Goal: Task Accomplishment & Management: Complete application form

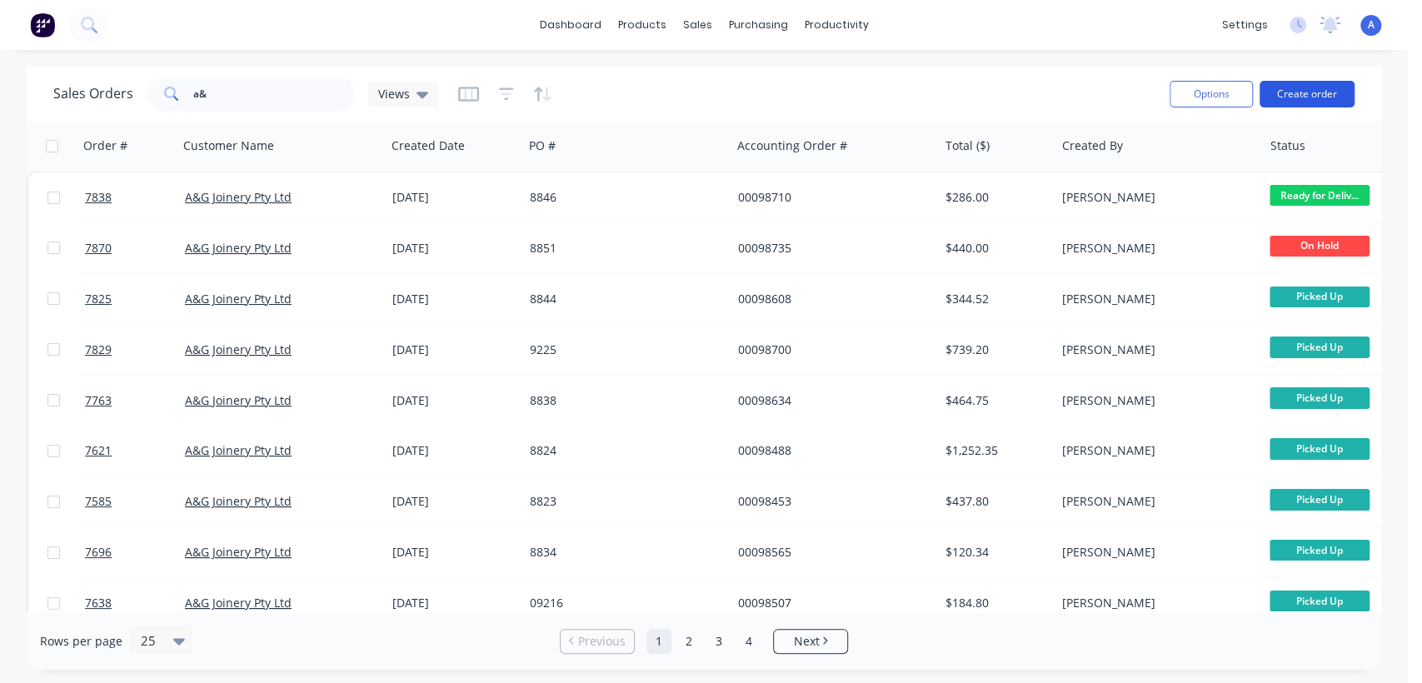
click at [1313, 94] on button "Create order" at bounding box center [1306, 94] width 95 height 27
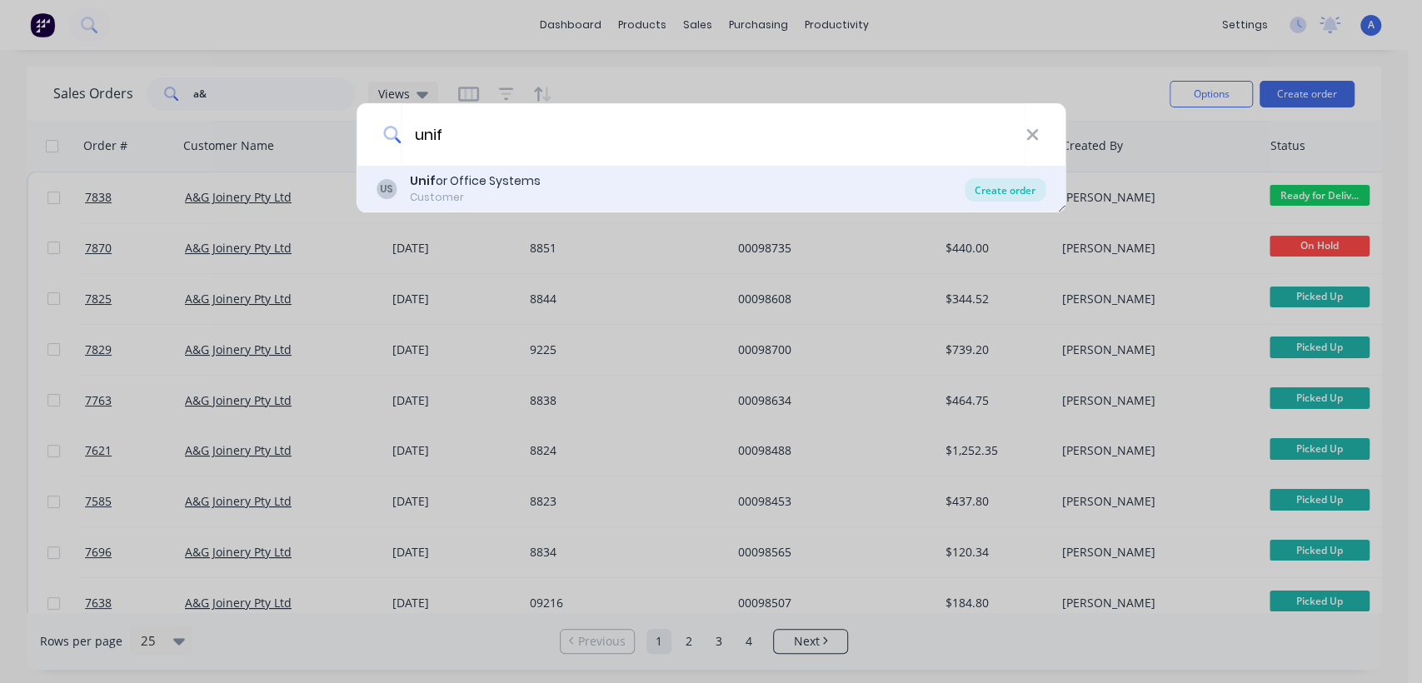
type input "unif"
click at [999, 188] on div "Create order" at bounding box center [1004, 189] width 81 height 23
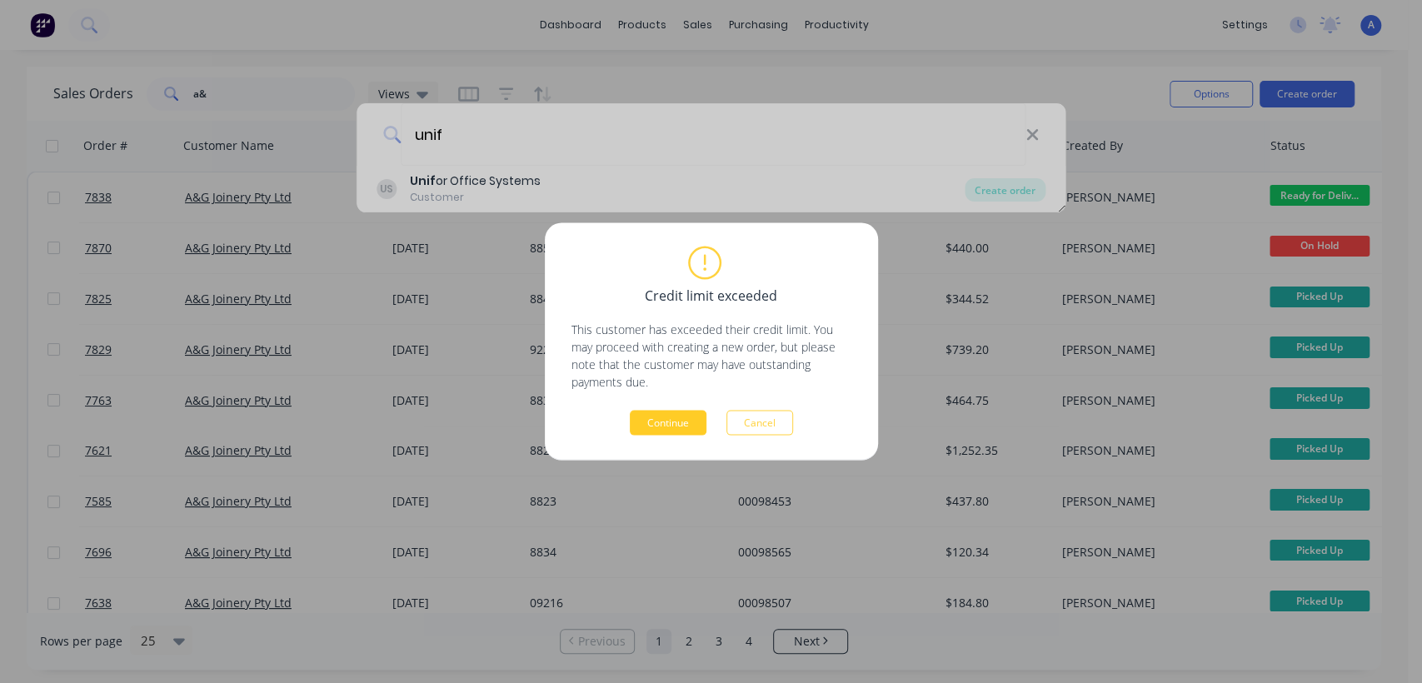
click at [662, 416] on button "Continue" at bounding box center [668, 423] width 77 height 25
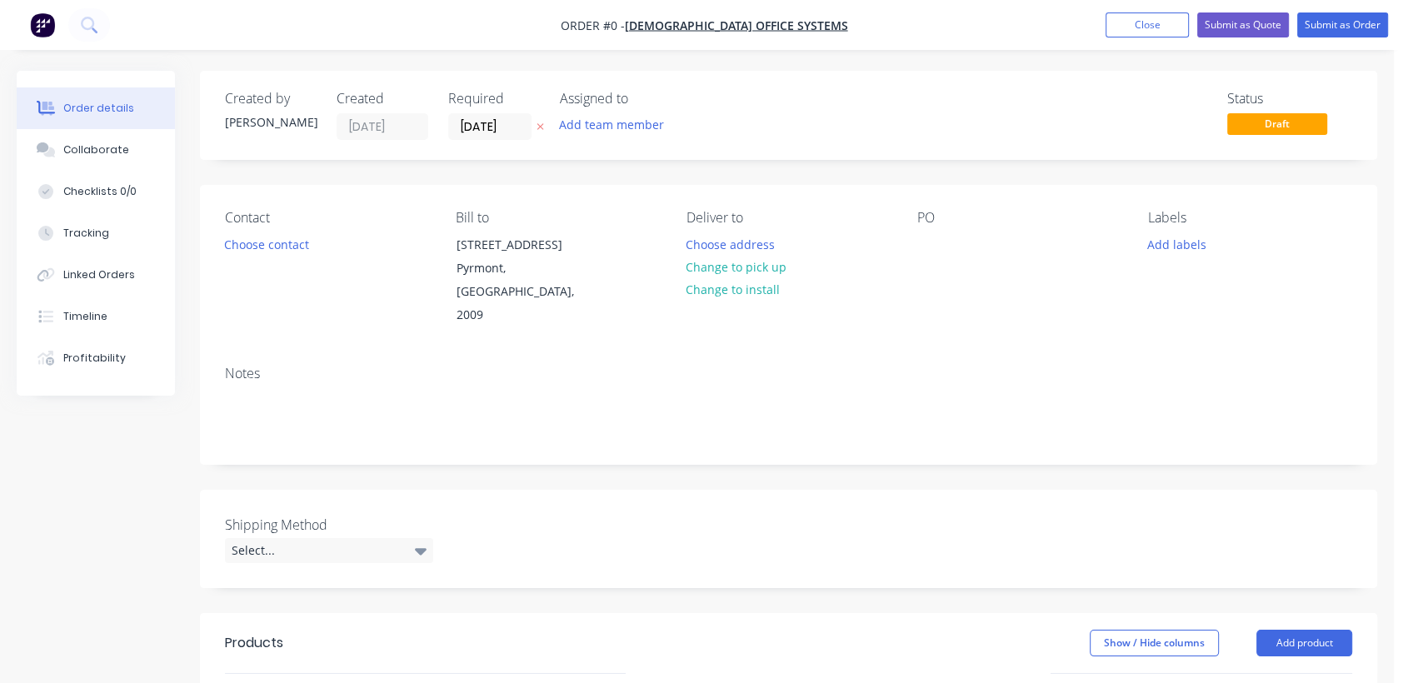
click at [521, 111] on div "Required [DATE]" at bounding box center [494, 115] width 92 height 49
click at [524, 127] on input "[DATE]" at bounding box center [490, 126] width 82 height 25
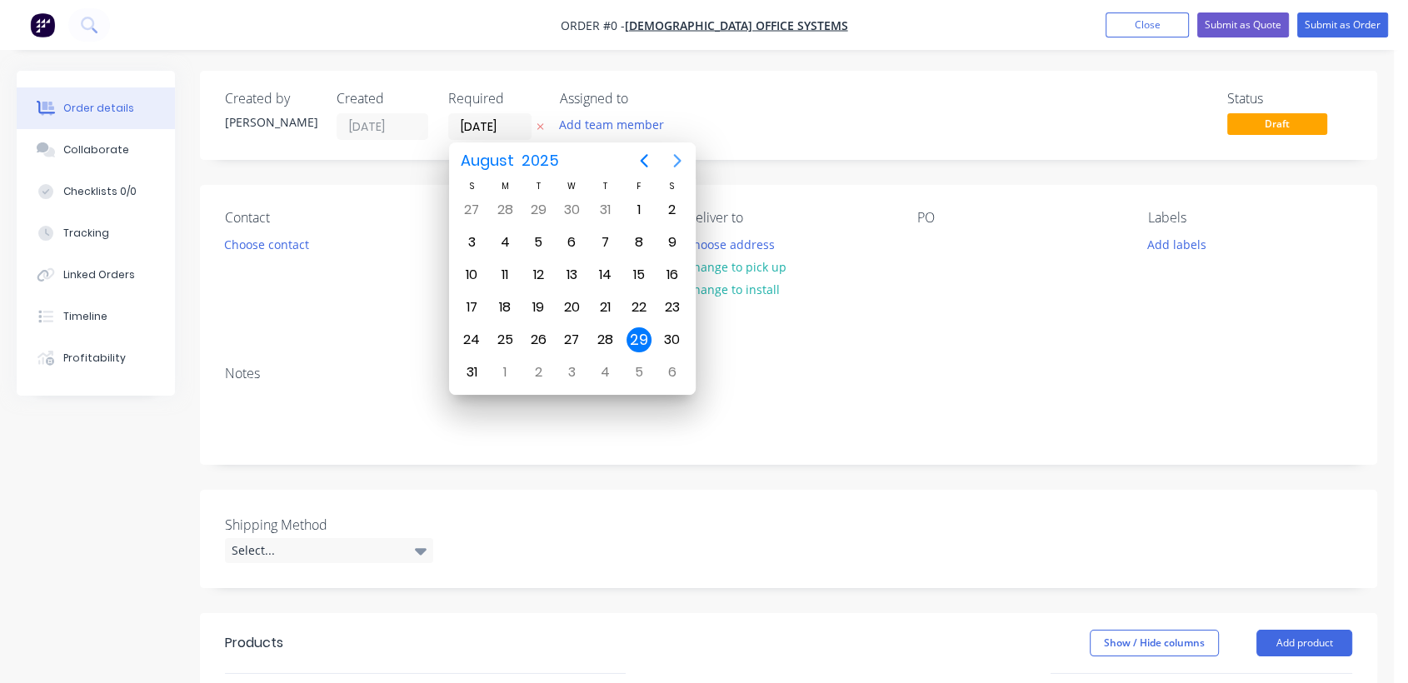
click at [680, 160] on icon "Next page" at bounding box center [677, 161] width 20 height 20
click at [679, 157] on icon "Next page" at bounding box center [677, 161] width 20 height 20
click at [569, 331] on div "31" at bounding box center [571, 339] width 25 height 25
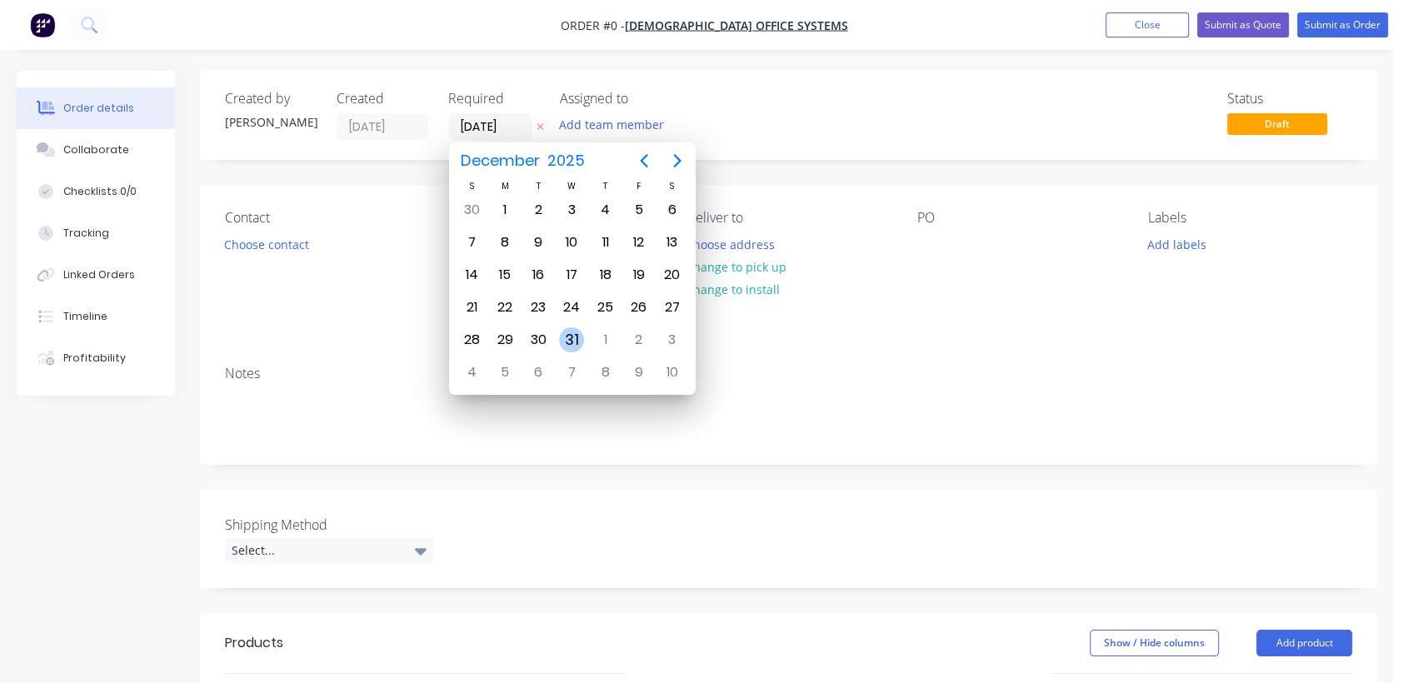
type input "[DATE]"
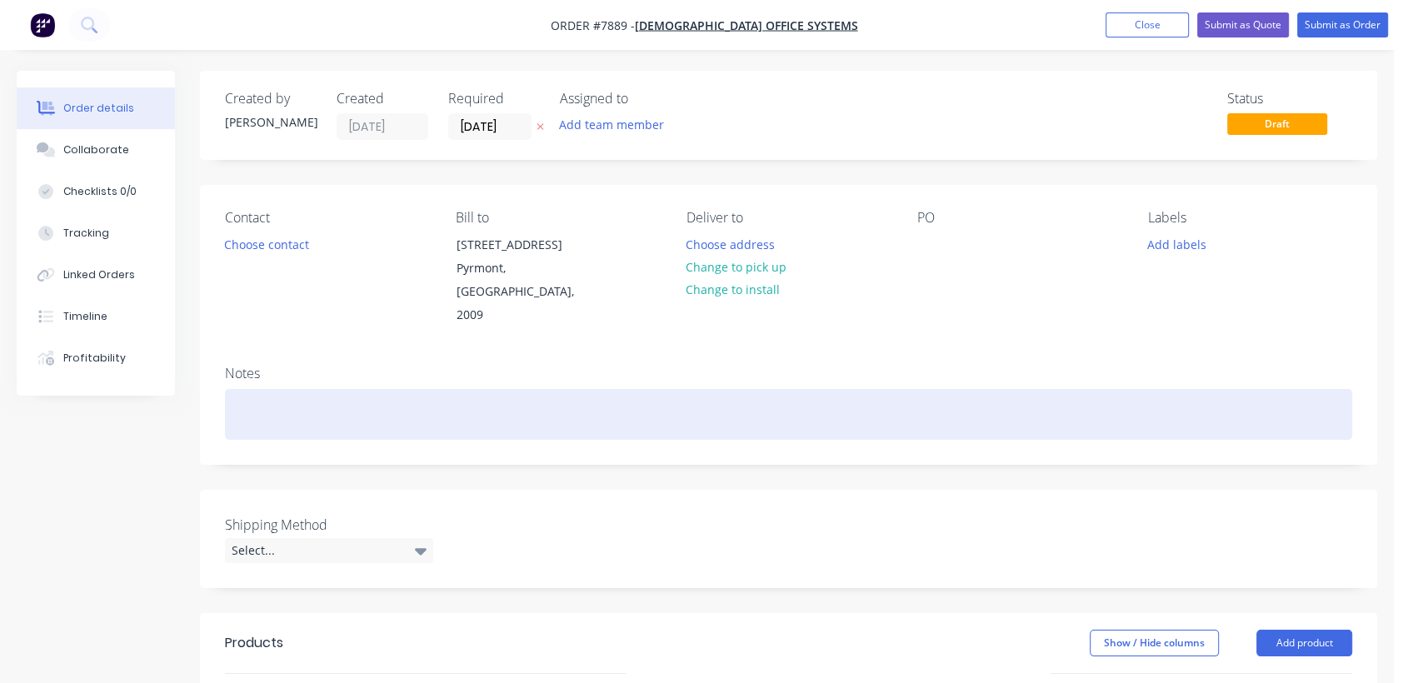
click at [260, 402] on div at bounding box center [788, 414] width 1127 height 51
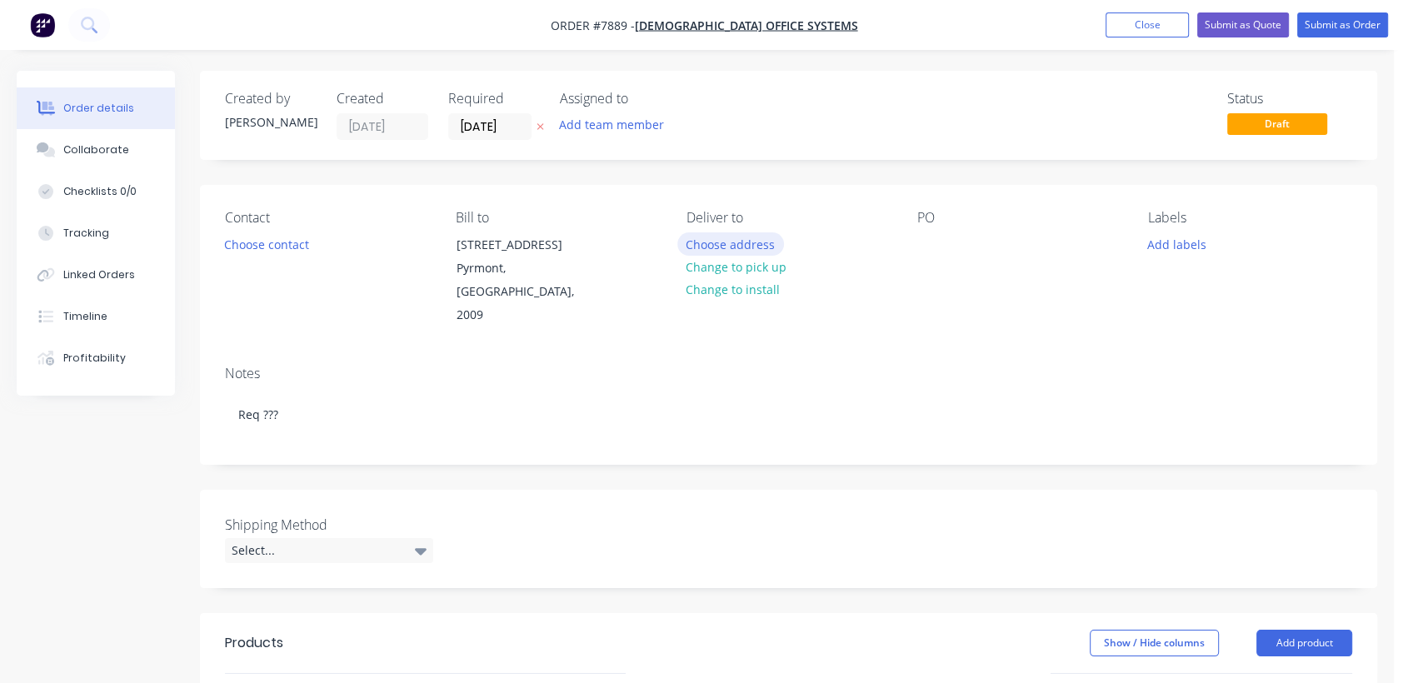
click at [743, 238] on button "Choose address" at bounding box center [730, 243] width 107 height 22
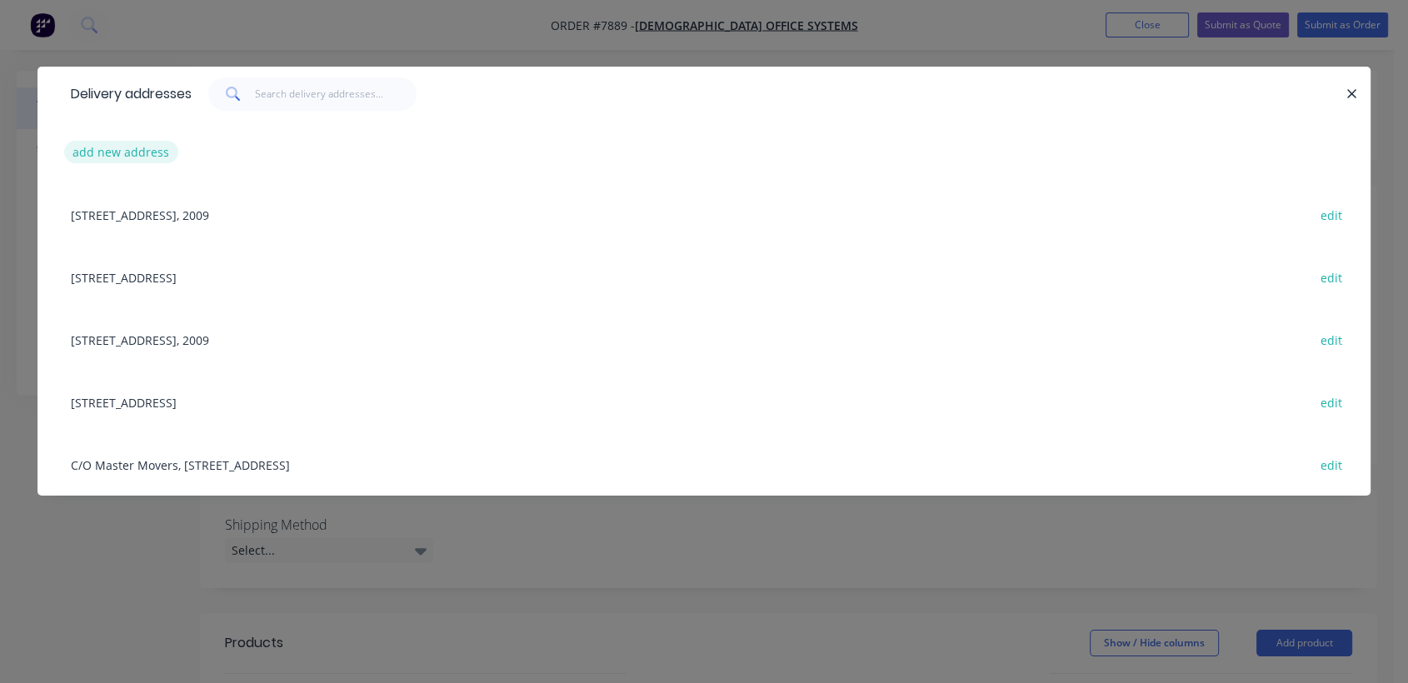
click at [140, 147] on button "add new address" at bounding box center [121, 152] width 114 height 22
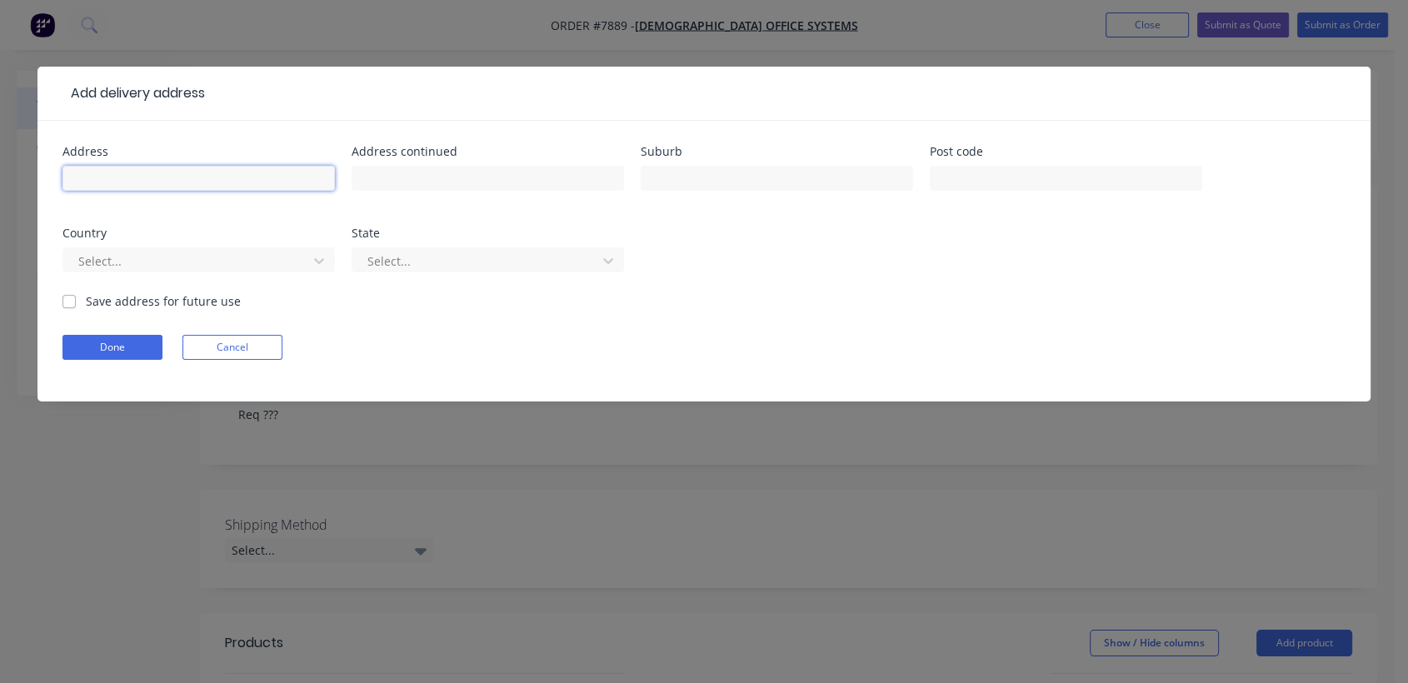
click at [200, 174] on input "text" at bounding box center [198, 178] width 272 height 25
type input "[STREET_ADDRESS]"
type input "Ingleburn"
click at [114, 339] on button "Done" at bounding box center [112, 347] width 100 height 25
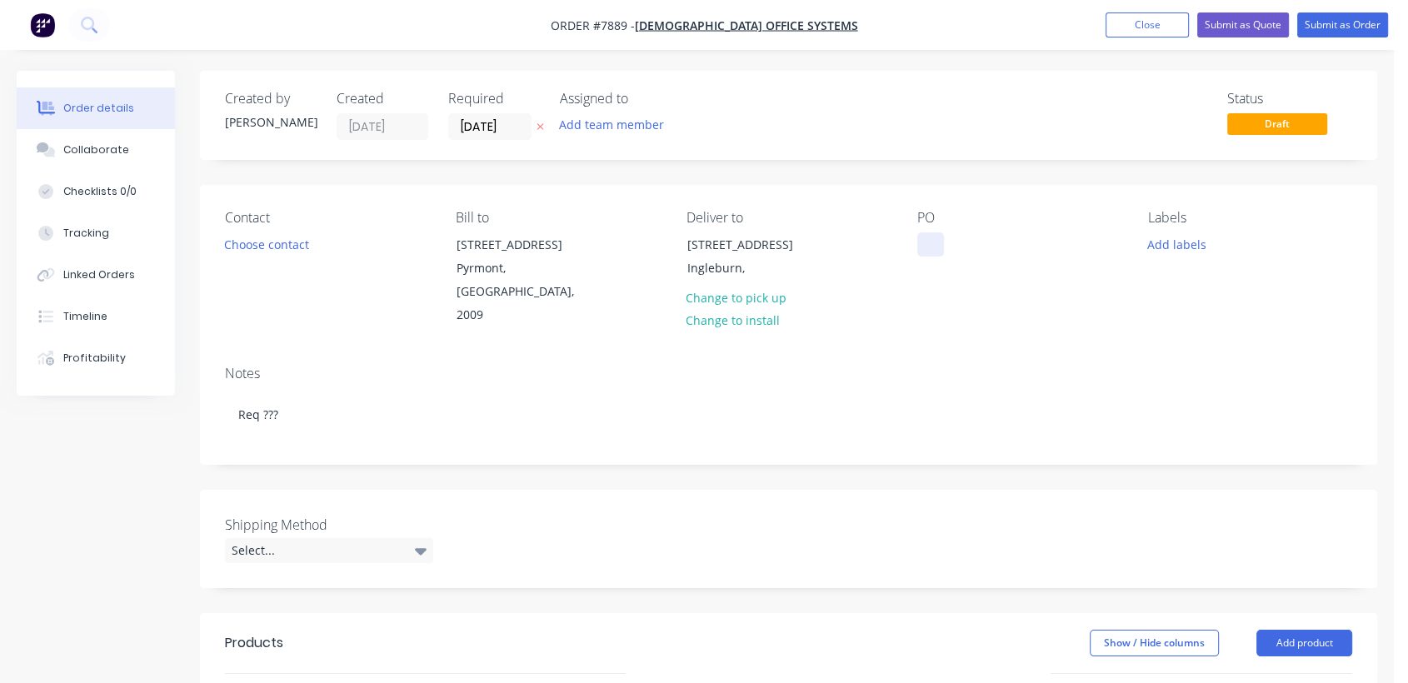
click at [931, 242] on div at bounding box center [930, 244] width 27 height 24
click at [280, 538] on div "Select..." at bounding box center [329, 550] width 208 height 25
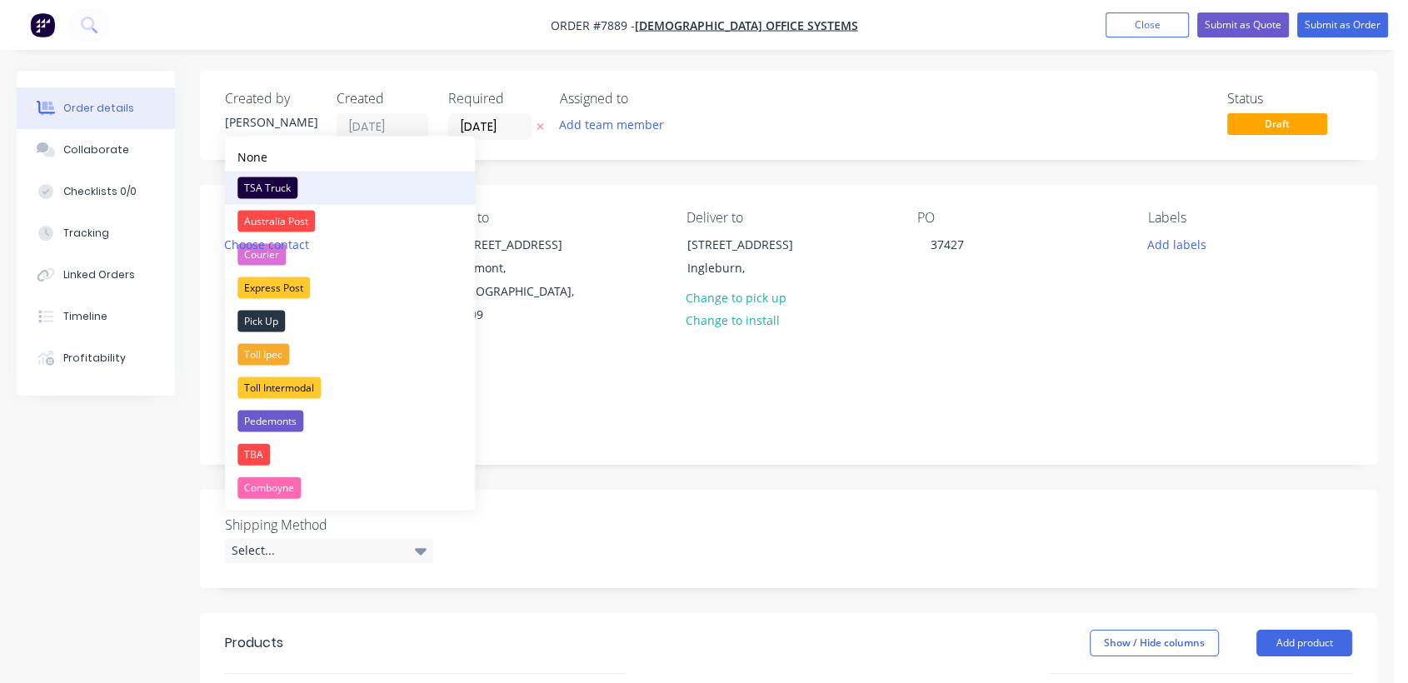
click at [281, 182] on div "TSA Truck" at bounding box center [267, 188] width 60 height 22
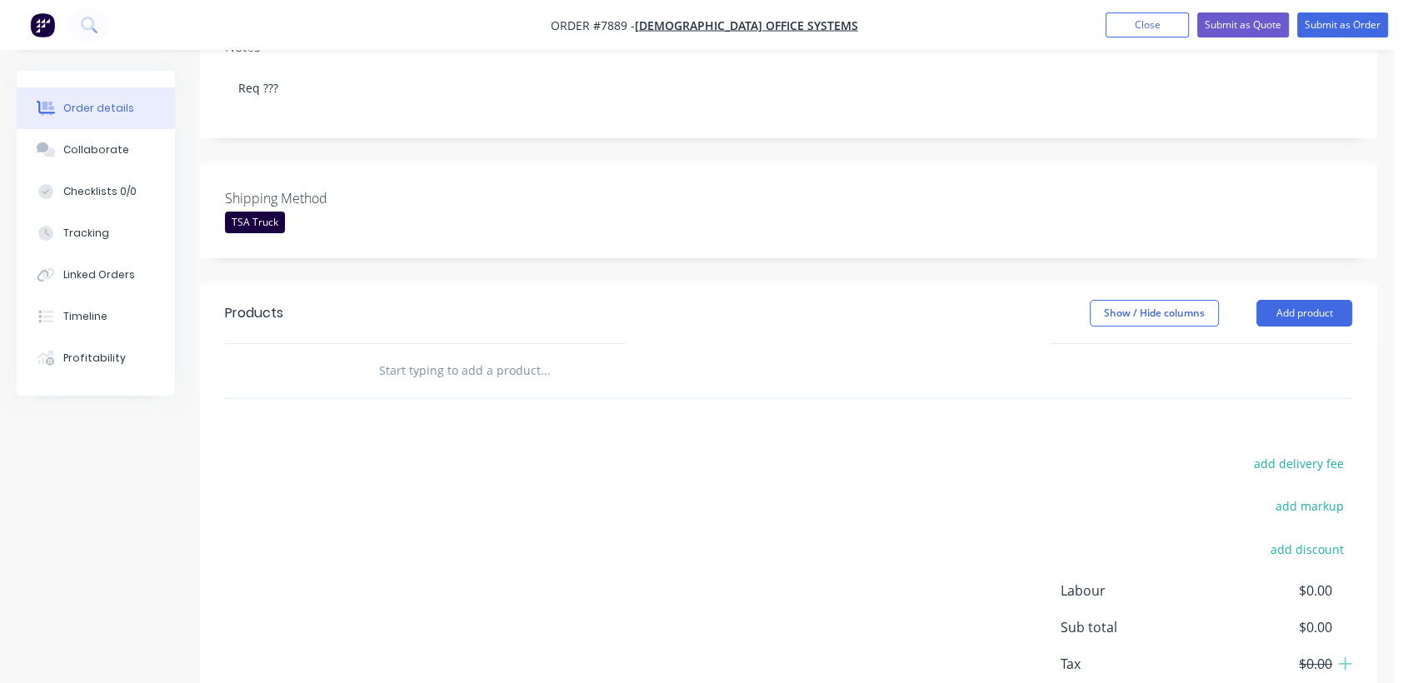
scroll to position [370, 0]
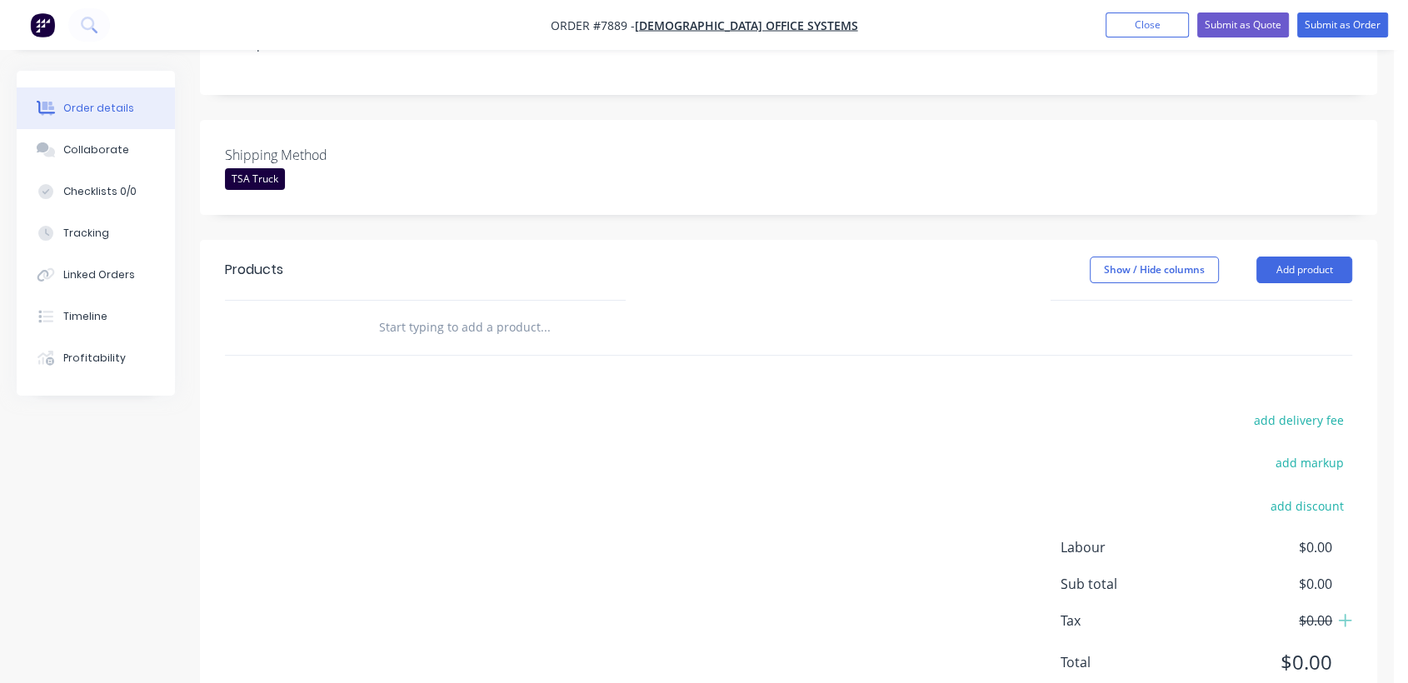
click at [450, 311] on input "text" at bounding box center [544, 327] width 333 height 33
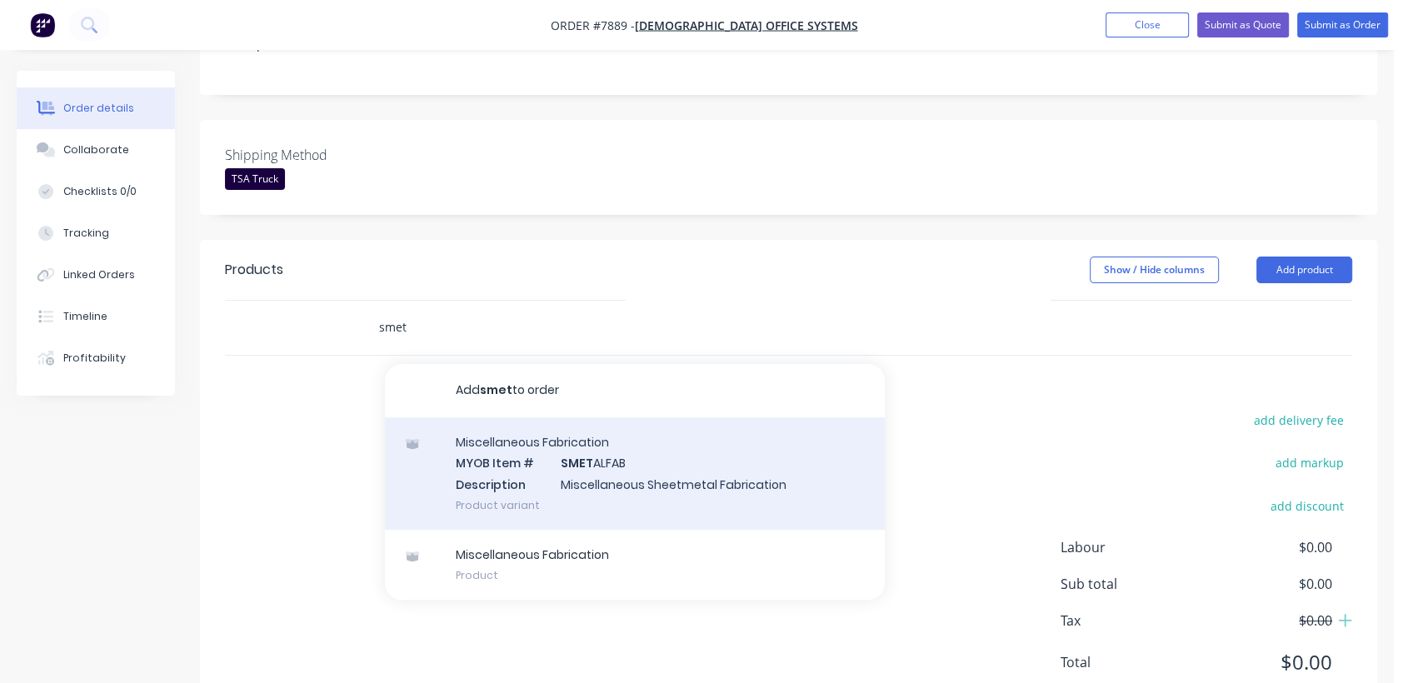
type input "smet"
click at [590, 455] on div "Miscellaneous Fabrication MYOB Item # SMET ALFAB Description Miscellaneous Shee…" at bounding box center [635, 473] width 500 height 112
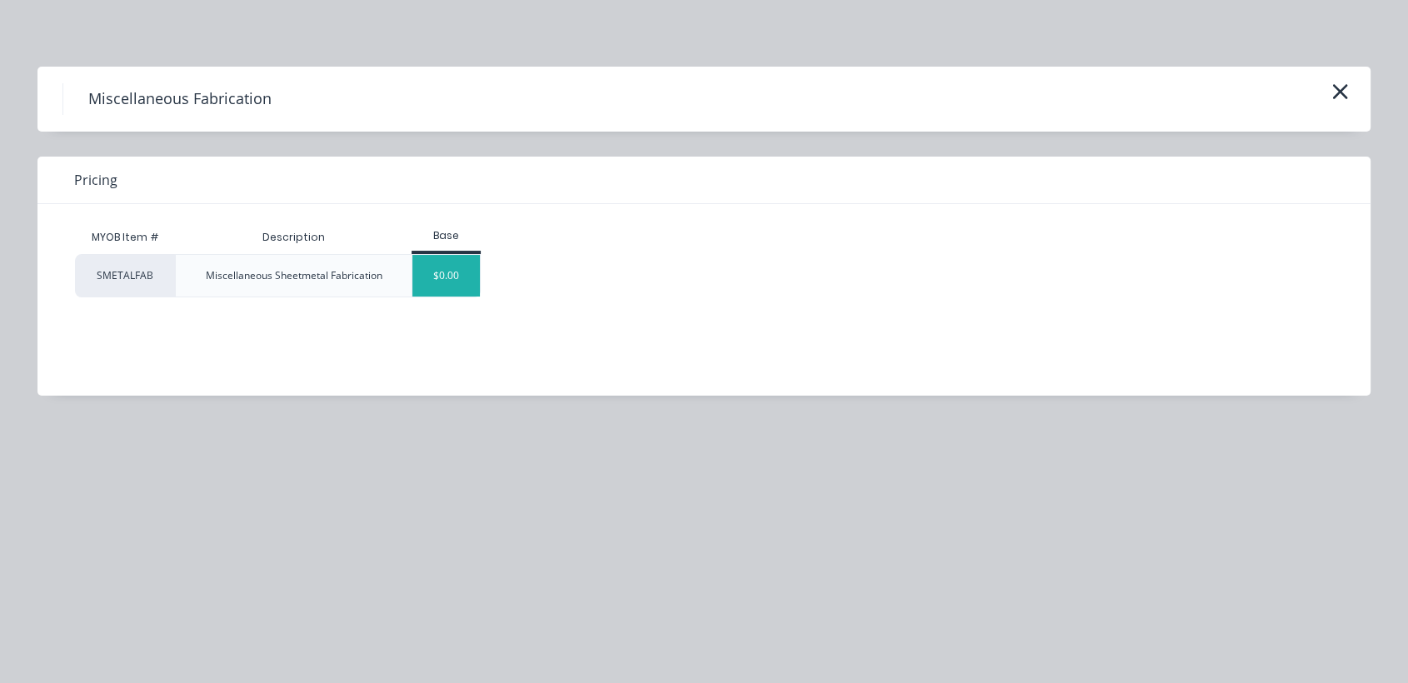
click at [453, 282] on div "$0.00" at bounding box center [445, 276] width 67 height 42
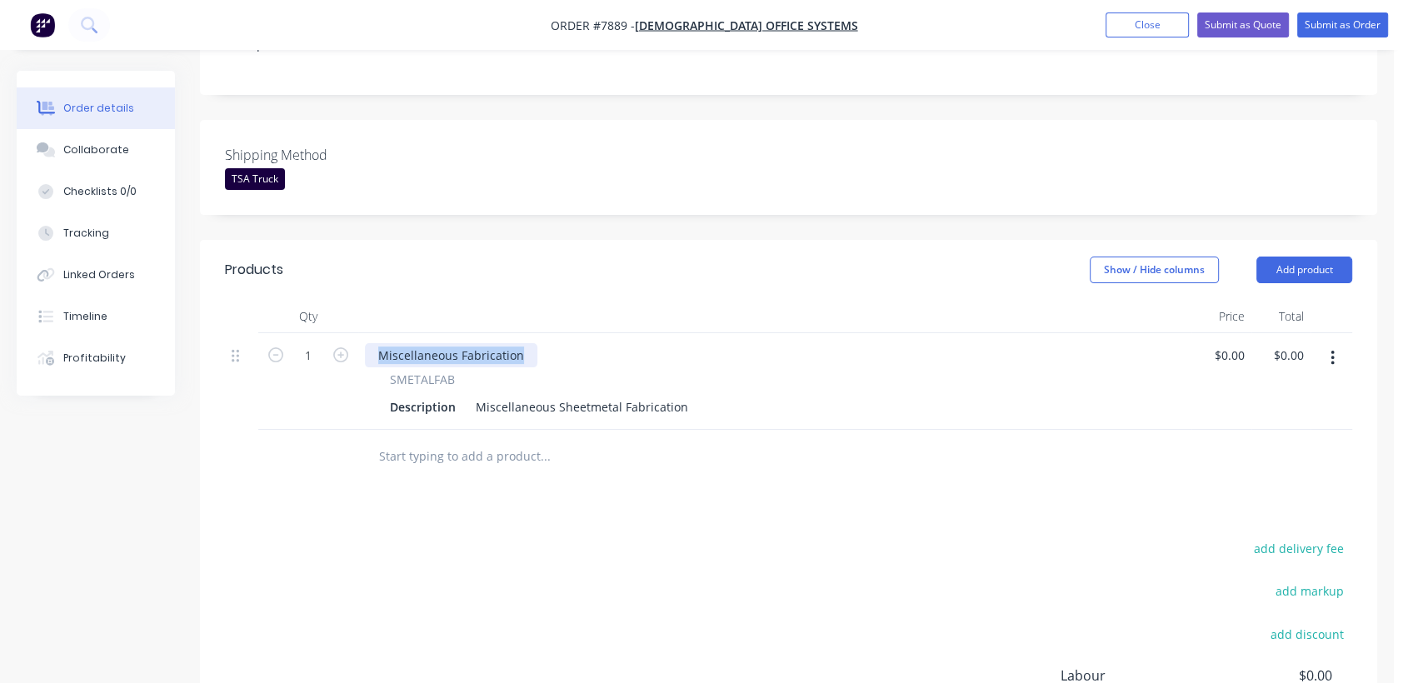
drag, startPoint x: 528, startPoint y: 328, endPoint x: 369, endPoint y: 327, distance: 159.1
click at [369, 343] on div "Miscellaneous Fabrication" at bounding box center [451, 355] width 172 height 24
drag, startPoint x: 474, startPoint y: 378, endPoint x: 818, endPoint y: 364, distance: 344.3
click at [818, 371] on div "SMETALFAB Description Miscellaneous Sheetmetal Fabrication" at bounding box center [775, 395] width 820 height 48
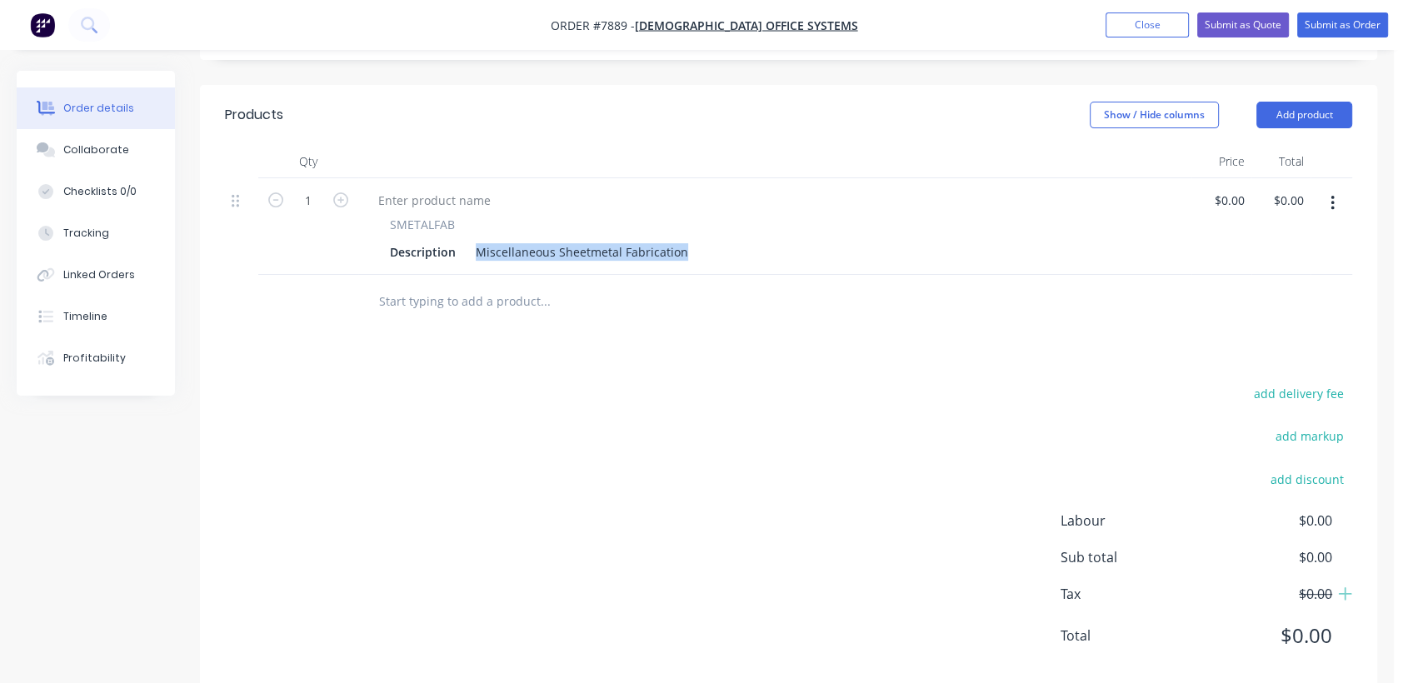
scroll to position [535, 0]
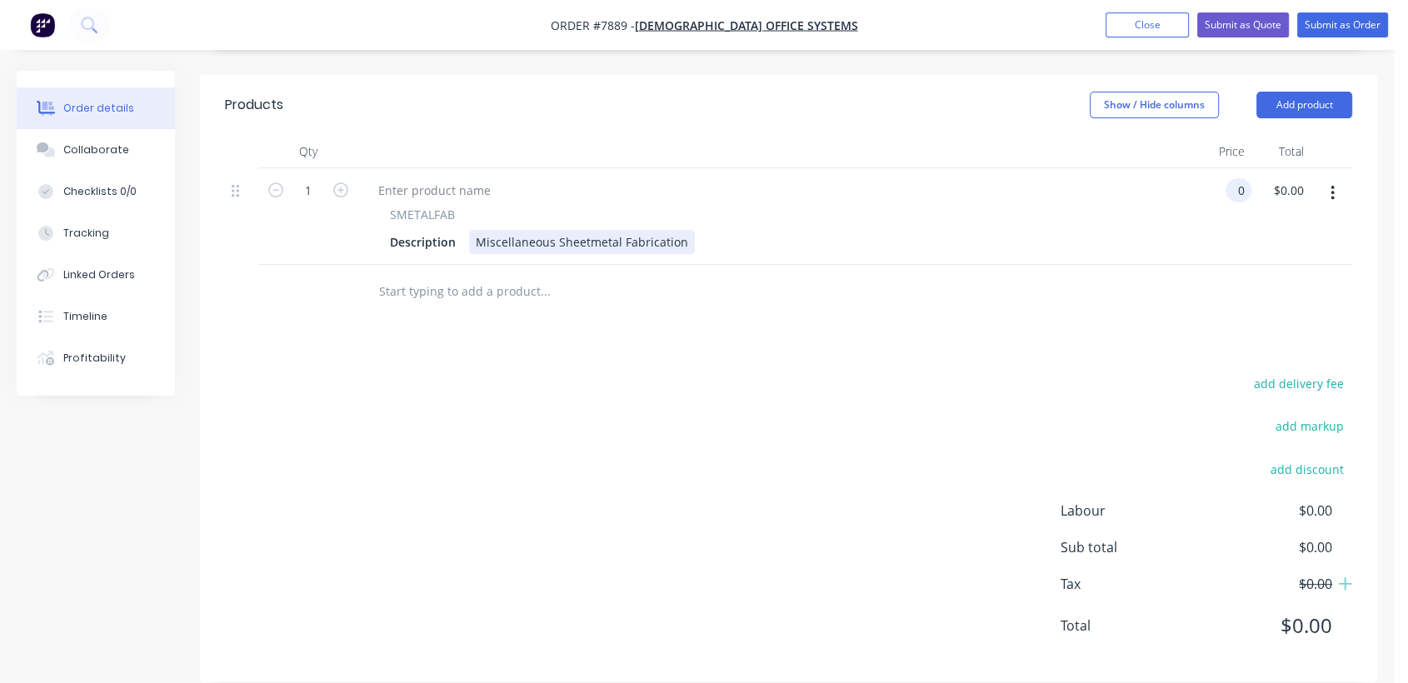
type input "$0.00"
click at [674, 230] on div "Miscellaneous Sheetmetal Fabrication" at bounding box center [582, 242] width 226 height 24
drag, startPoint x: 680, startPoint y: 217, endPoint x: 449, endPoint y: 210, distance: 230.8
click at [449, 230] on div "Description Miscellaneous Sheetmetal Fabrication" at bounding box center [771, 242] width 776 height 24
type input "$0.00"
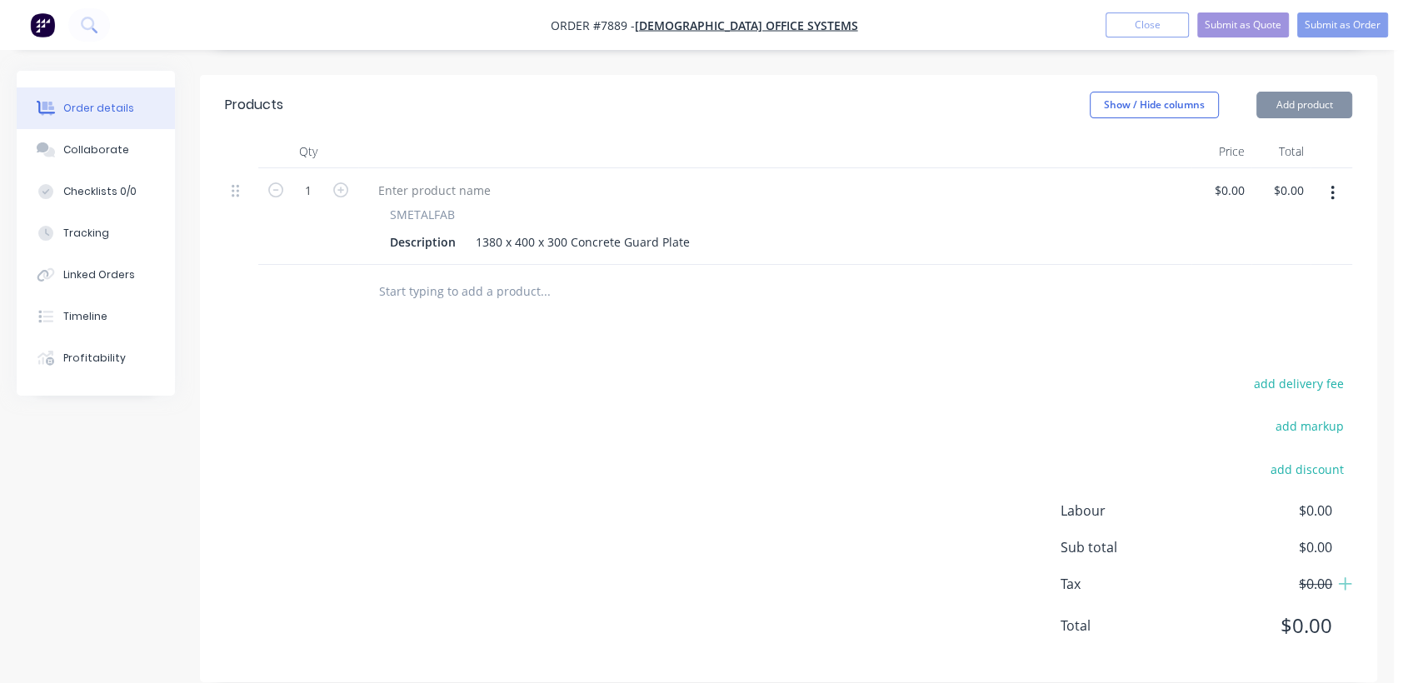
click at [448, 275] on input "text" at bounding box center [544, 291] width 333 height 33
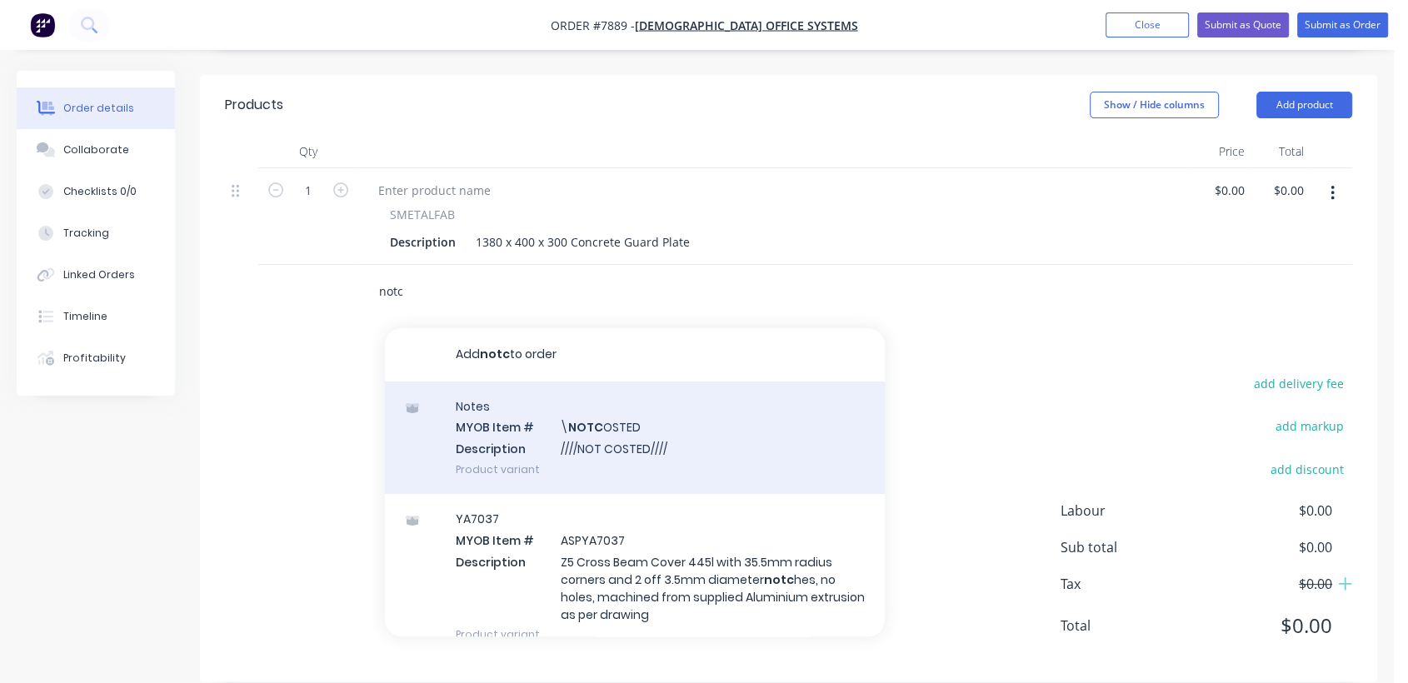
type input "notc"
click at [685, 411] on div "Notes MYOB Item # \ NOTC OSTED Description ////NOT COSTED//// Product variant" at bounding box center [635, 437] width 500 height 112
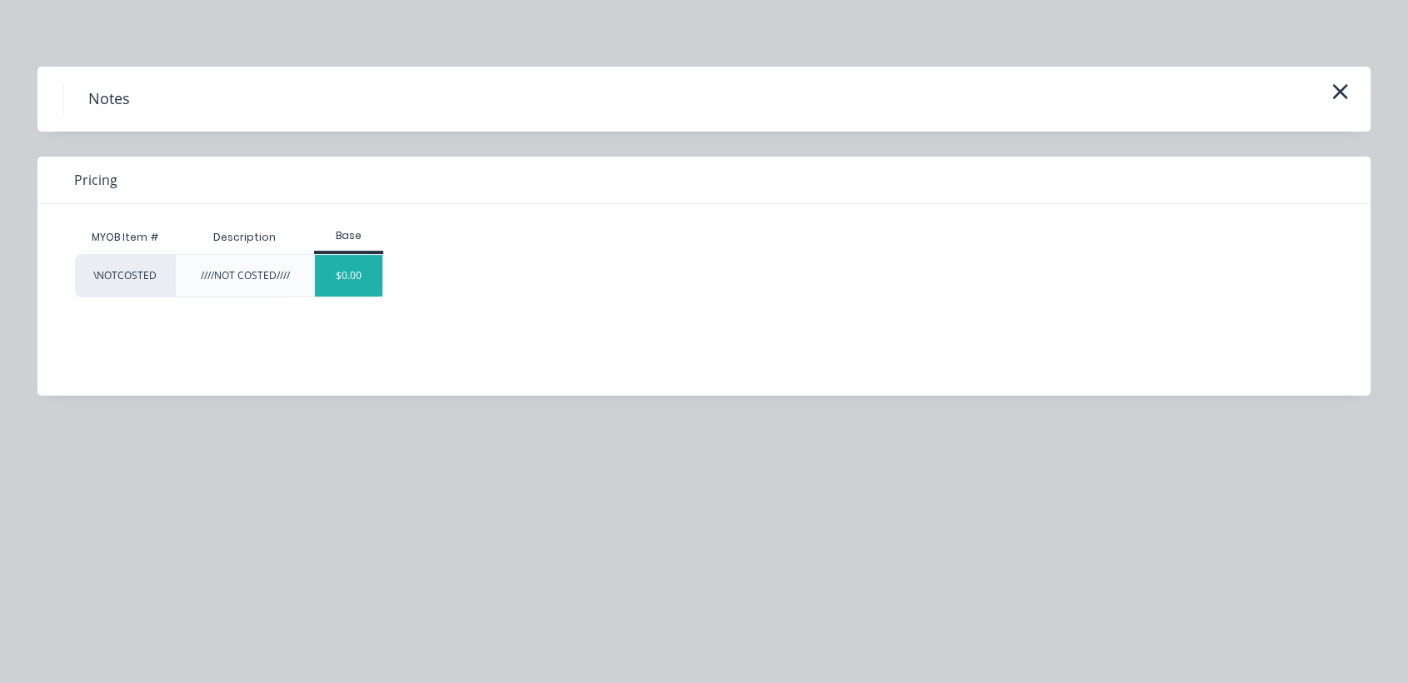
click at [360, 282] on div "$0.00" at bounding box center [348, 276] width 67 height 42
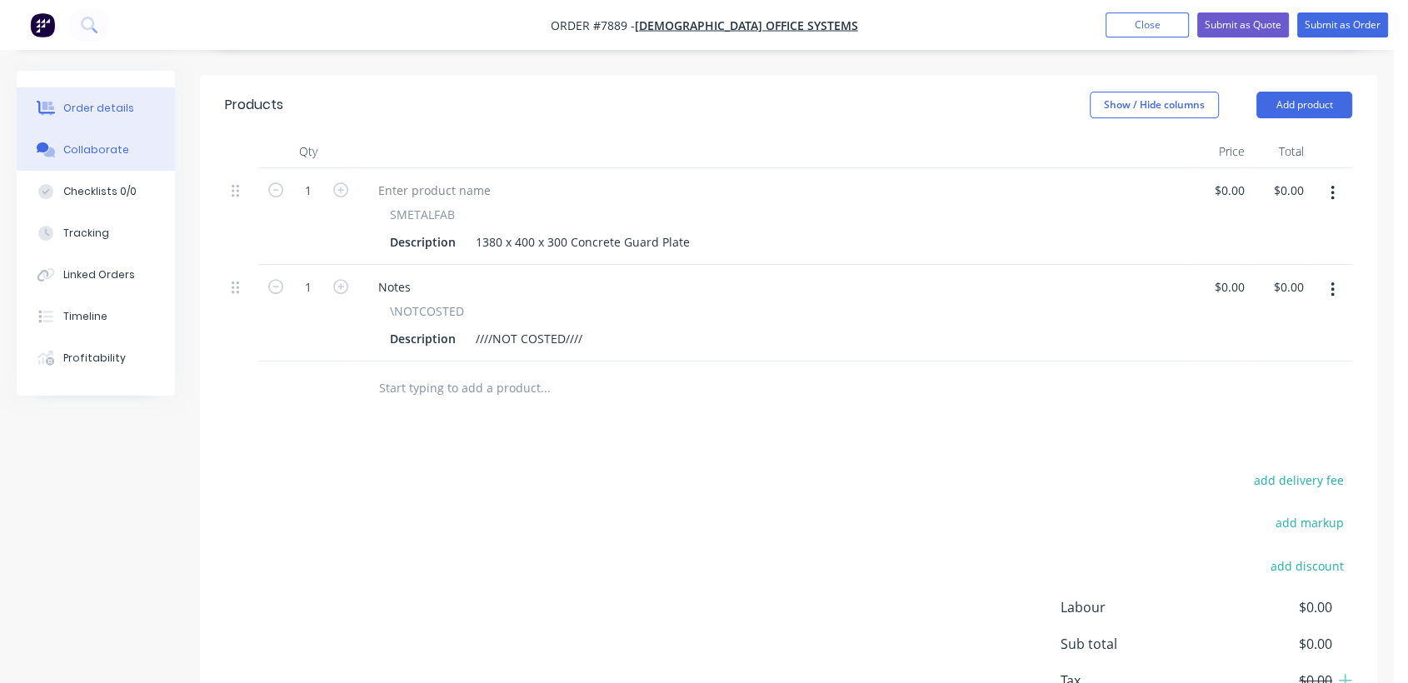
click at [103, 146] on div "Collaborate" at bounding box center [96, 149] width 66 height 15
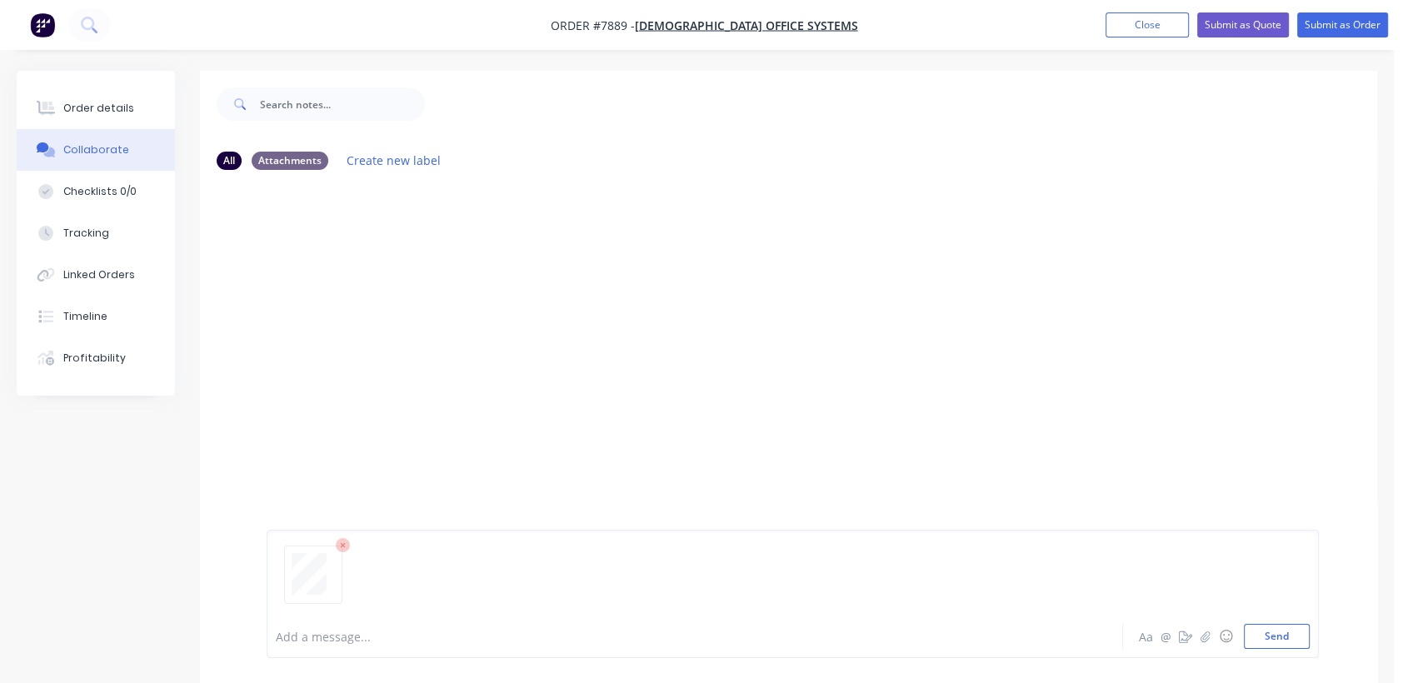
drag, startPoint x: 1281, startPoint y: 629, endPoint x: 1154, endPoint y: 573, distance: 139.1
click at [1279, 629] on button "Send" at bounding box center [1276, 636] width 66 height 25
click at [112, 97] on button "Order details" at bounding box center [96, 108] width 158 height 42
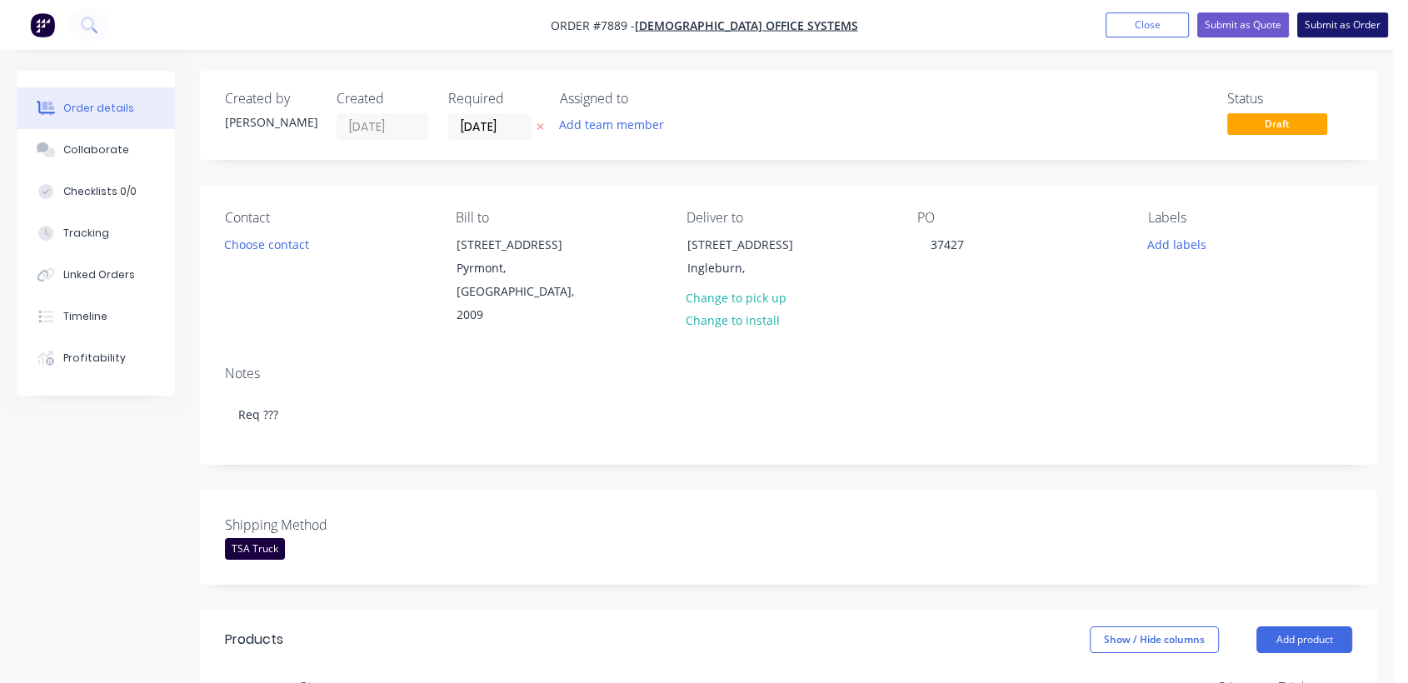
click at [1331, 22] on button "Submit as Order" at bounding box center [1342, 24] width 91 height 25
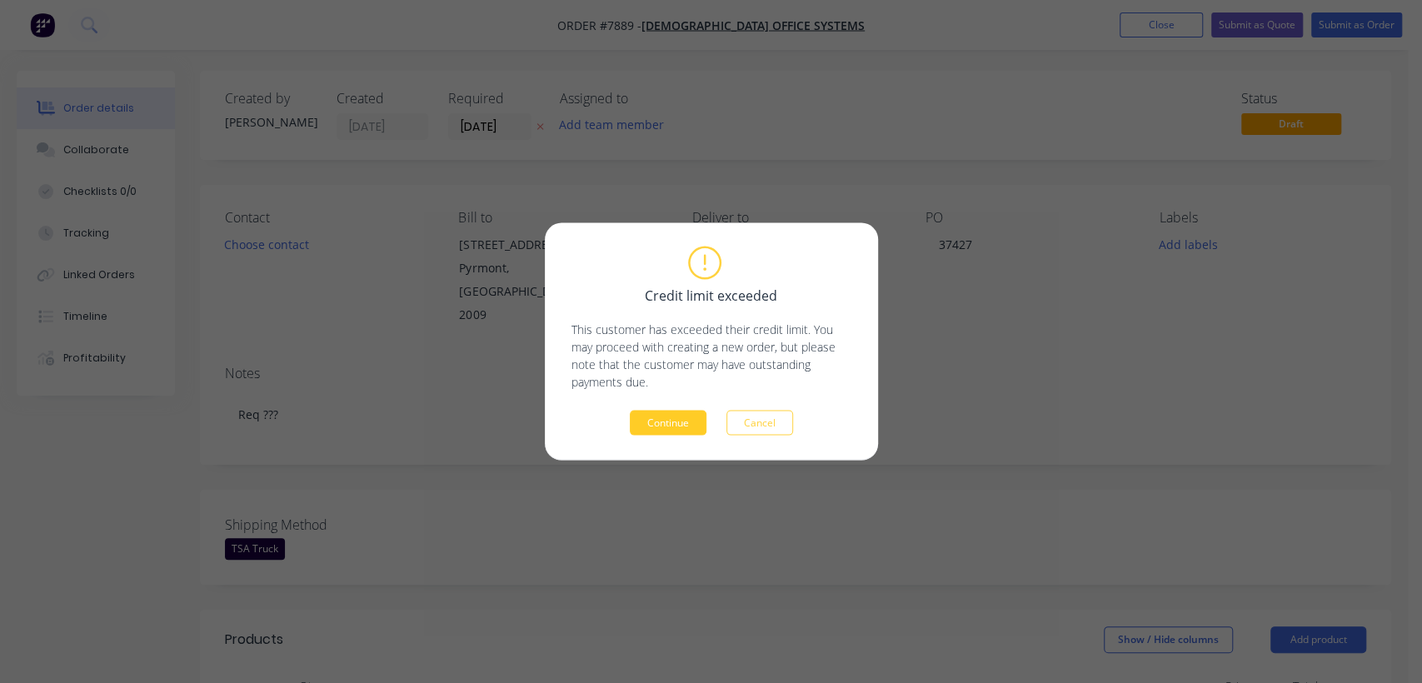
click at [665, 422] on button "Continue" at bounding box center [668, 423] width 77 height 25
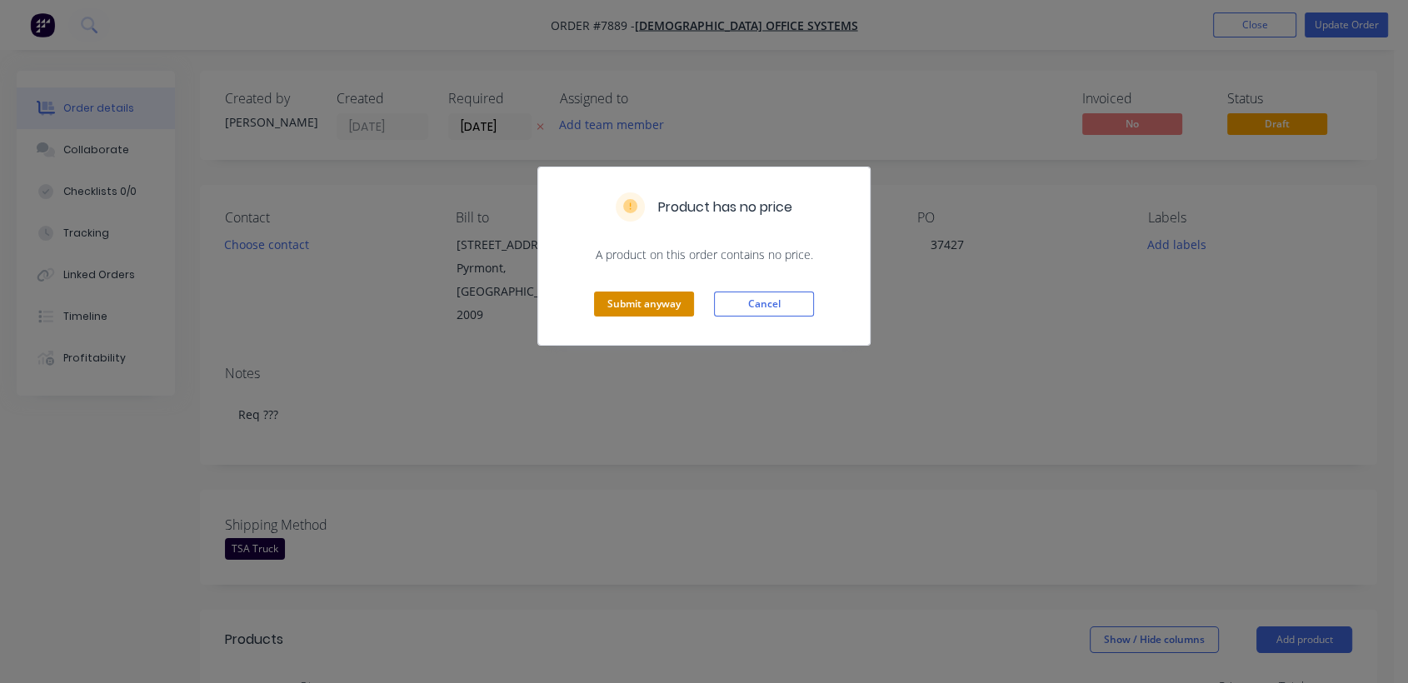
click at [615, 296] on button "Submit anyway" at bounding box center [644, 304] width 100 height 25
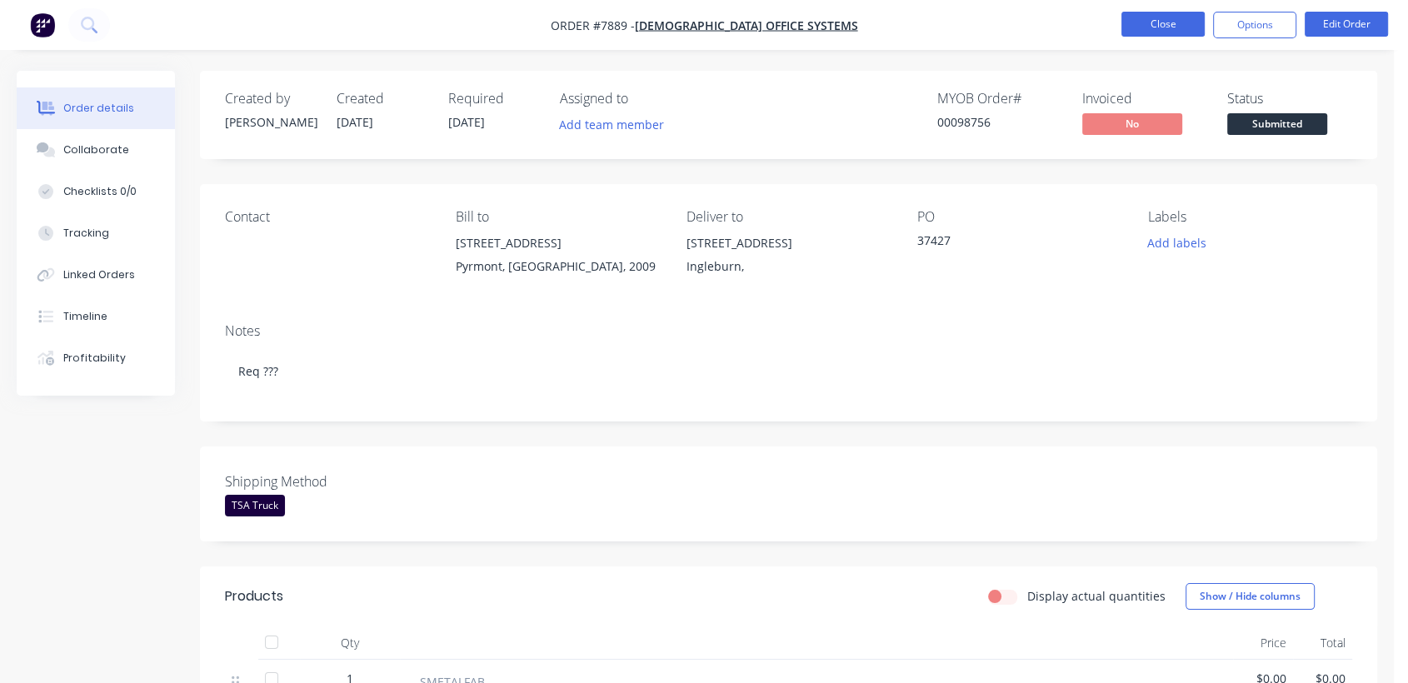
click at [1163, 17] on button "Close" at bounding box center [1162, 24] width 83 height 25
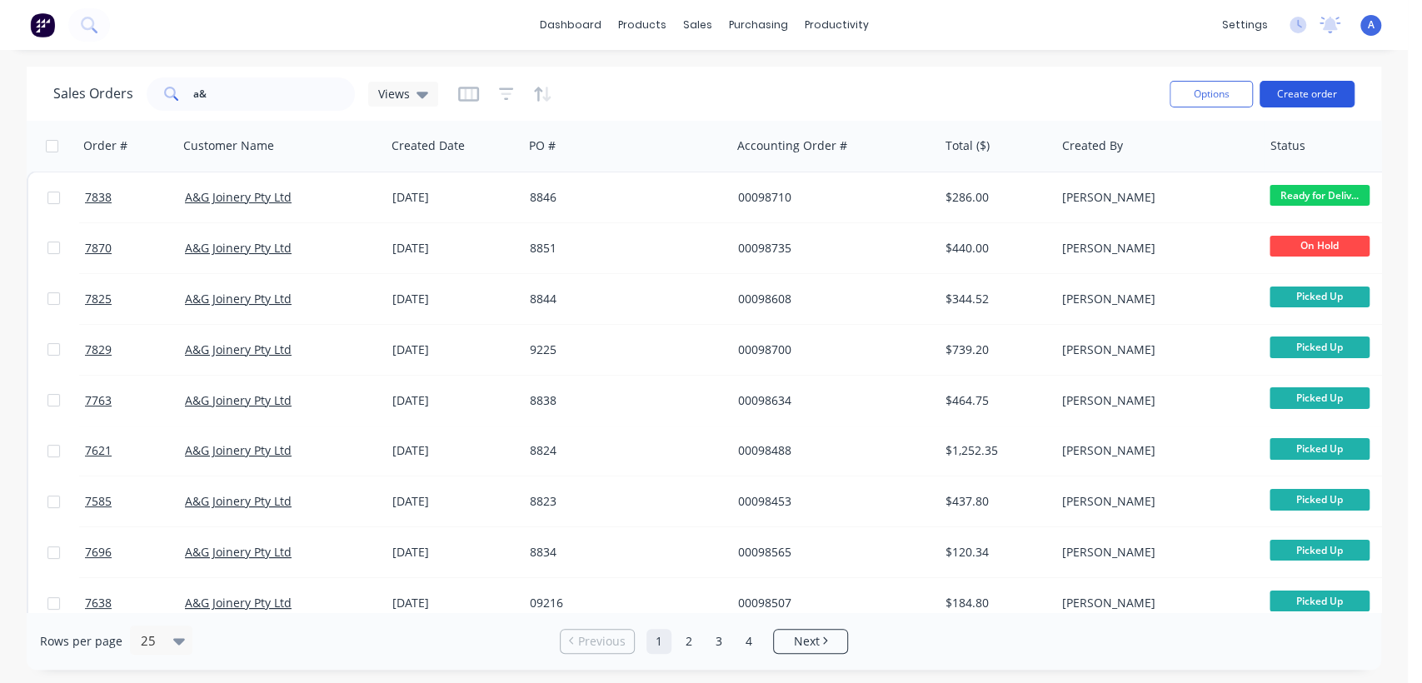
click at [1310, 92] on button "Create order" at bounding box center [1306, 94] width 95 height 27
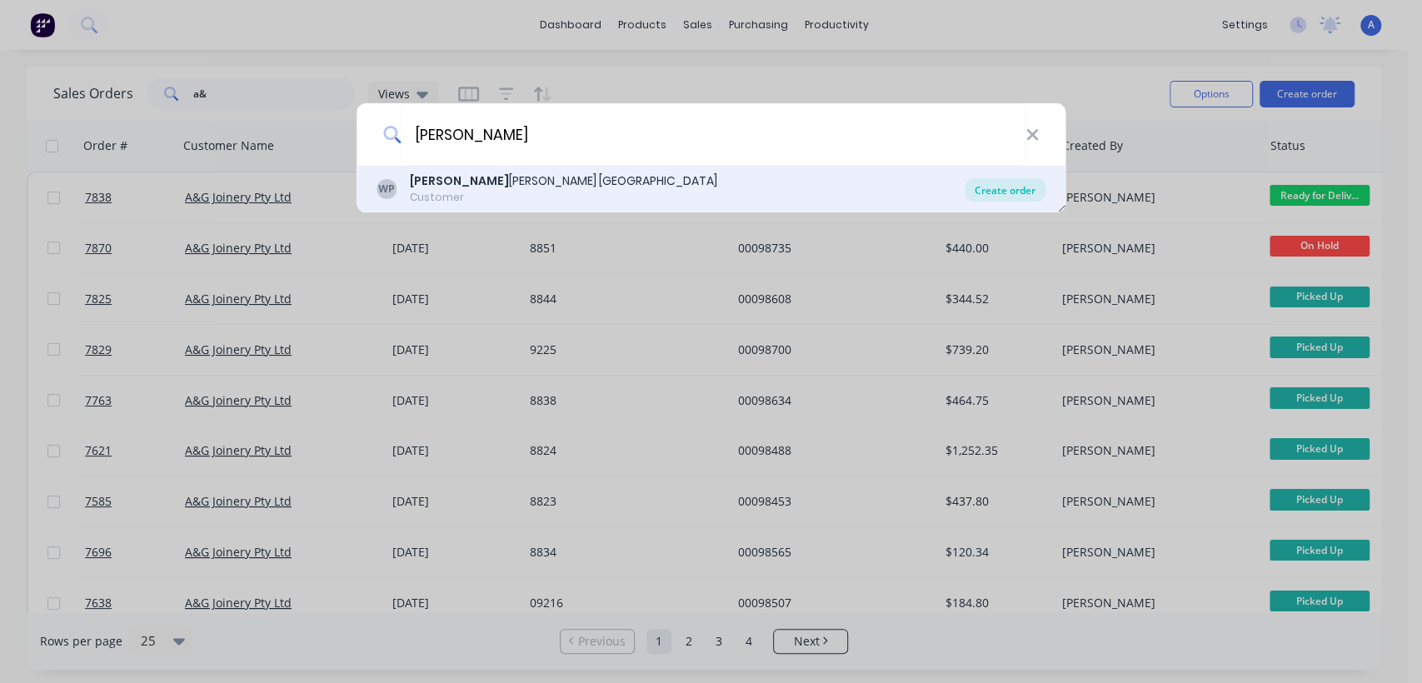
type input "[PERSON_NAME]"
click at [1003, 186] on div "Create order" at bounding box center [1004, 189] width 81 height 23
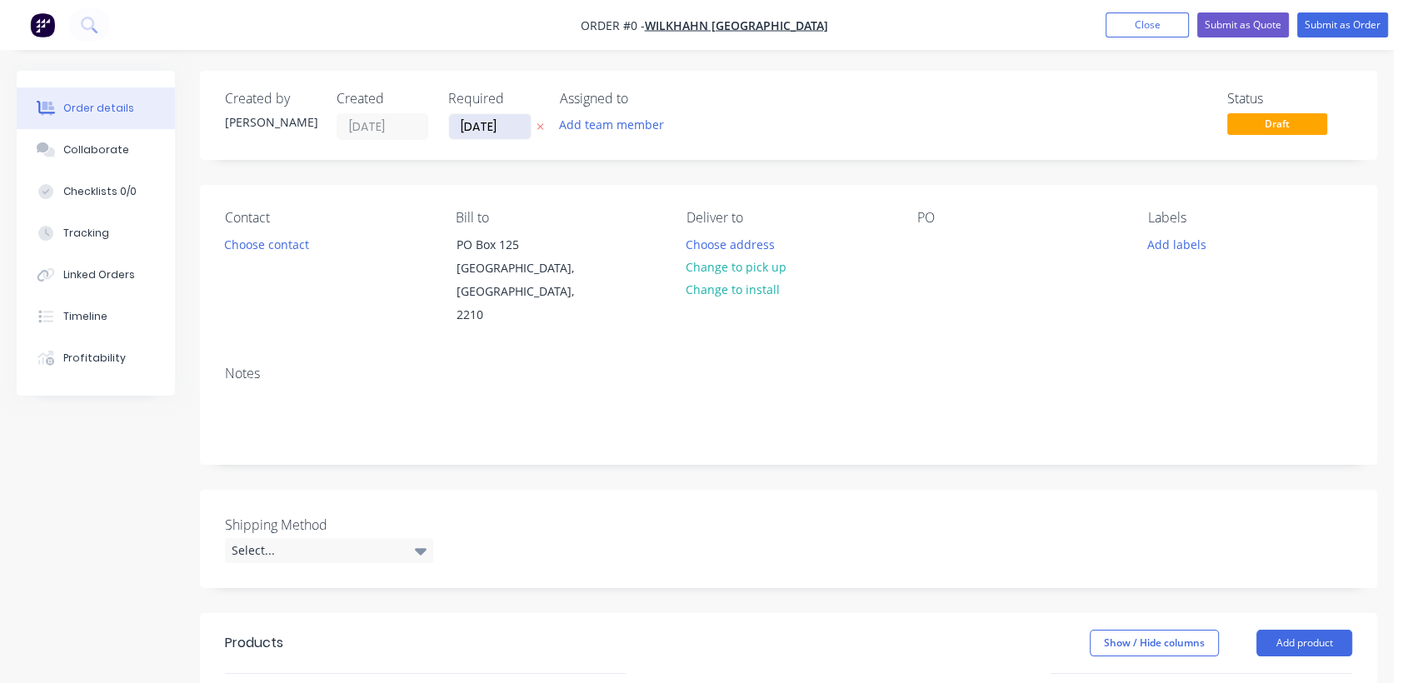
click at [521, 124] on input "[DATE]" at bounding box center [490, 126] width 82 height 25
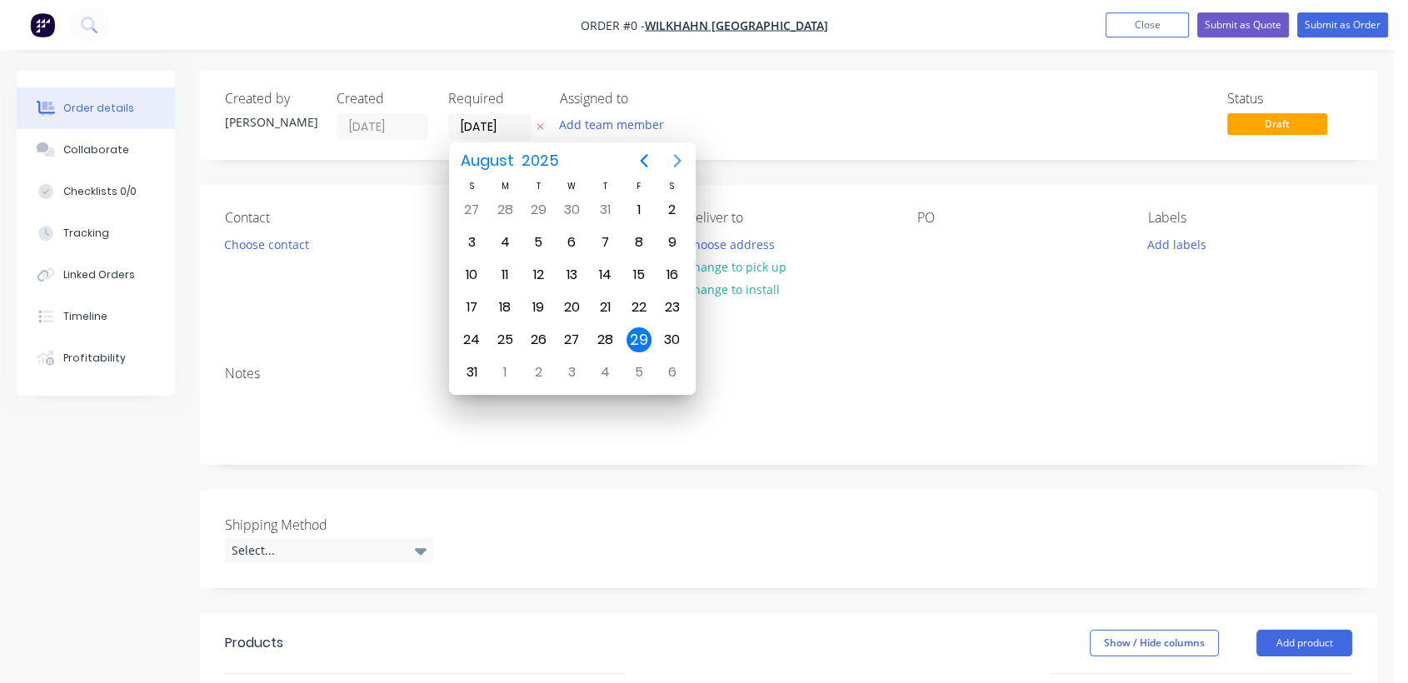
click at [680, 162] on icon "Next page" at bounding box center [677, 161] width 20 height 20
click at [571, 330] on div "31" at bounding box center [571, 339] width 25 height 25
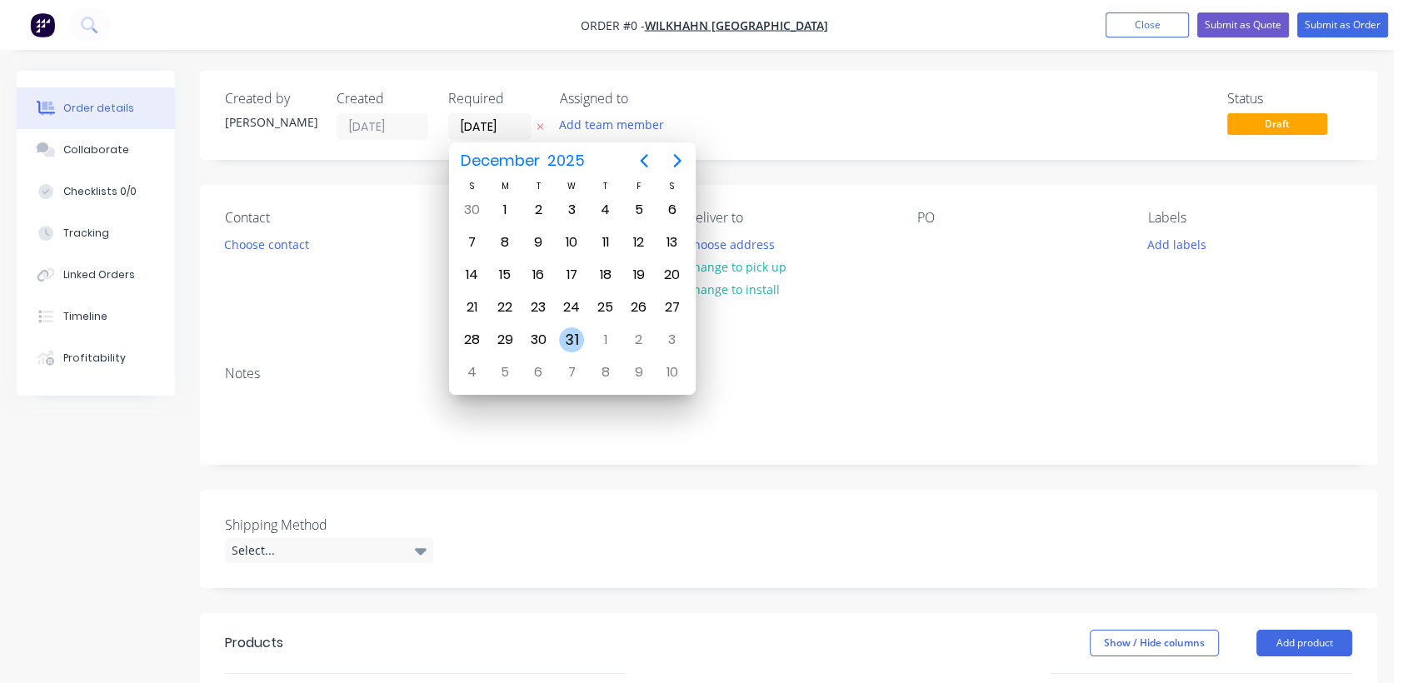
type input "[DATE]"
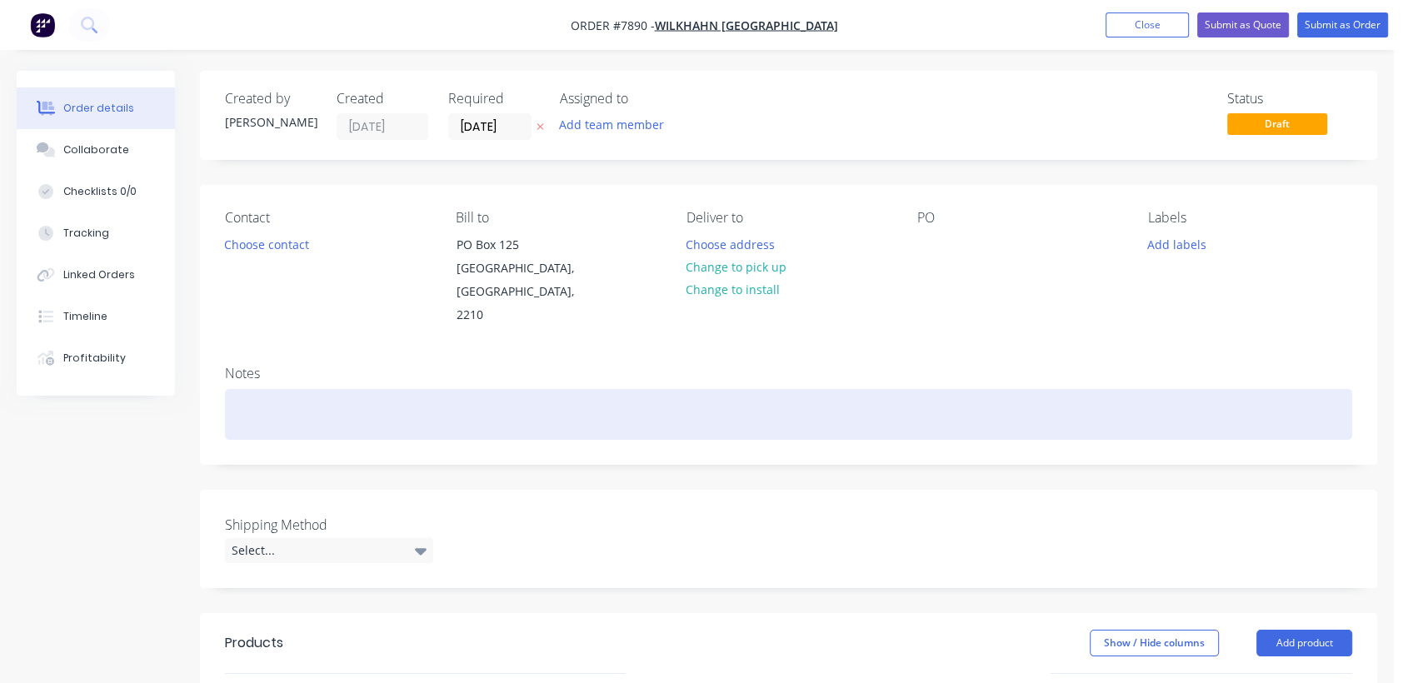
click at [242, 392] on div at bounding box center [788, 414] width 1127 height 51
click at [316, 389] on div "Req 1/9" at bounding box center [788, 414] width 1127 height 51
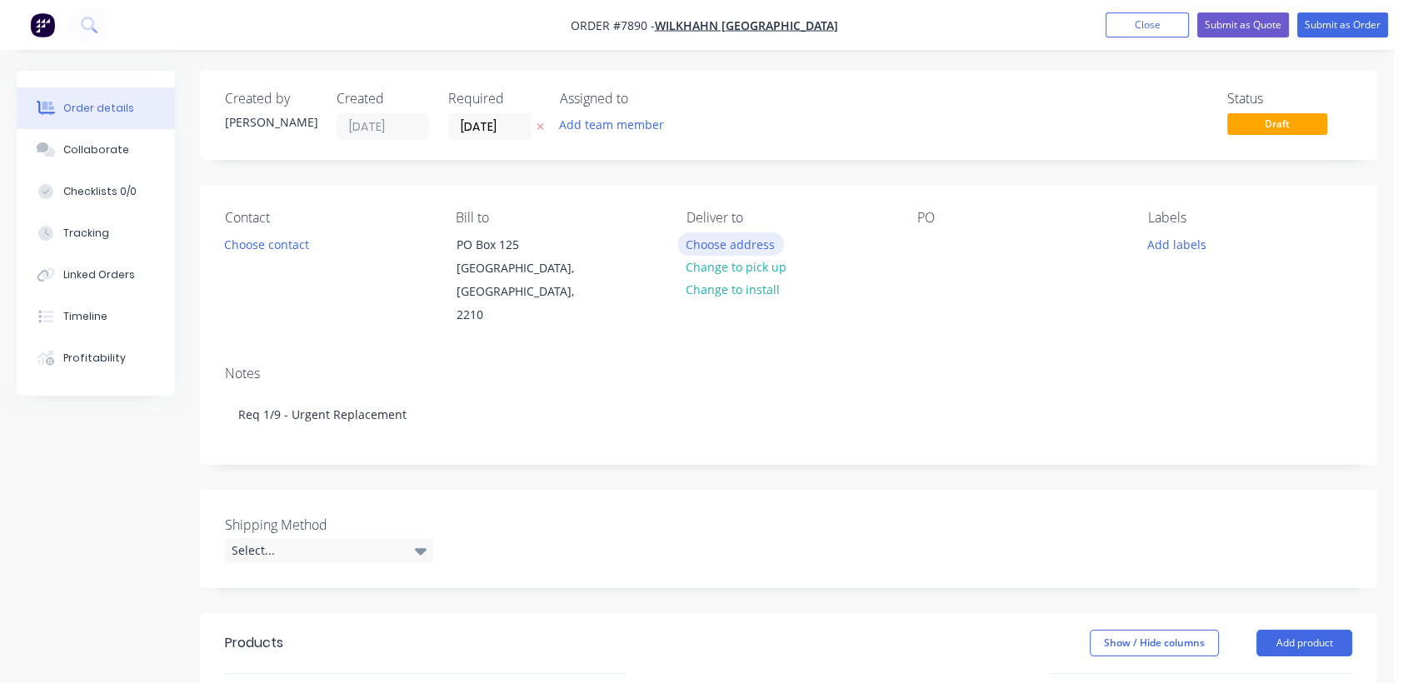
click at [756, 237] on button "Choose address" at bounding box center [730, 243] width 107 height 22
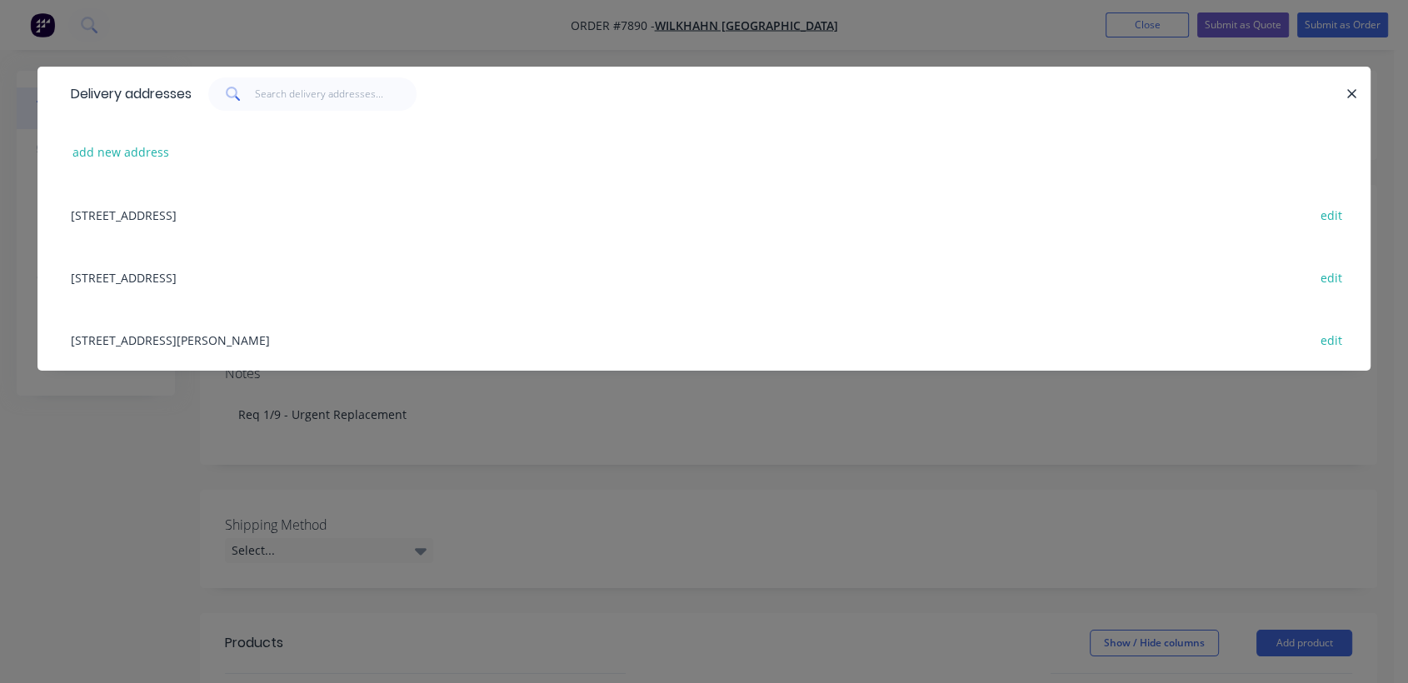
click at [207, 272] on div "[STREET_ADDRESS] edit" at bounding box center [703, 277] width 1283 height 62
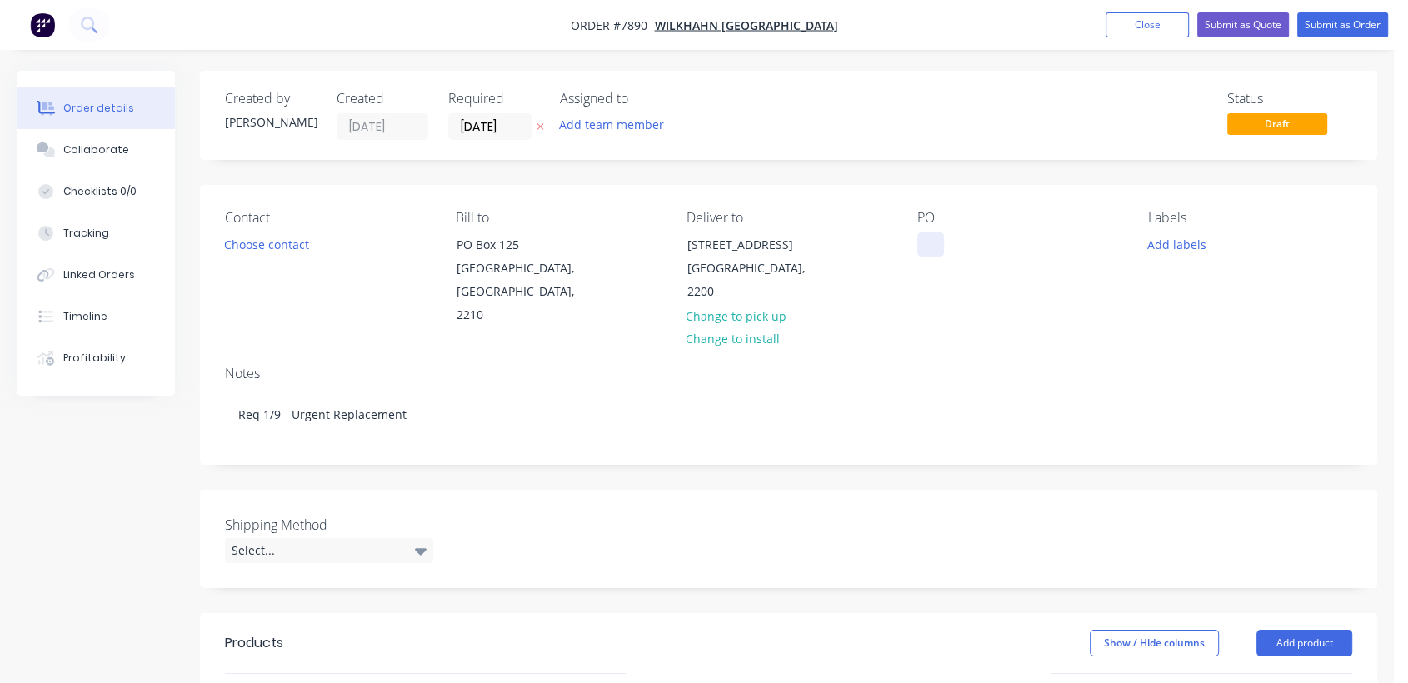
click at [925, 235] on div at bounding box center [930, 244] width 27 height 24
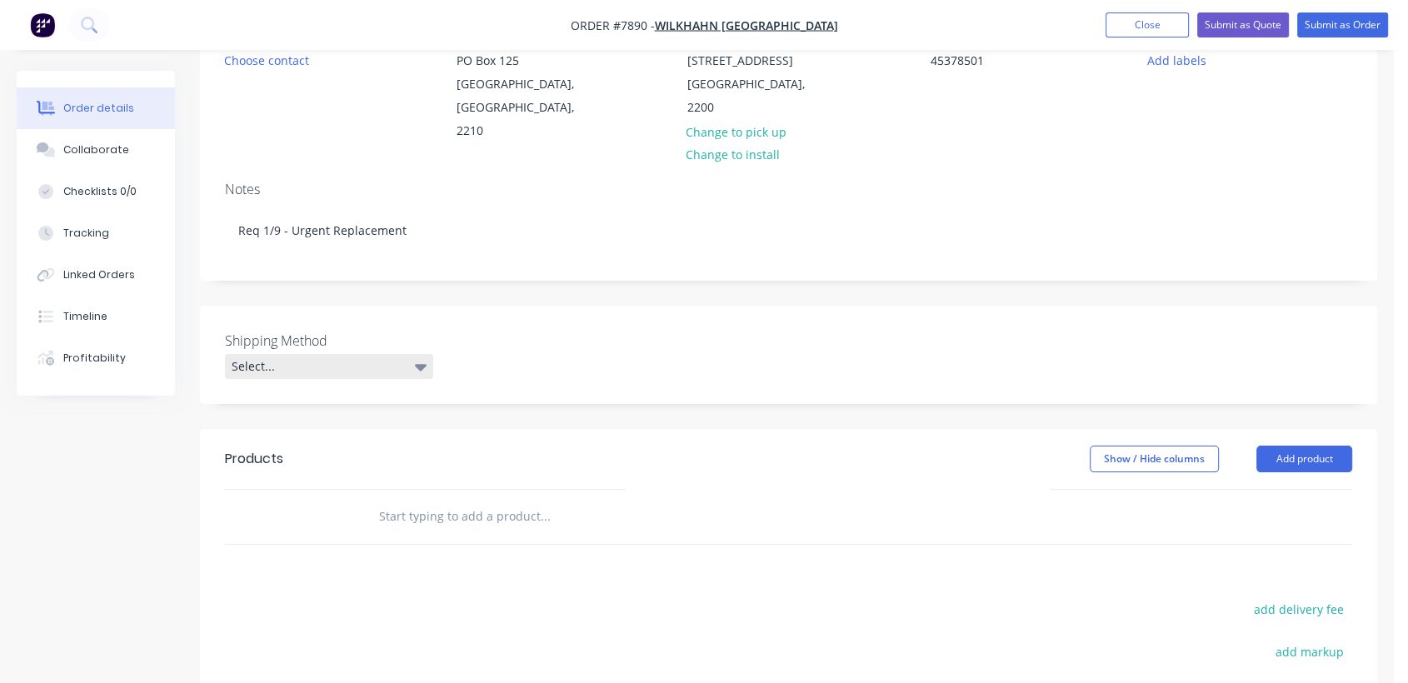
scroll to position [185, 0]
click at [293, 353] on div "Select..." at bounding box center [329, 365] width 208 height 25
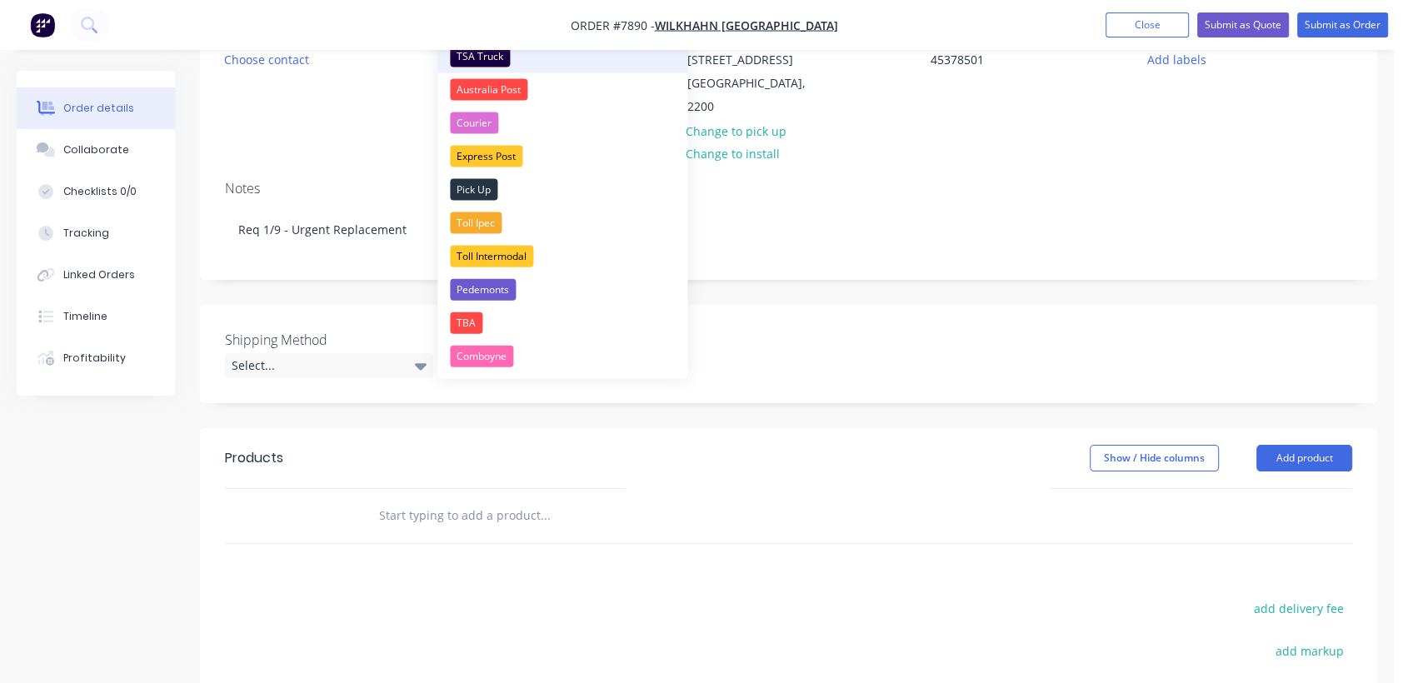
click at [478, 53] on div "TSA Truck" at bounding box center [480, 57] width 60 height 22
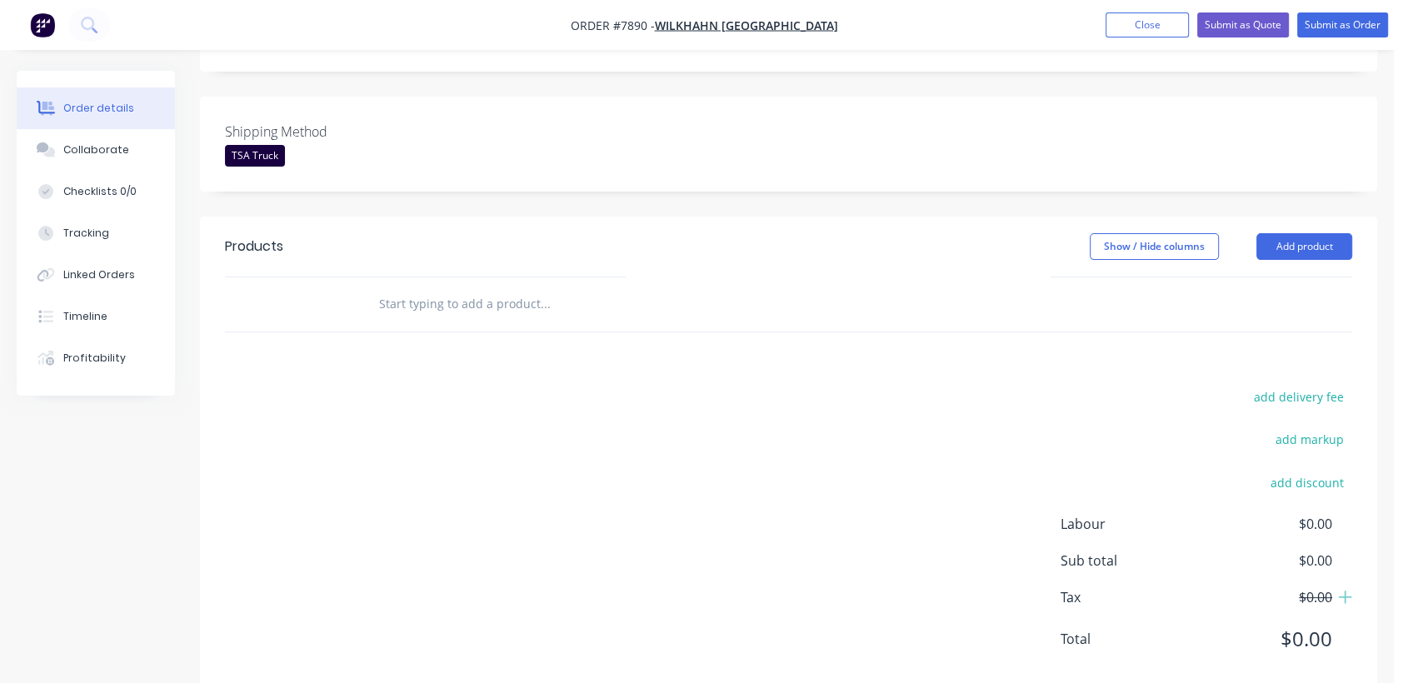
scroll to position [406, 0]
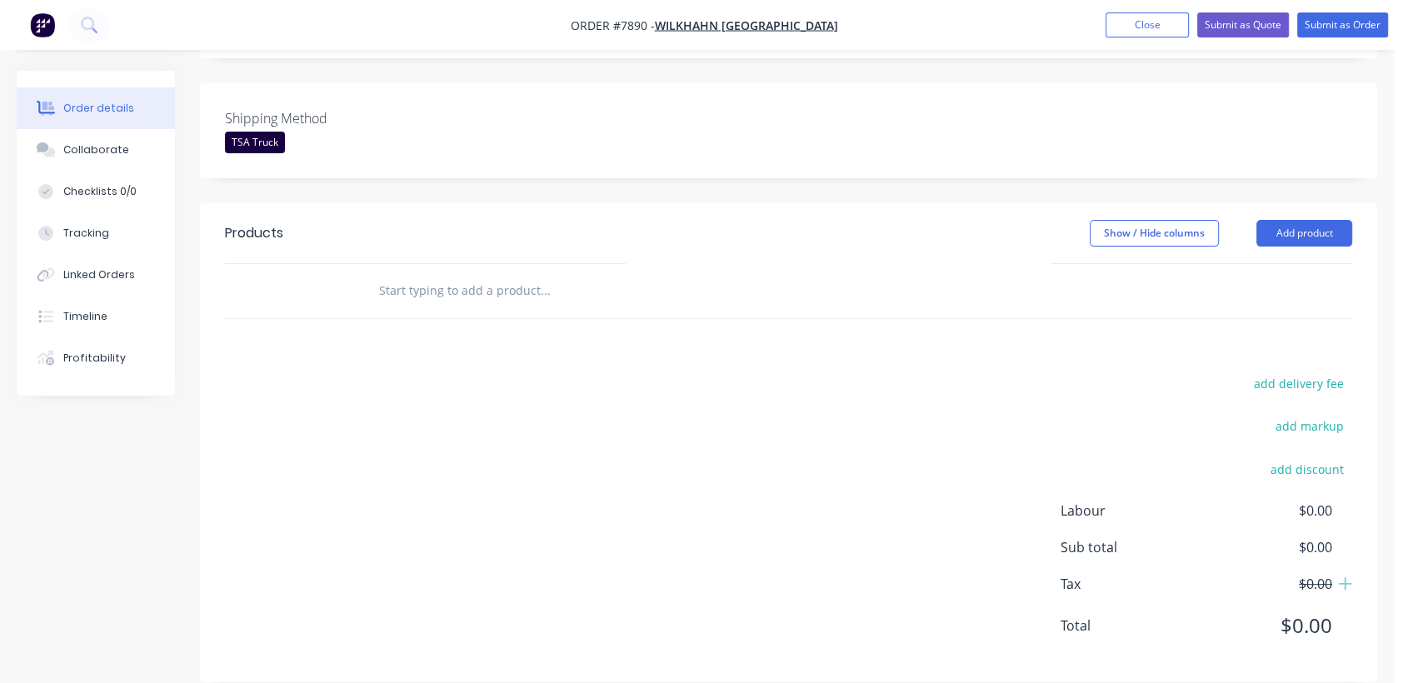
click at [507, 275] on input "text" at bounding box center [544, 290] width 333 height 33
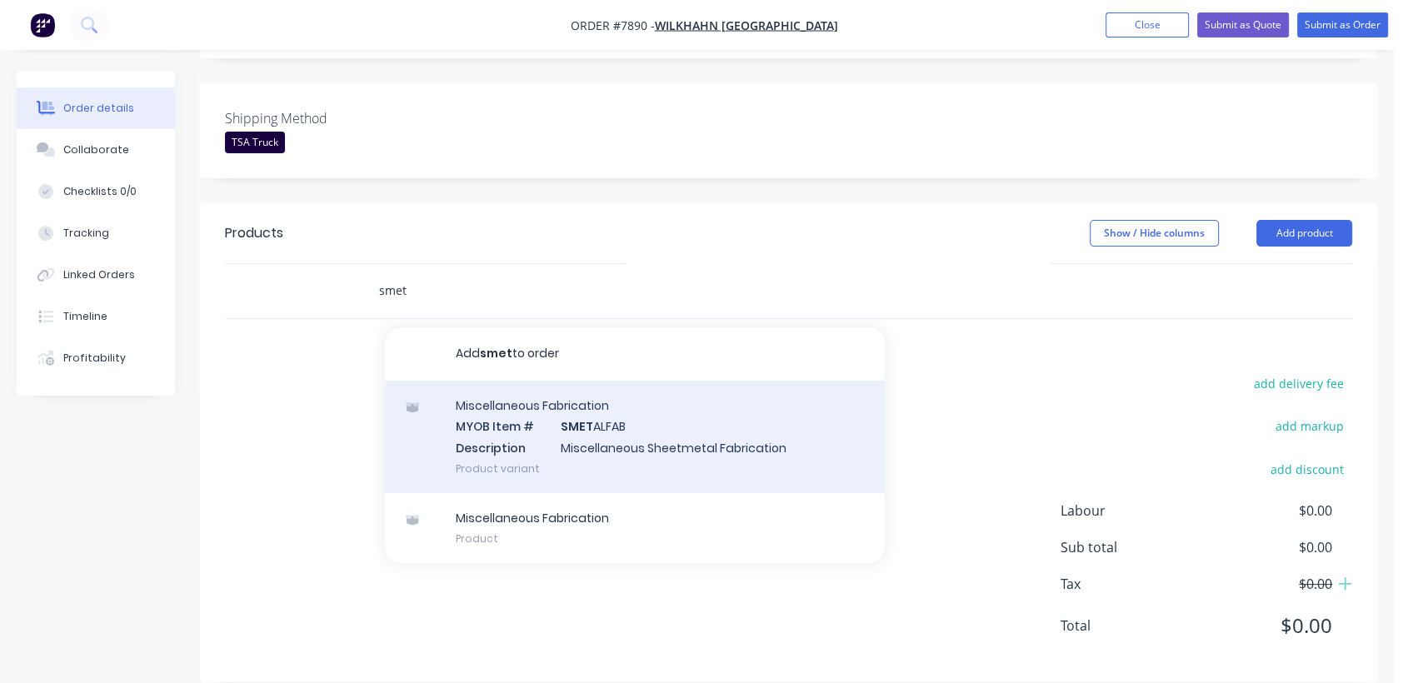
type input "smet"
click at [629, 421] on div "Miscellaneous Fabrication MYOB Item # SMET ALFAB Description Miscellaneous Shee…" at bounding box center [635, 437] width 500 height 112
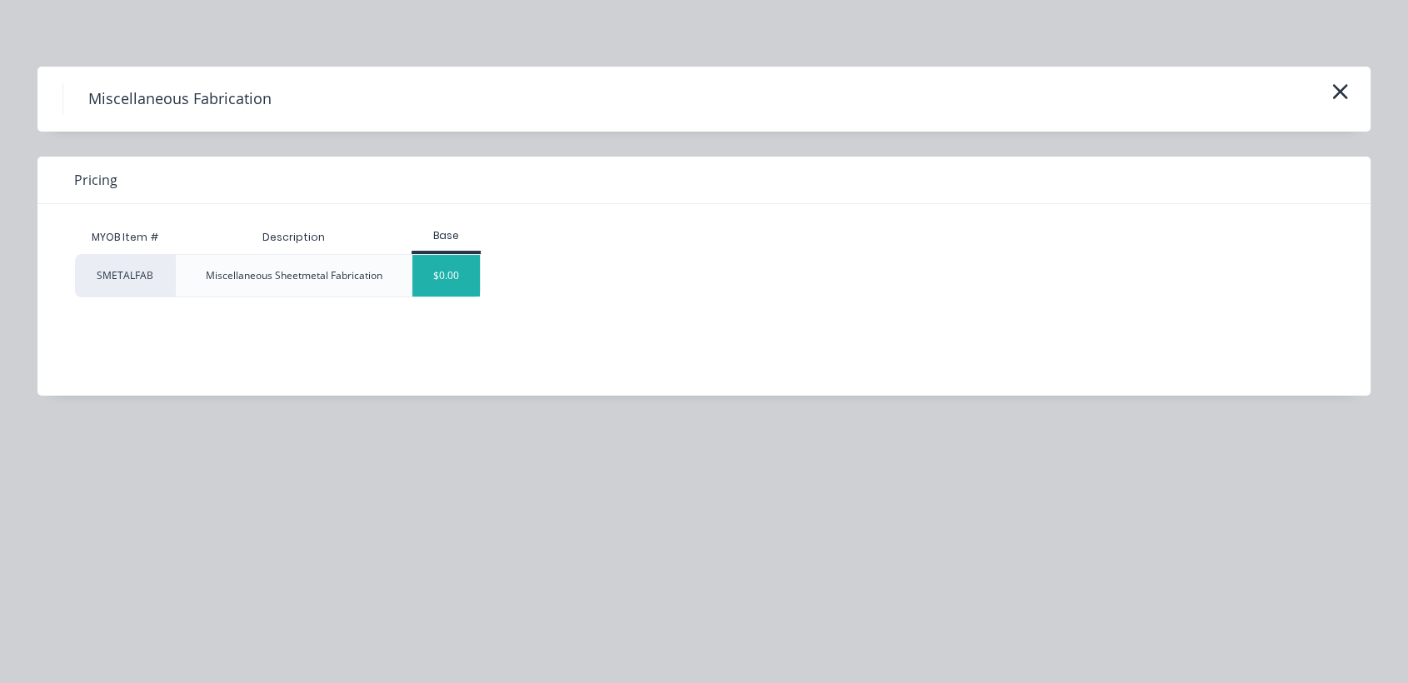
click at [436, 258] on div "$0.00" at bounding box center [445, 276] width 67 height 42
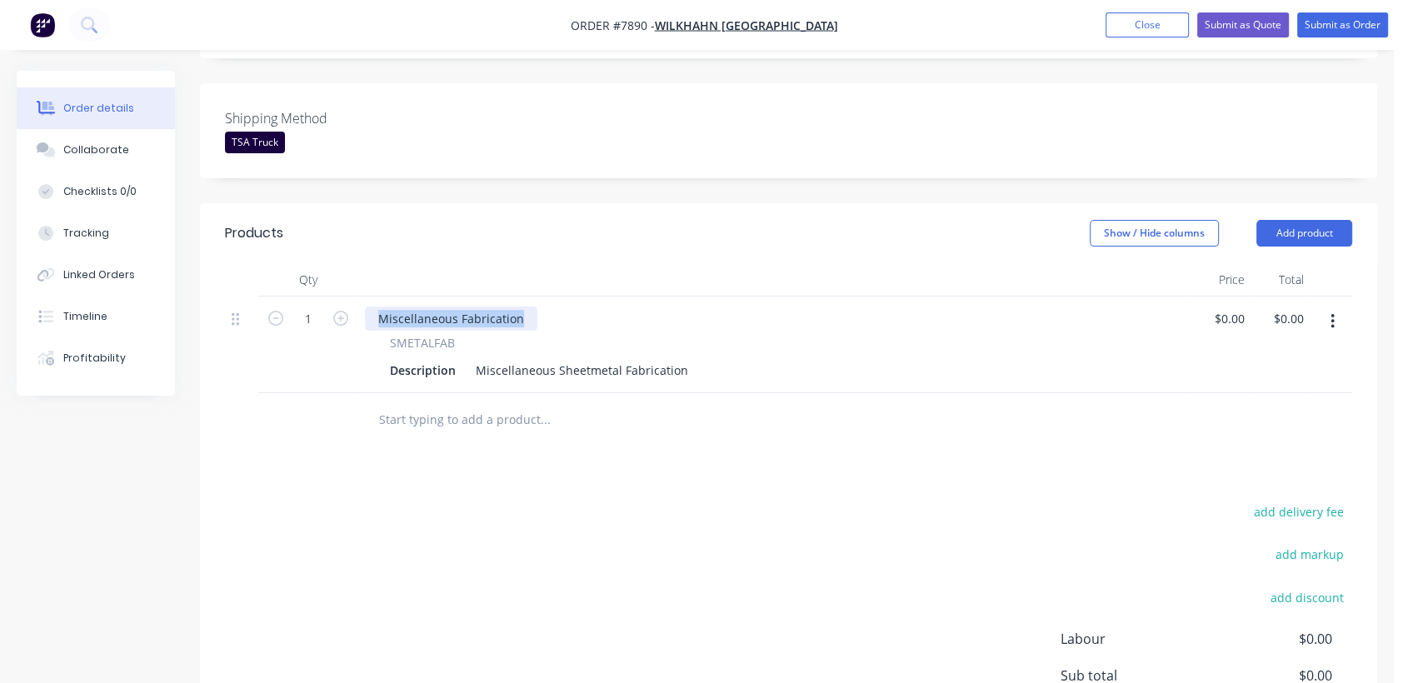
drag, startPoint x: 520, startPoint y: 292, endPoint x: 375, endPoint y: 301, distance: 145.2
click at [375, 306] on div "Miscellaneous Fabrication" at bounding box center [451, 318] width 172 height 24
drag, startPoint x: 476, startPoint y: 340, endPoint x: 746, endPoint y: 331, distance: 270.0
click at [746, 334] on div "SMETALFAB Description Miscellaneous Sheetmetal Fabrication" at bounding box center [775, 358] width 820 height 48
click at [642, 358] on div "Miscellaneous Sheetmetal Fabrication" at bounding box center [582, 370] width 226 height 24
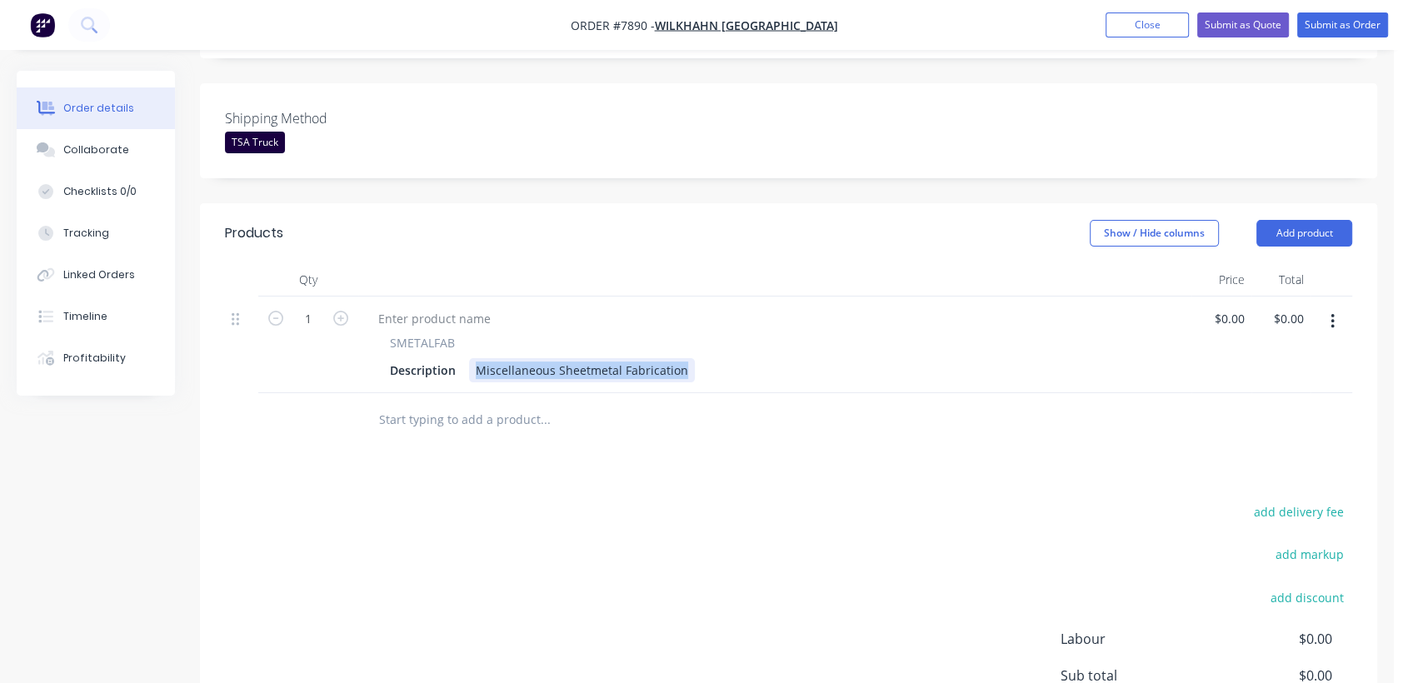
drag, startPoint x: 680, startPoint y: 347, endPoint x: 429, endPoint y: 360, distance: 251.0
click at [429, 360] on div "SMETALFAB Description Miscellaneous Sheetmetal Fabrication" at bounding box center [774, 344] width 833 height 97
type input "$200.00"
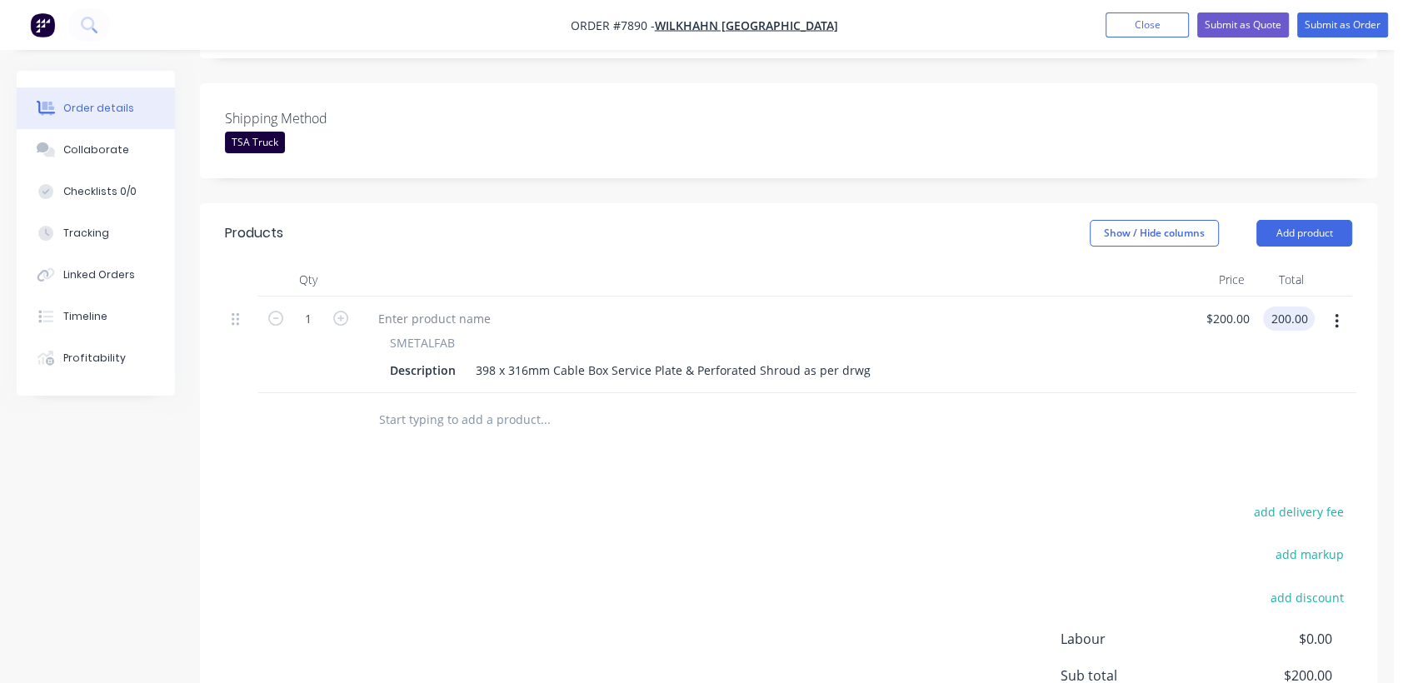
type input "$200.00"
click at [460, 403] on input "text" at bounding box center [544, 419] width 333 height 33
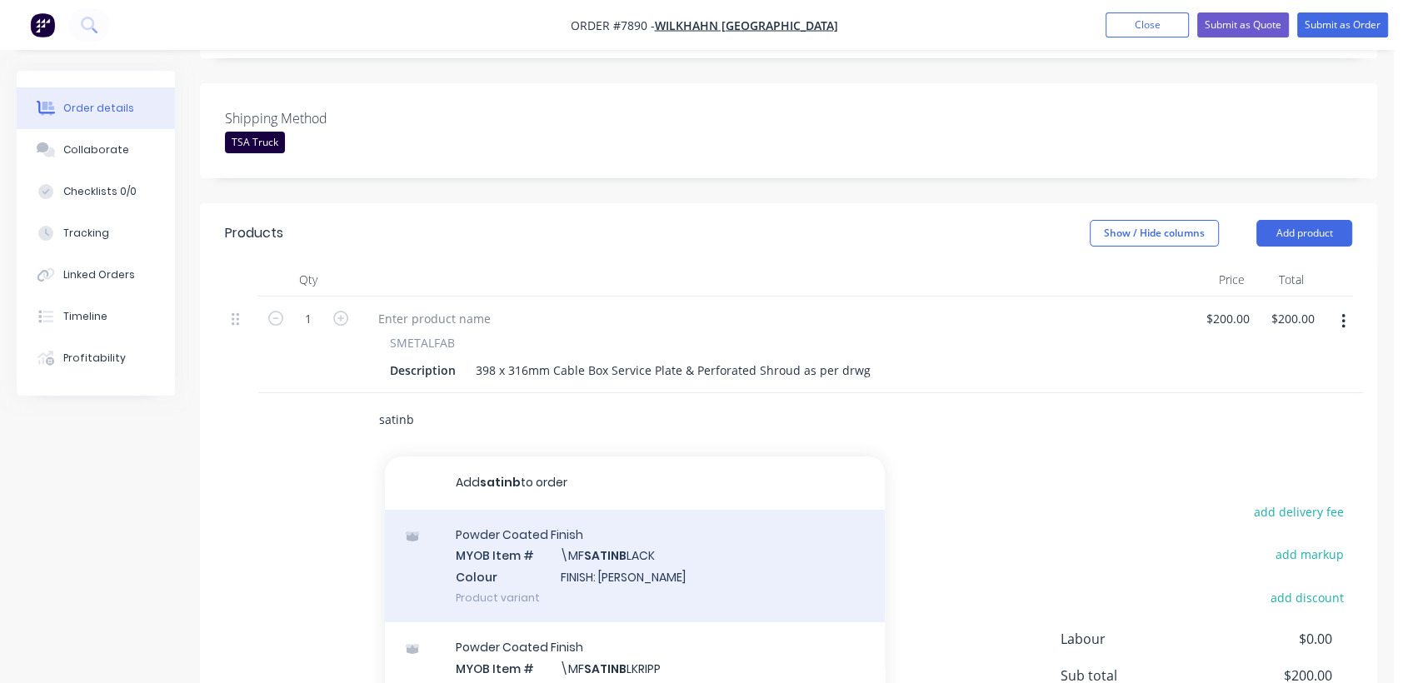
type input "satinb"
click at [633, 521] on div "Powder Coated Finish MYOB Item # \MF SATINB LACK Colour FINISH: Satin Black Pro…" at bounding box center [635, 566] width 500 height 112
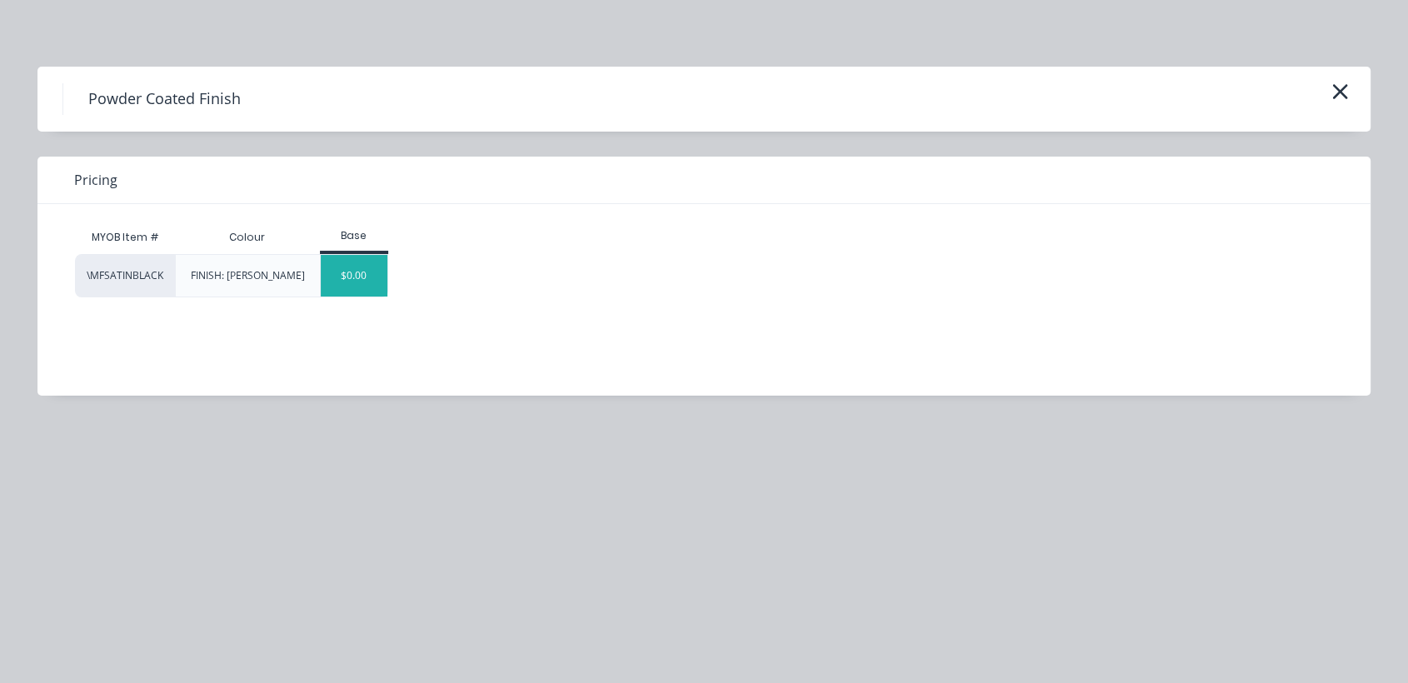
click at [356, 285] on div "$0.00" at bounding box center [354, 276] width 67 height 42
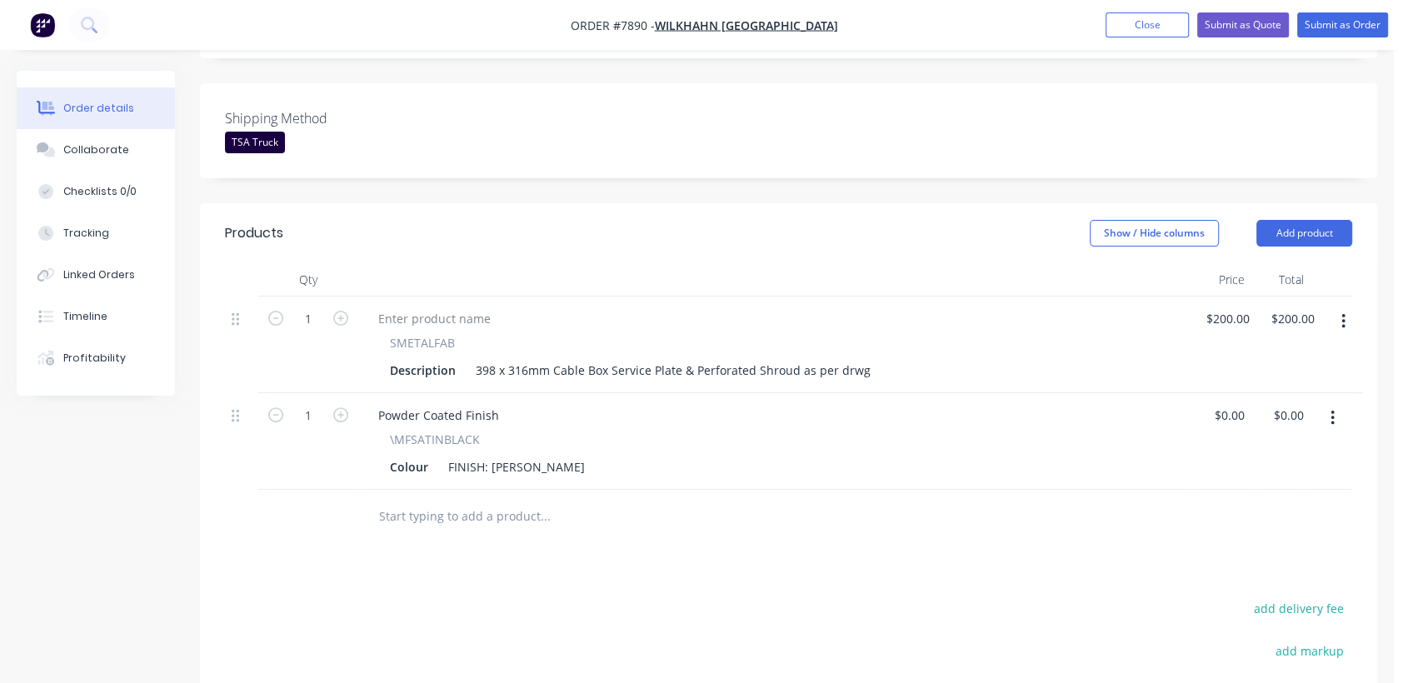
click at [481, 500] on input "text" at bounding box center [544, 516] width 333 height 33
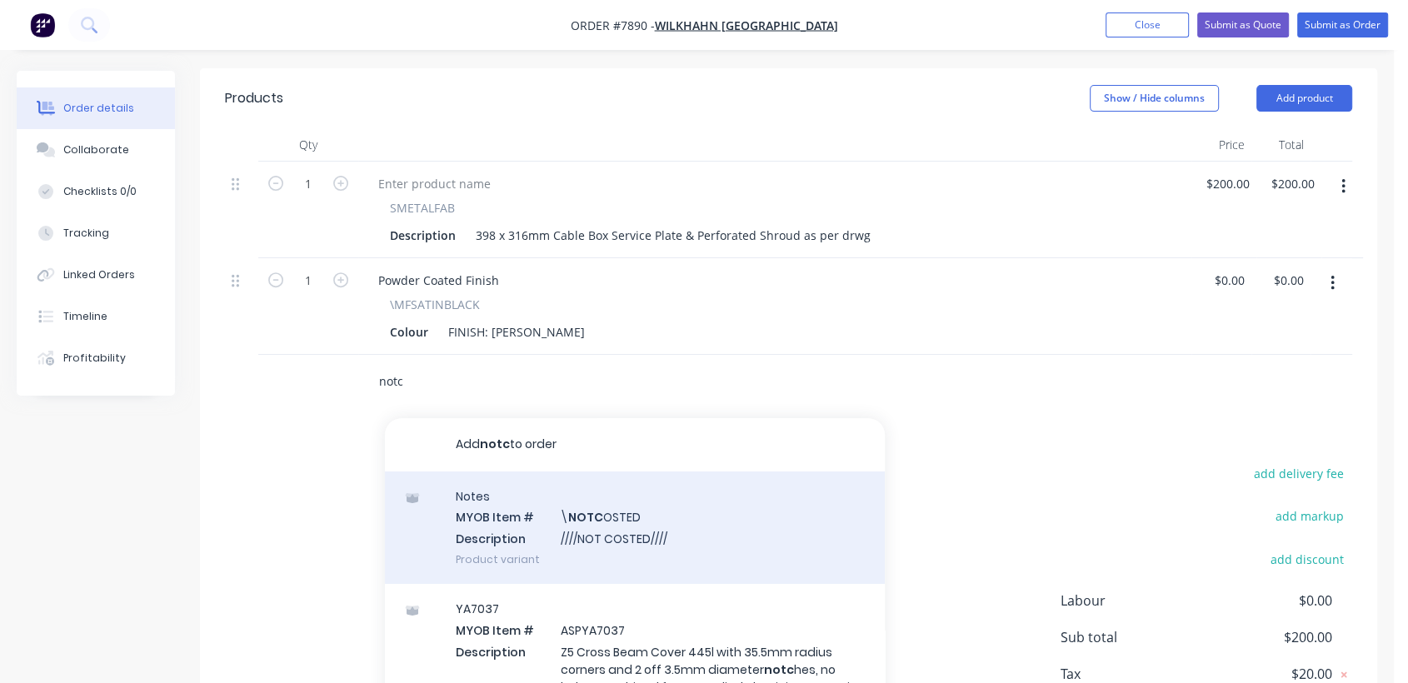
scroll to position [591, 0]
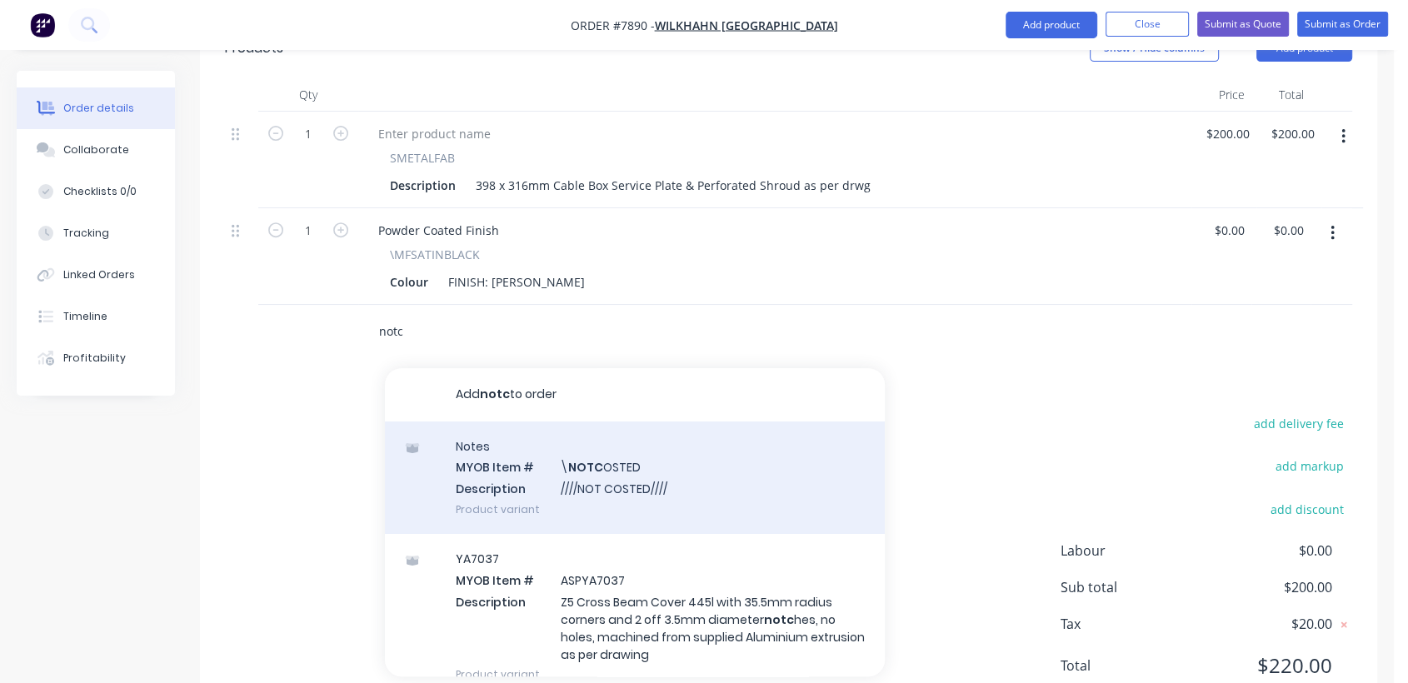
type input "notc"
click at [633, 468] on div "Notes MYOB Item # \ NOTC OSTED Description ////NOT COSTED//// Product variant" at bounding box center [635, 477] width 500 height 112
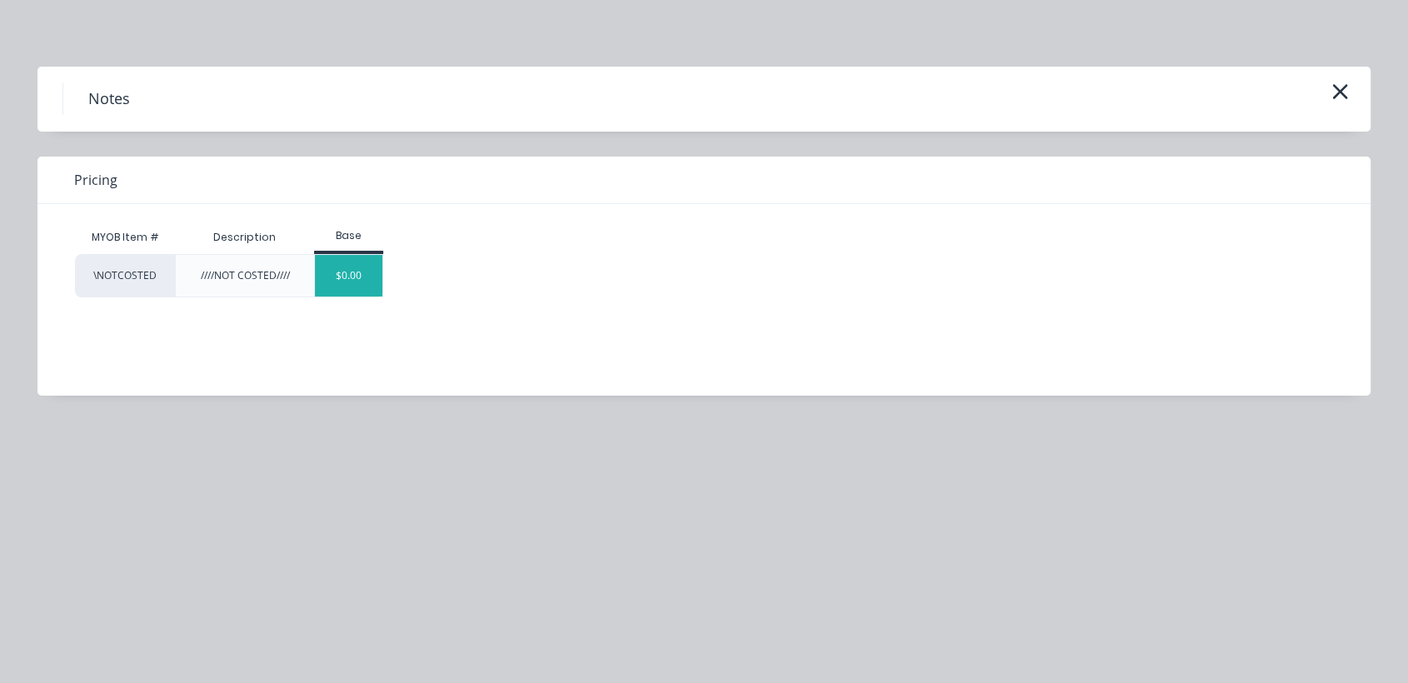
click at [366, 282] on div "$0.00" at bounding box center [348, 276] width 67 height 42
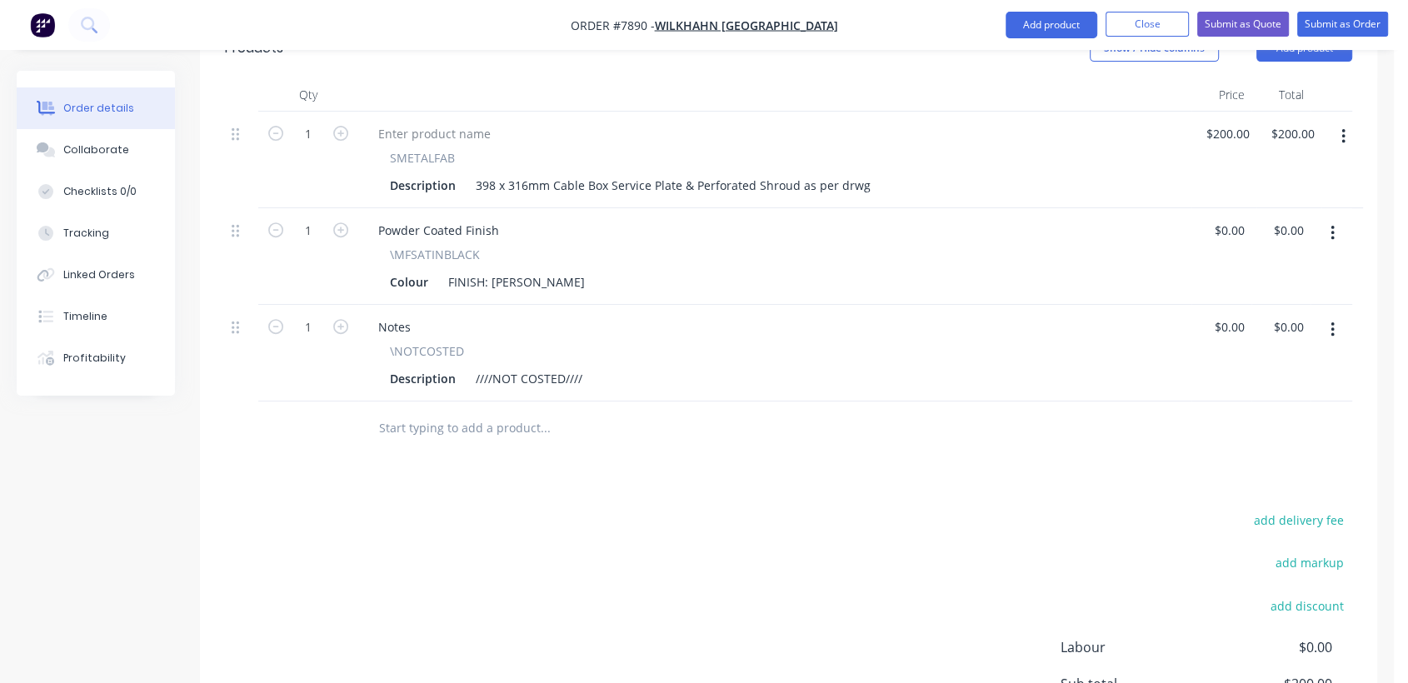
drag, startPoint x: 117, startPoint y: 139, endPoint x: 181, endPoint y: 169, distance: 70.0
click at [116, 139] on button "Collaborate" at bounding box center [96, 150] width 158 height 42
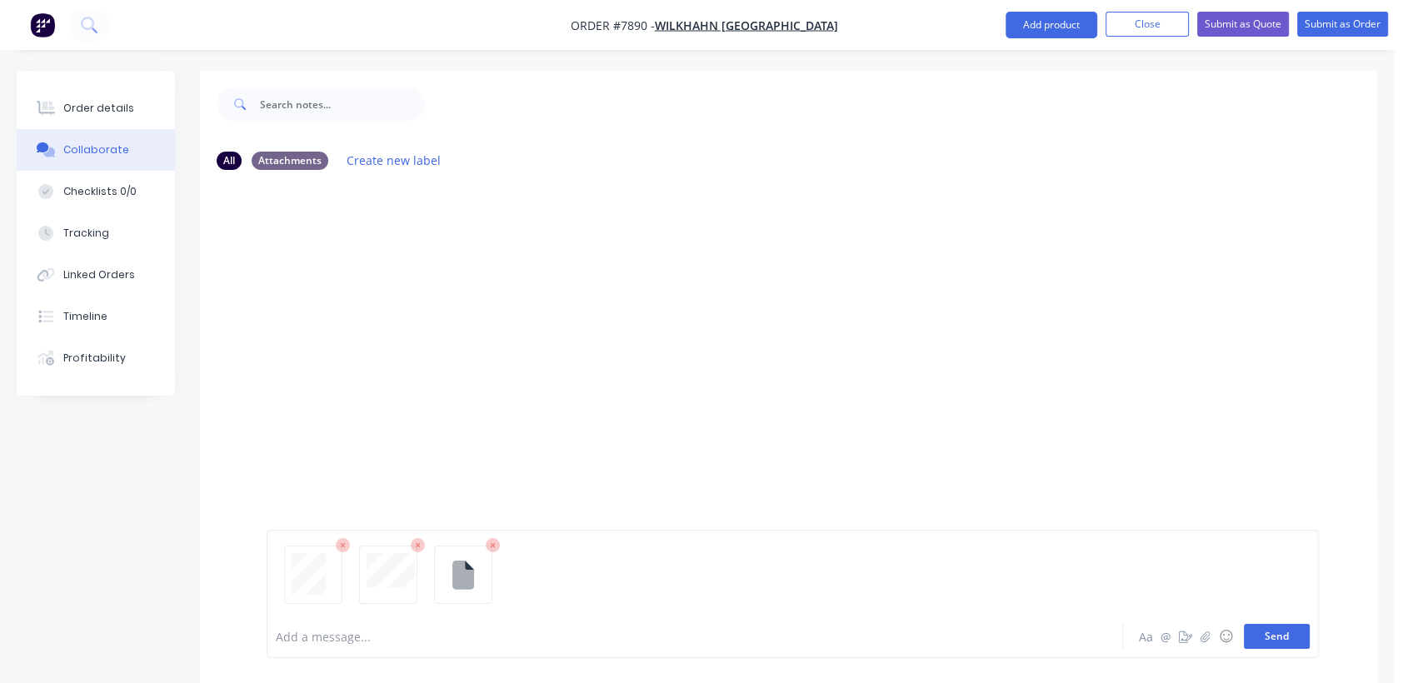
click at [1283, 636] on button "Send" at bounding box center [1276, 636] width 66 height 25
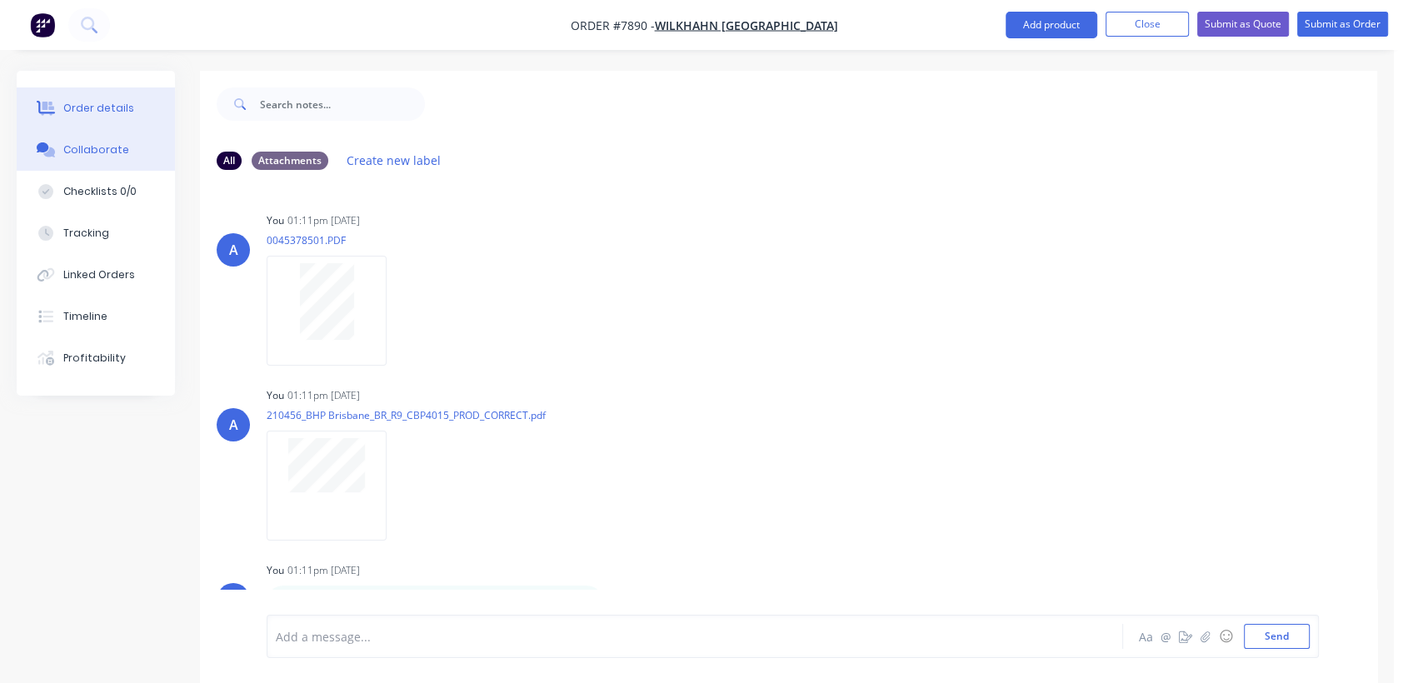
click at [106, 97] on button "Order details" at bounding box center [96, 108] width 158 height 42
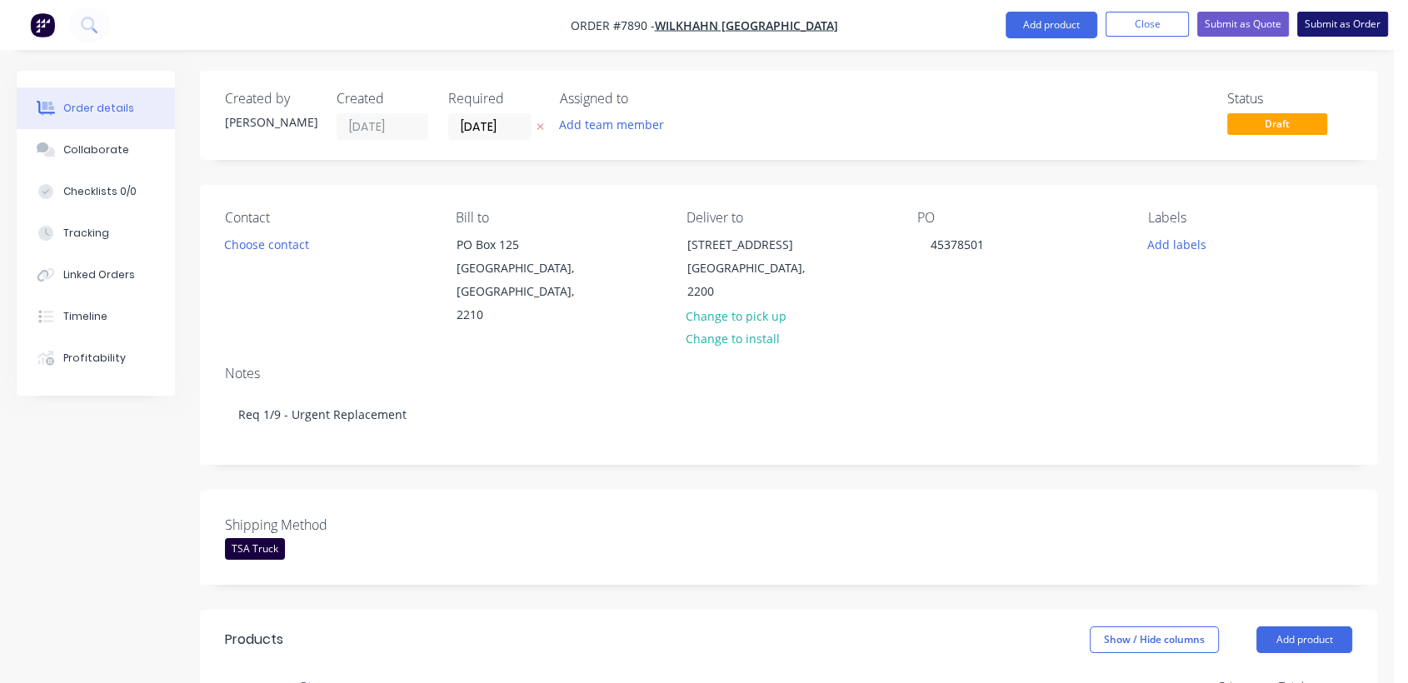
click at [1362, 15] on button "Submit as Order" at bounding box center [1342, 24] width 91 height 25
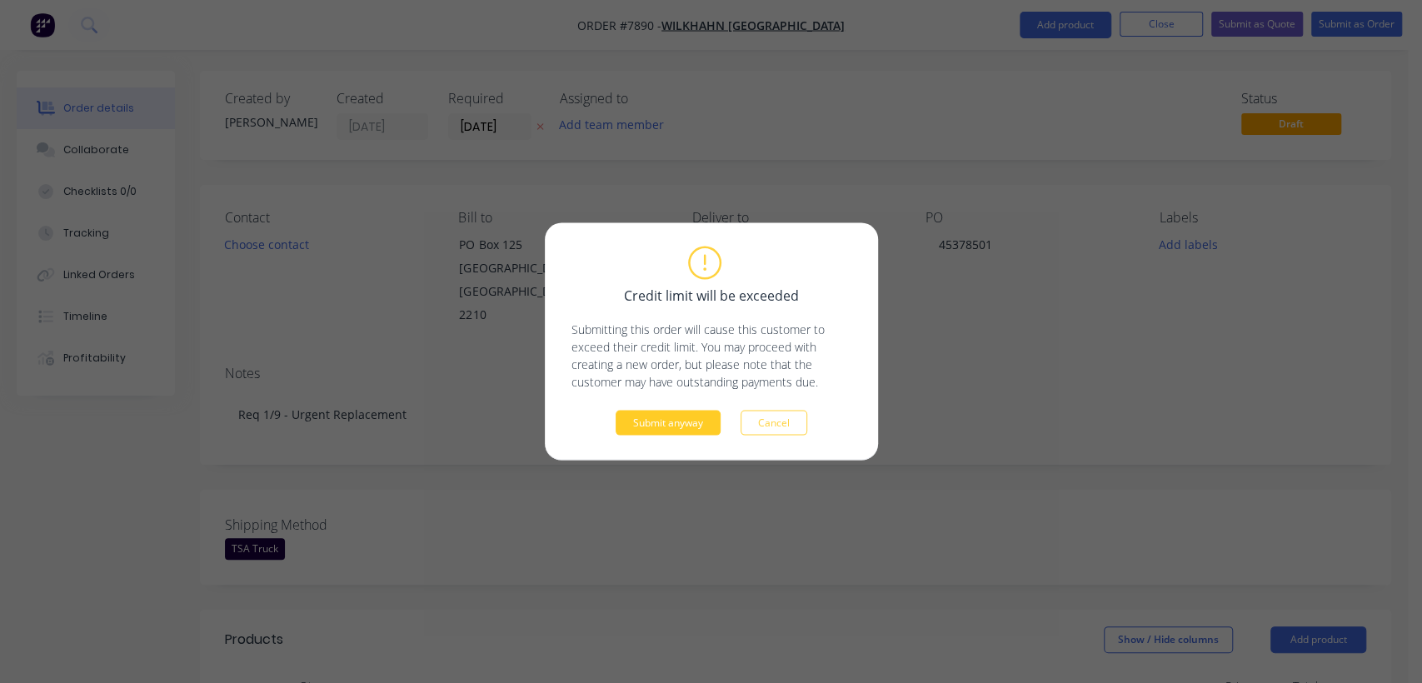
click at [692, 414] on button "Submit anyway" at bounding box center [667, 423] width 105 height 25
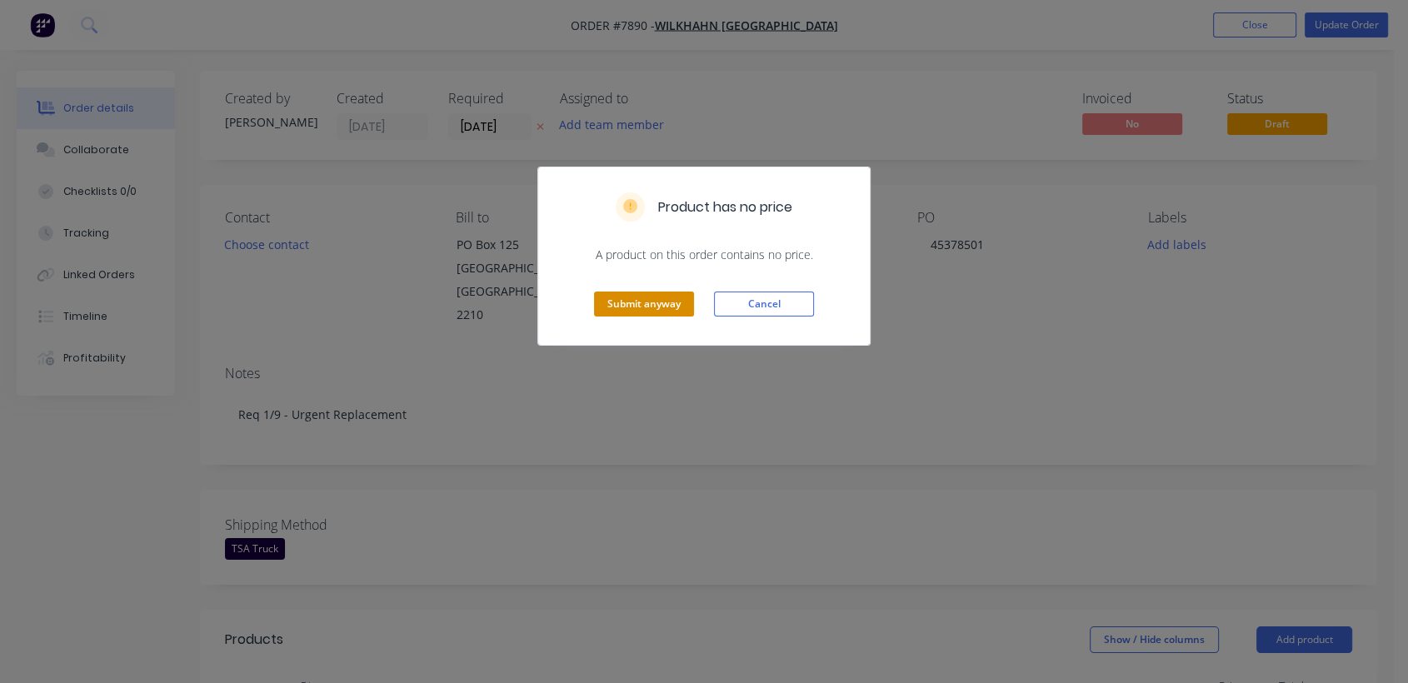
click at [663, 302] on button "Submit anyway" at bounding box center [644, 304] width 100 height 25
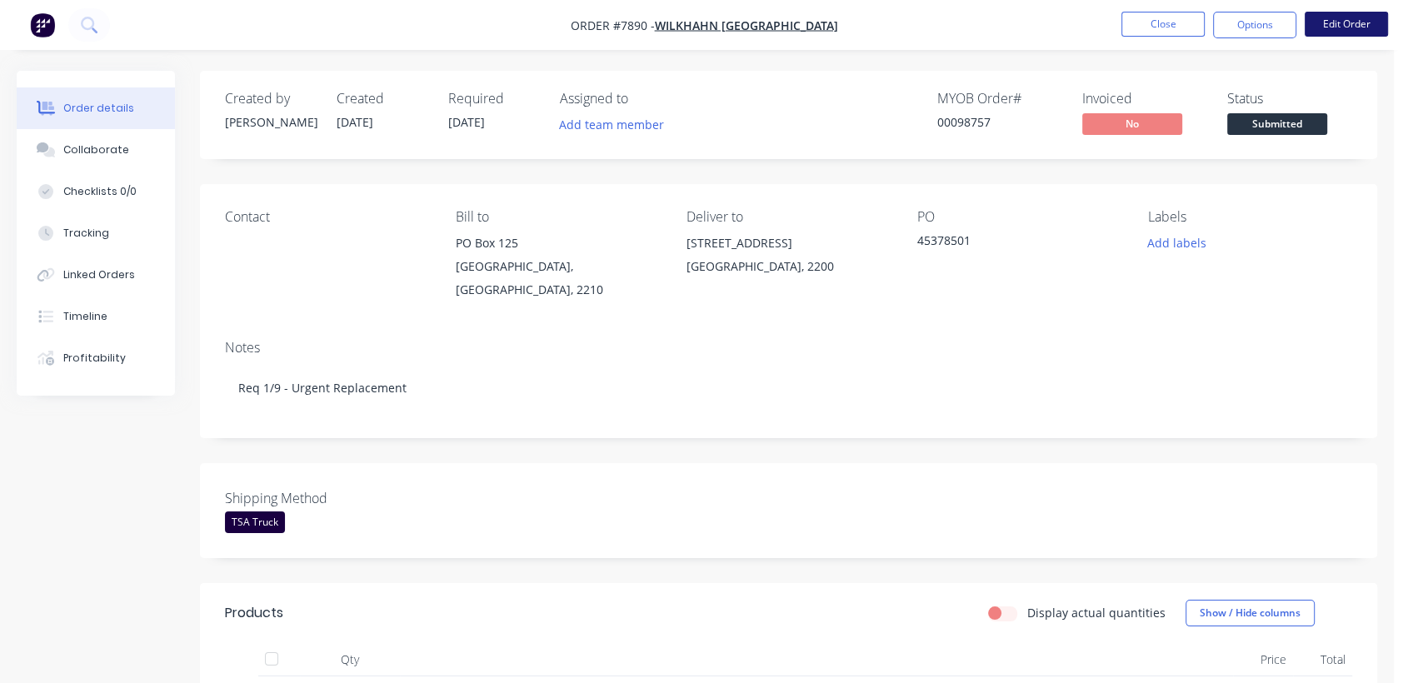
click at [1367, 28] on button "Edit Order" at bounding box center [1345, 24] width 83 height 25
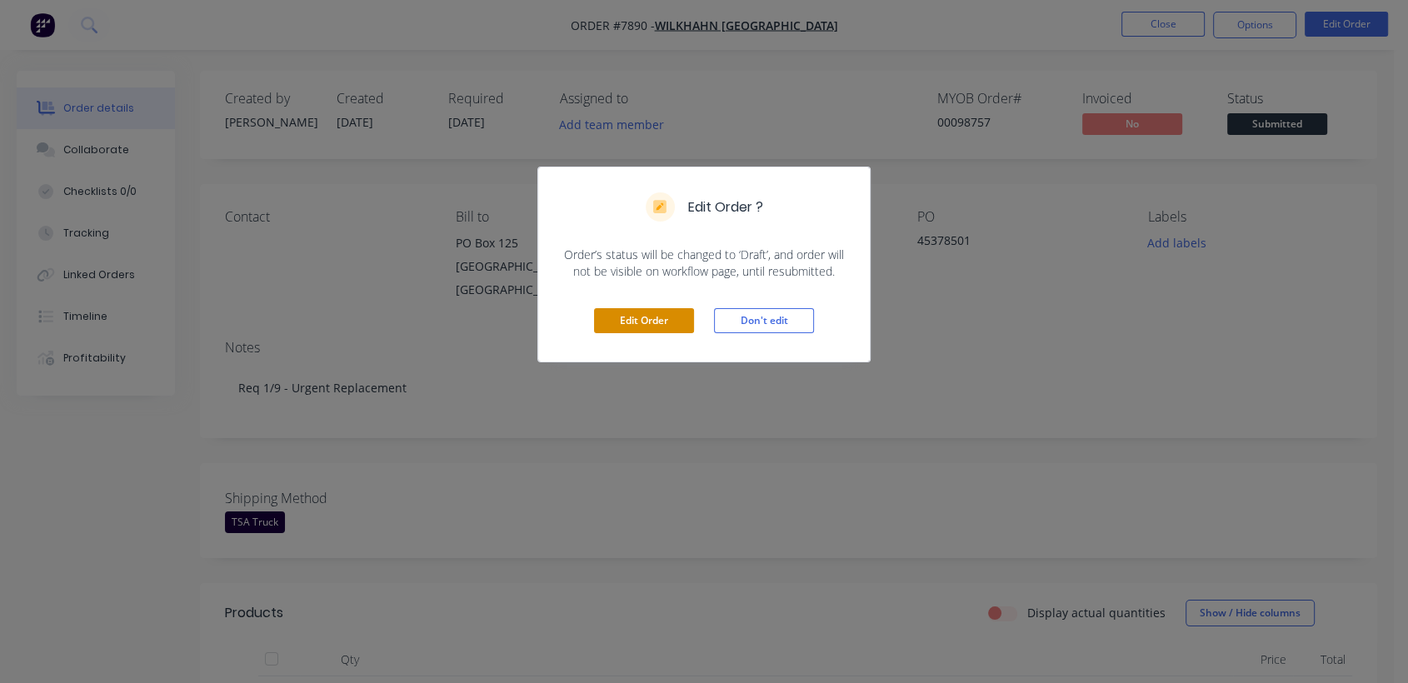
click at [665, 317] on button "Edit Order" at bounding box center [644, 320] width 100 height 25
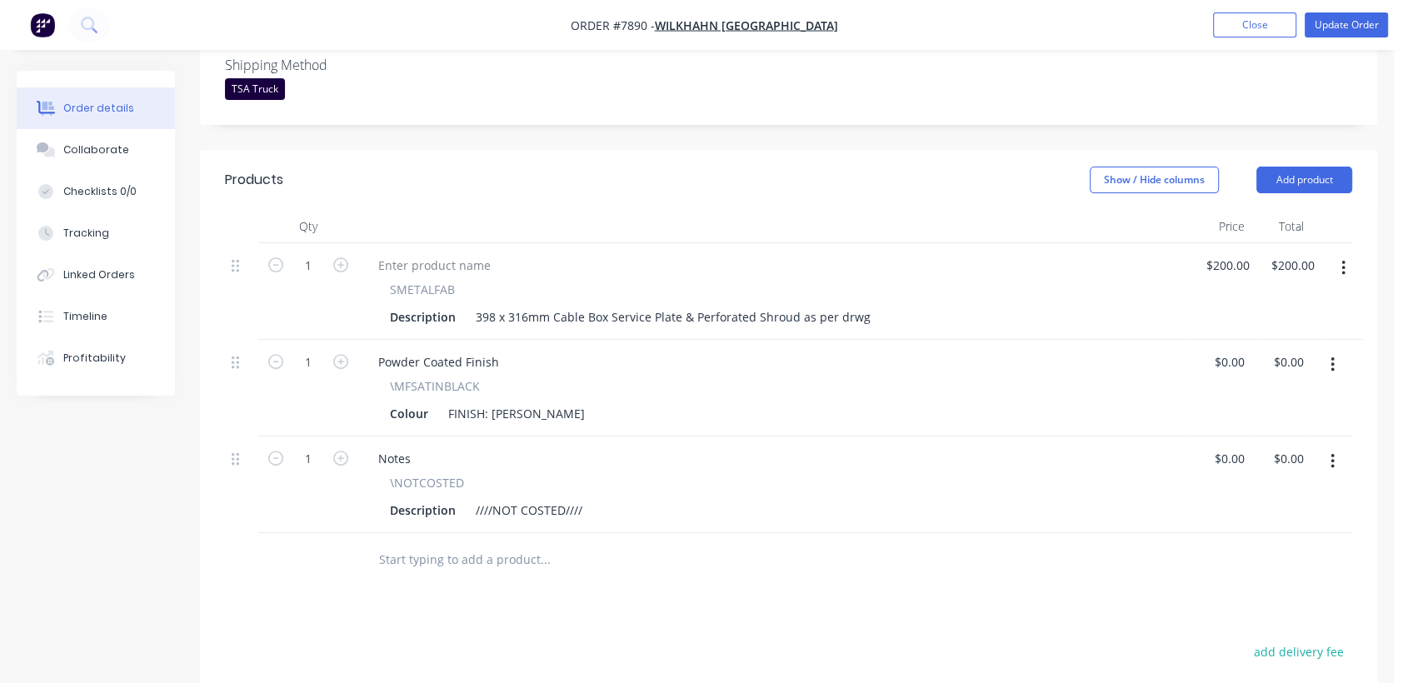
scroll to position [462, 0]
click at [864, 302] on div "398 x 316mm Cable Box Service Plate & Perforated Shroud as per drwg" at bounding box center [673, 314] width 408 height 24
type input "$200.00"
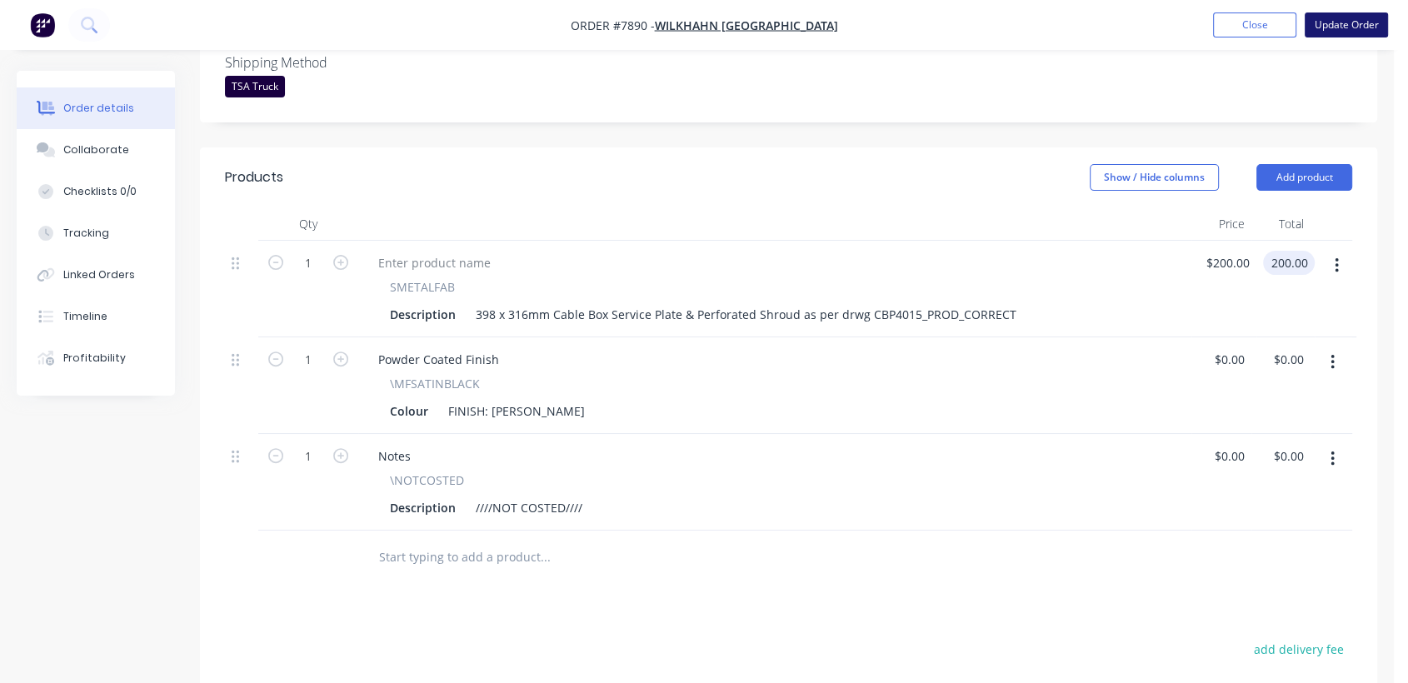
type input "$200.00"
click at [1346, 27] on button "Update Order" at bounding box center [1345, 24] width 83 height 25
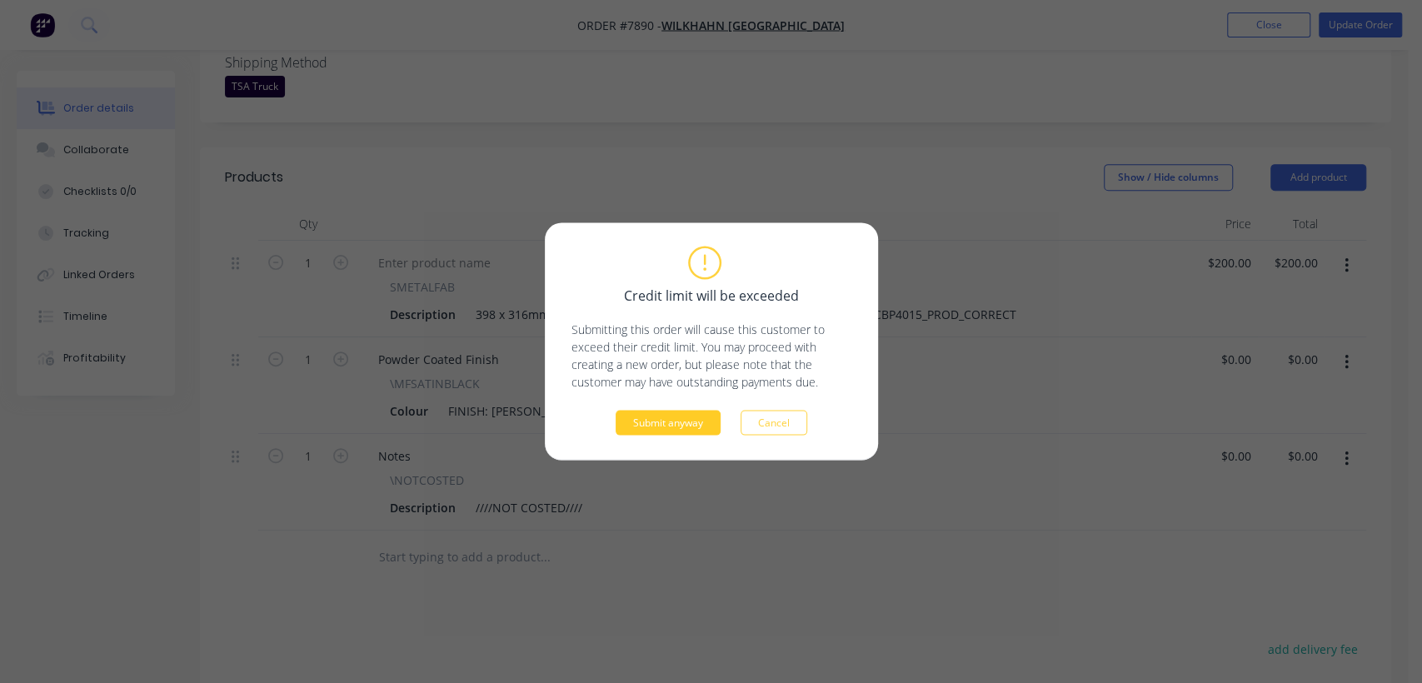
click at [644, 425] on button "Submit anyway" at bounding box center [667, 423] width 105 height 25
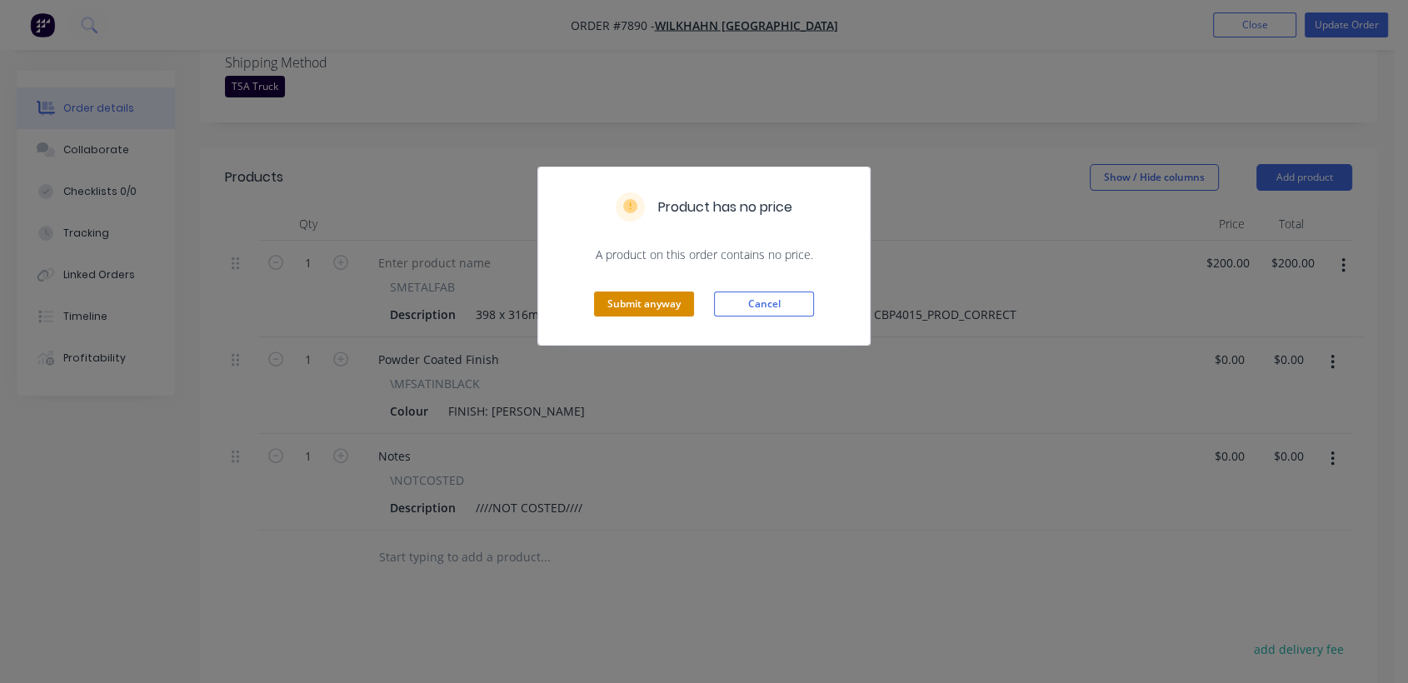
click at [625, 304] on button "Submit anyway" at bounding box center [644, 304] width 100 height 25
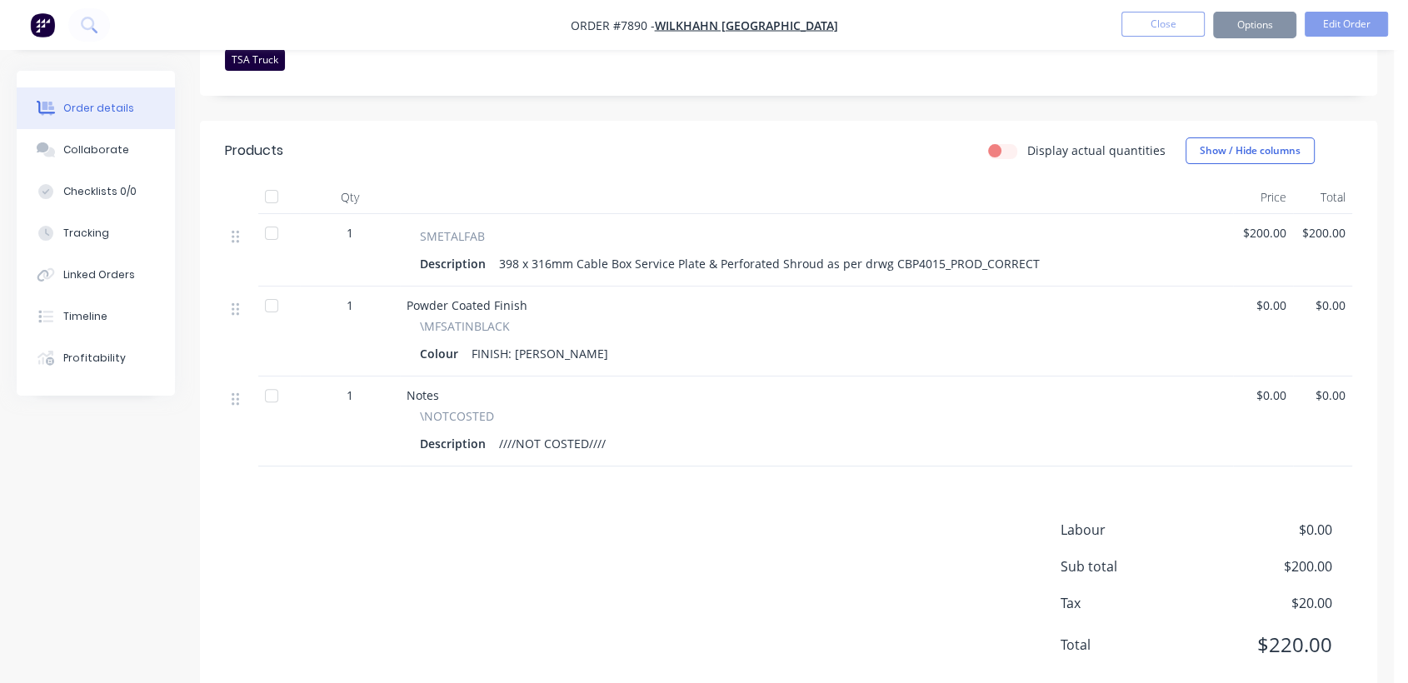
scroll to position [444, 0]
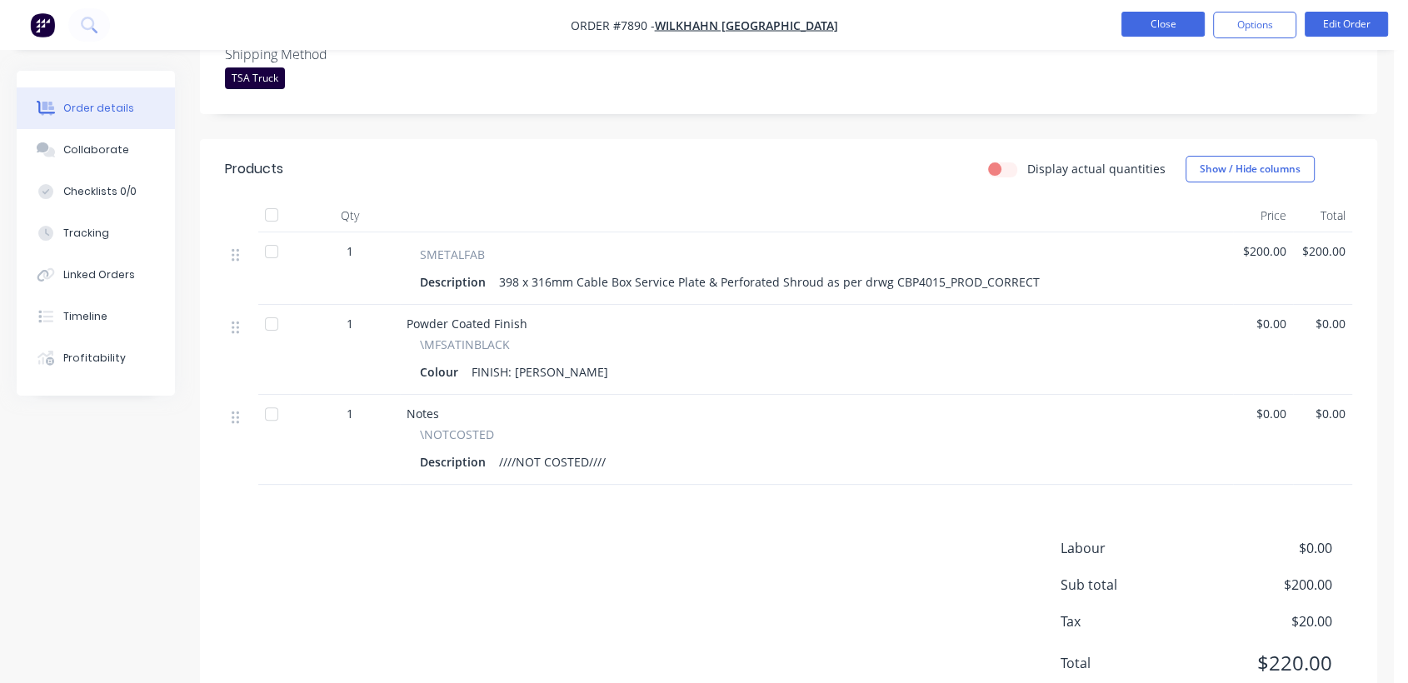
click at [1159, 18] on button "Close" at bounding box center [1162, 24] width 83 height 25
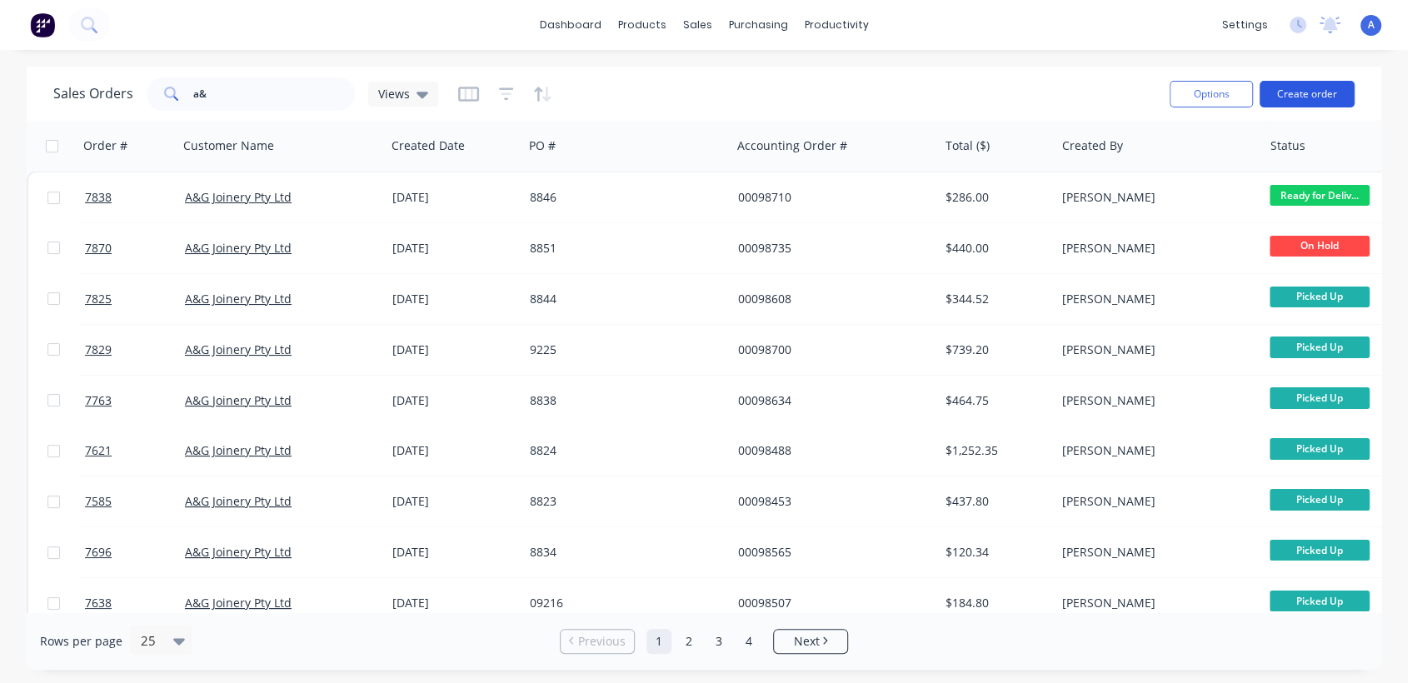
click at [1325, 93] on button "Create order" at bounding box center [1306, 94] width 95 height 27
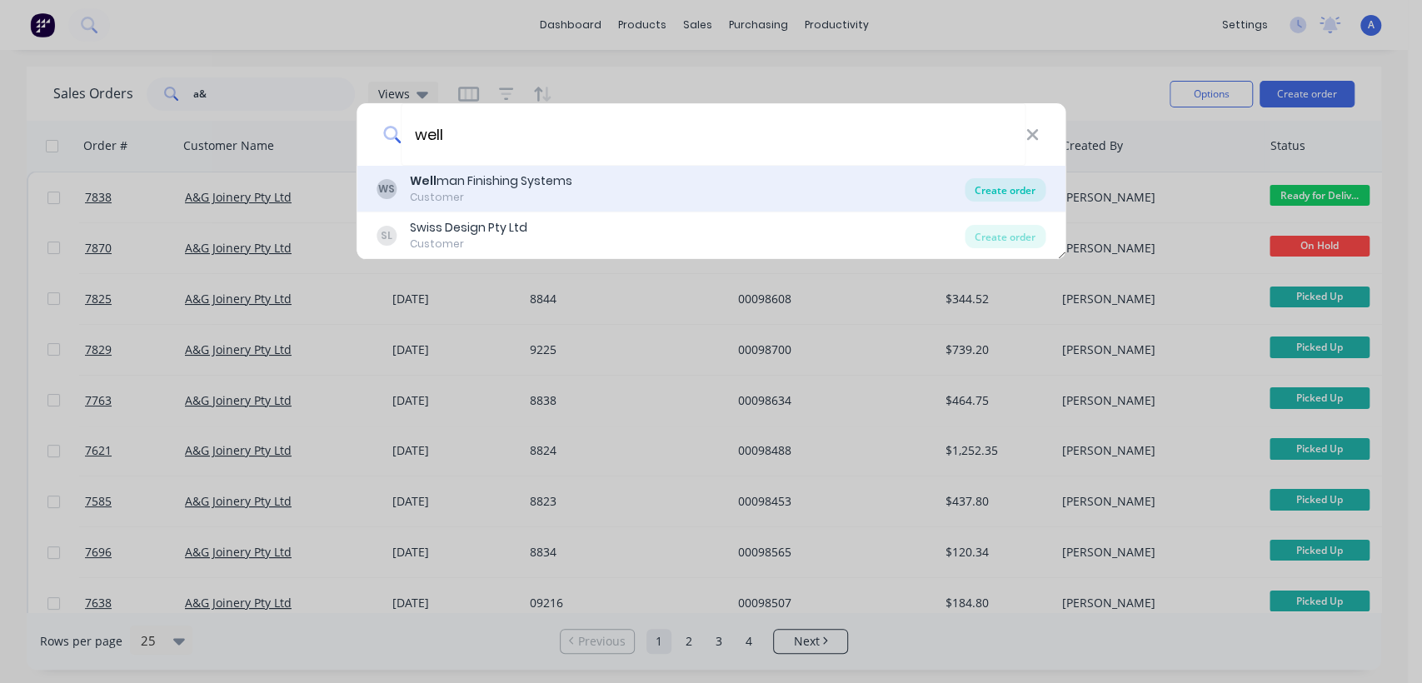
type input "well"
click at [1013, 188] on div "Create order" at bounding box center [1004, 189] width 81 height 23
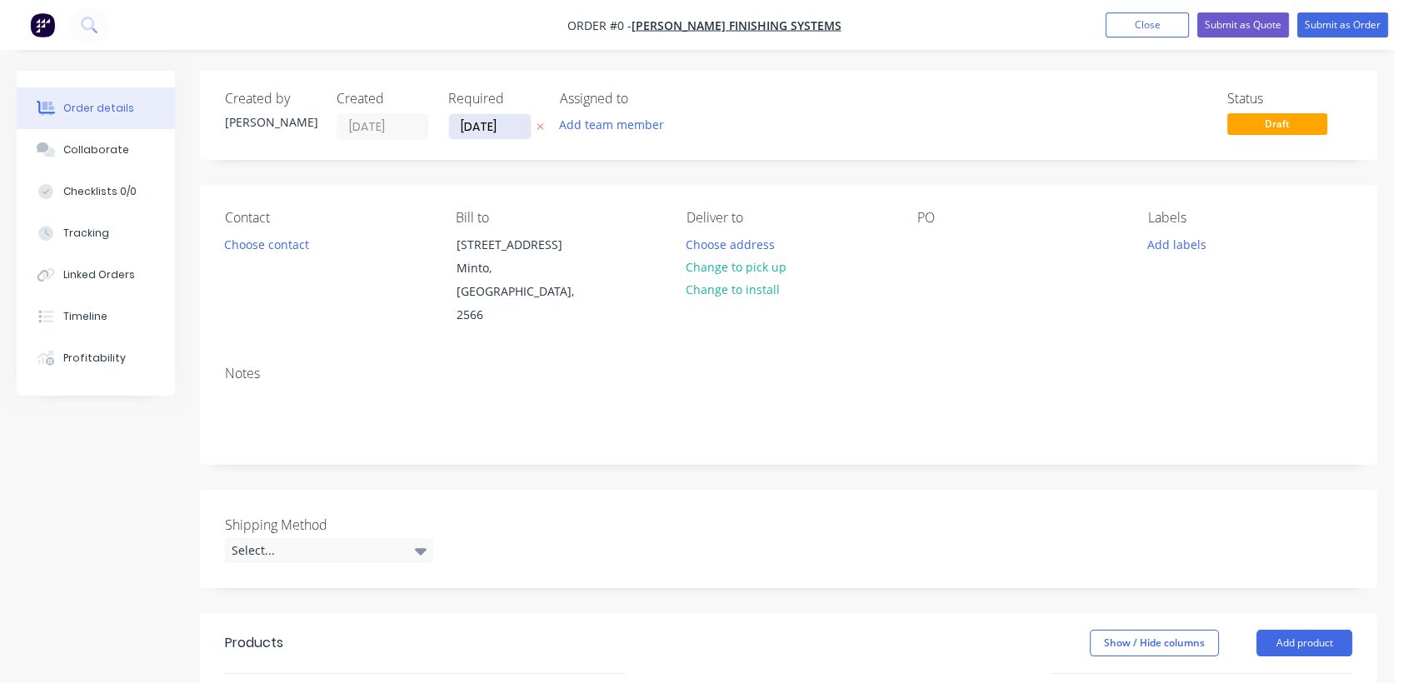
click at [520, 122] on input "[DATE]" at bounding box center [490, 126] width 82 height 25
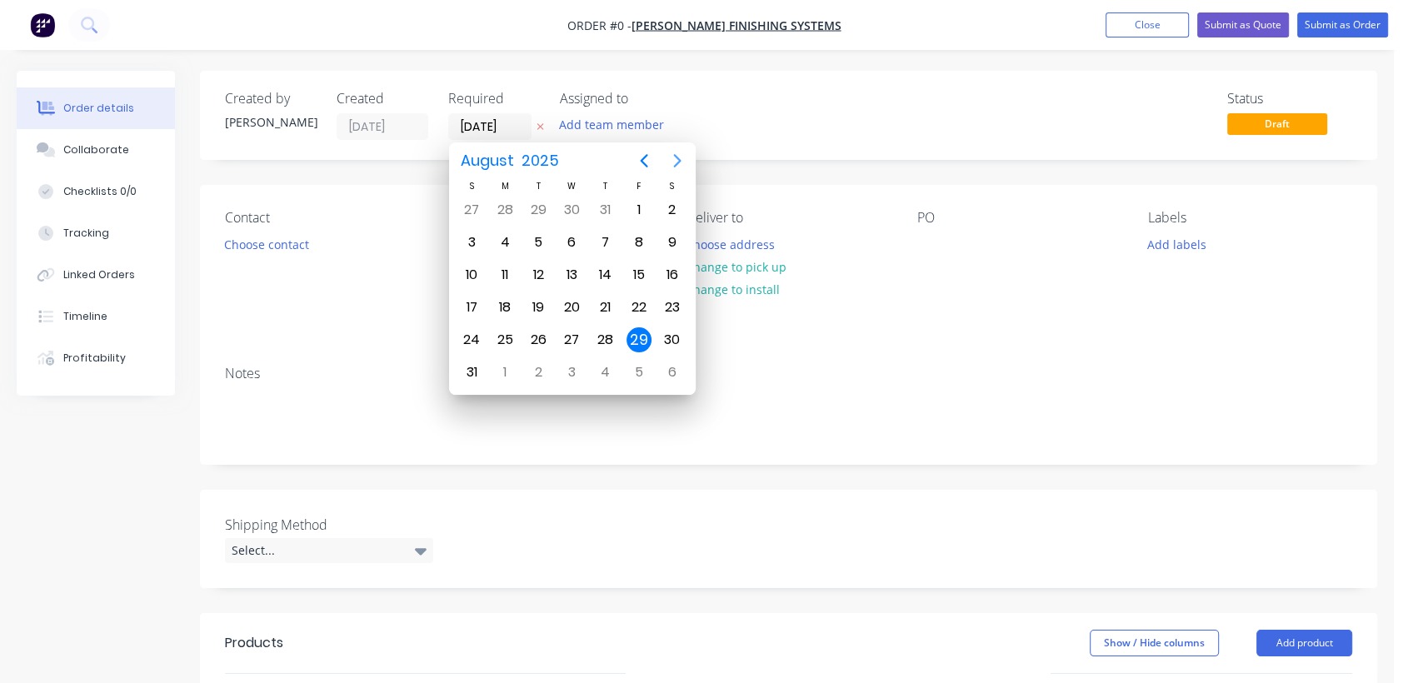
click at [671, 155] on icon "Next page" at bounding box center [677, 161] width 20 height 20
click at [672, 156] on icon "Next page" at bounding box center [677, 161] width 20 height 20
click at [673, 156] on icon "Next page" at bounding box center [677, 161] width 20 height 20
click at [676, 162] on icon "Next page" at bounding box center [676, 160] width 7 height 13
click at [563, 332] on div "31" at bounding box center [571, 339] width 25 height 25
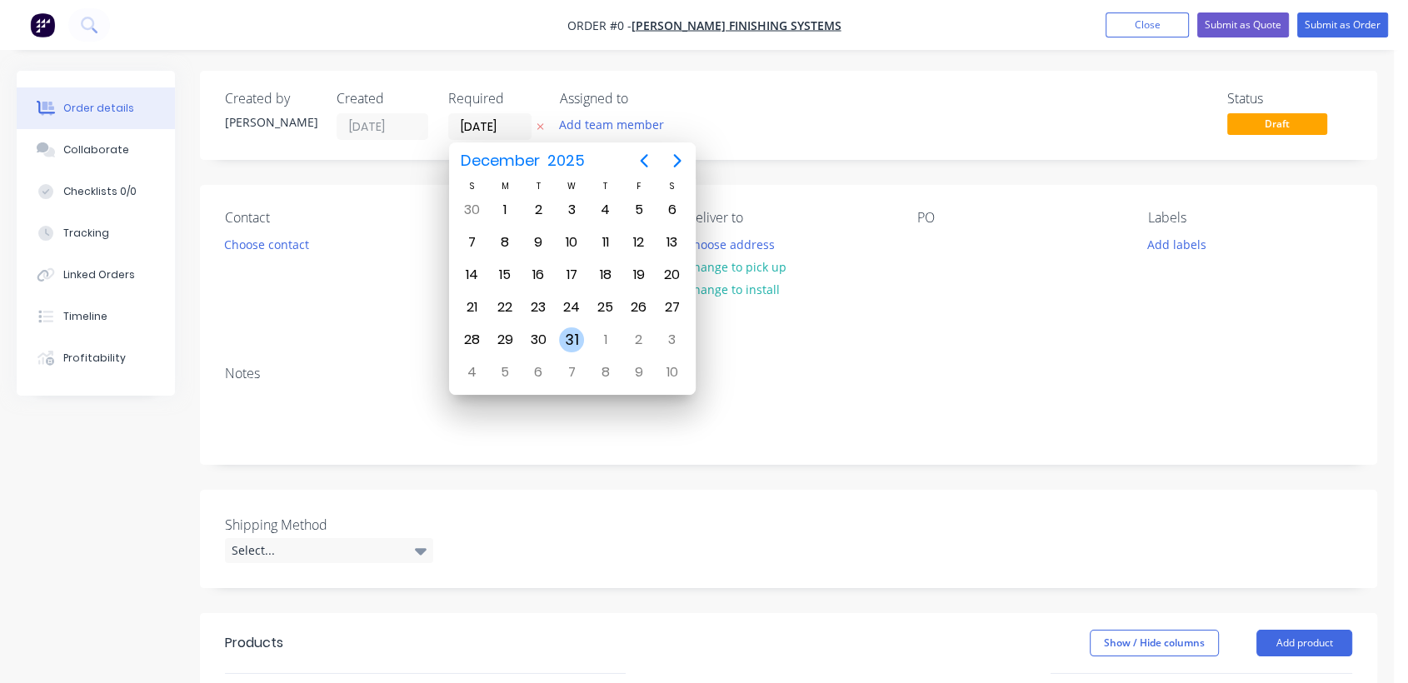
type input "[DATE]"
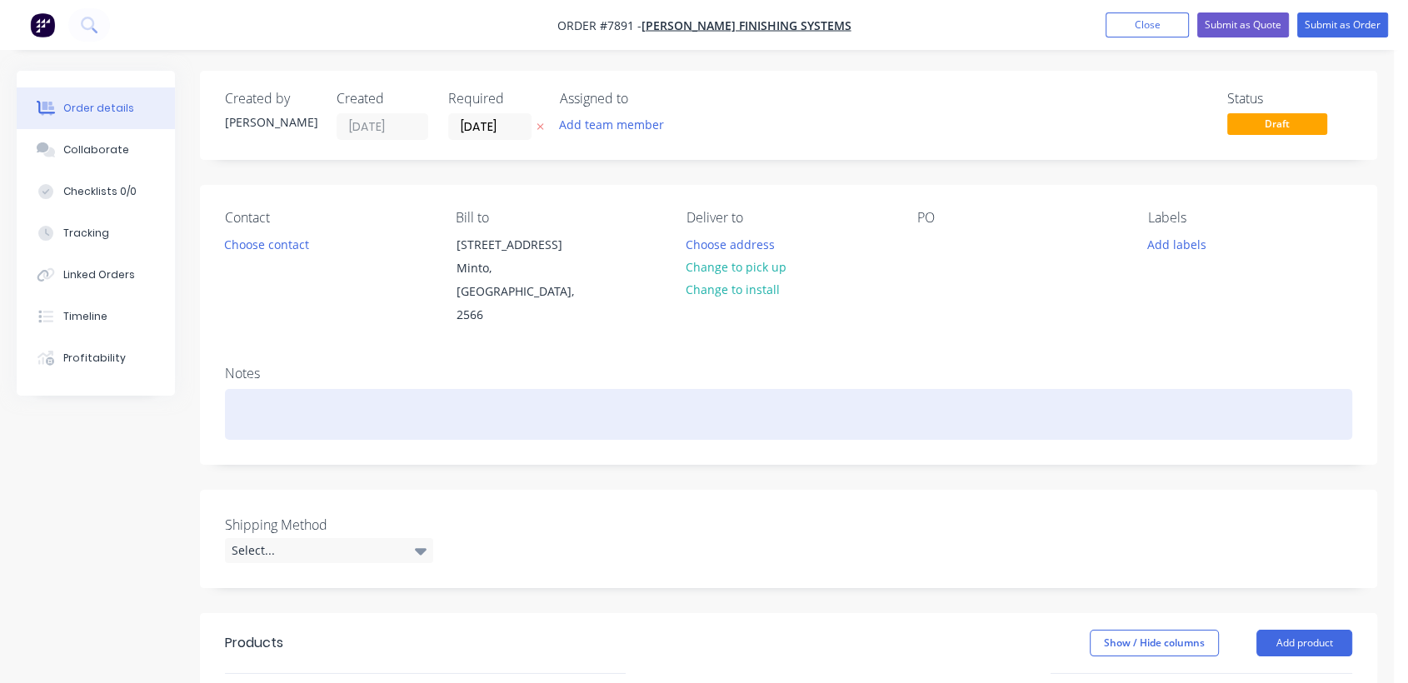
click at [291, 389] on div at bounding box center [788, 414] width 1127 height 51
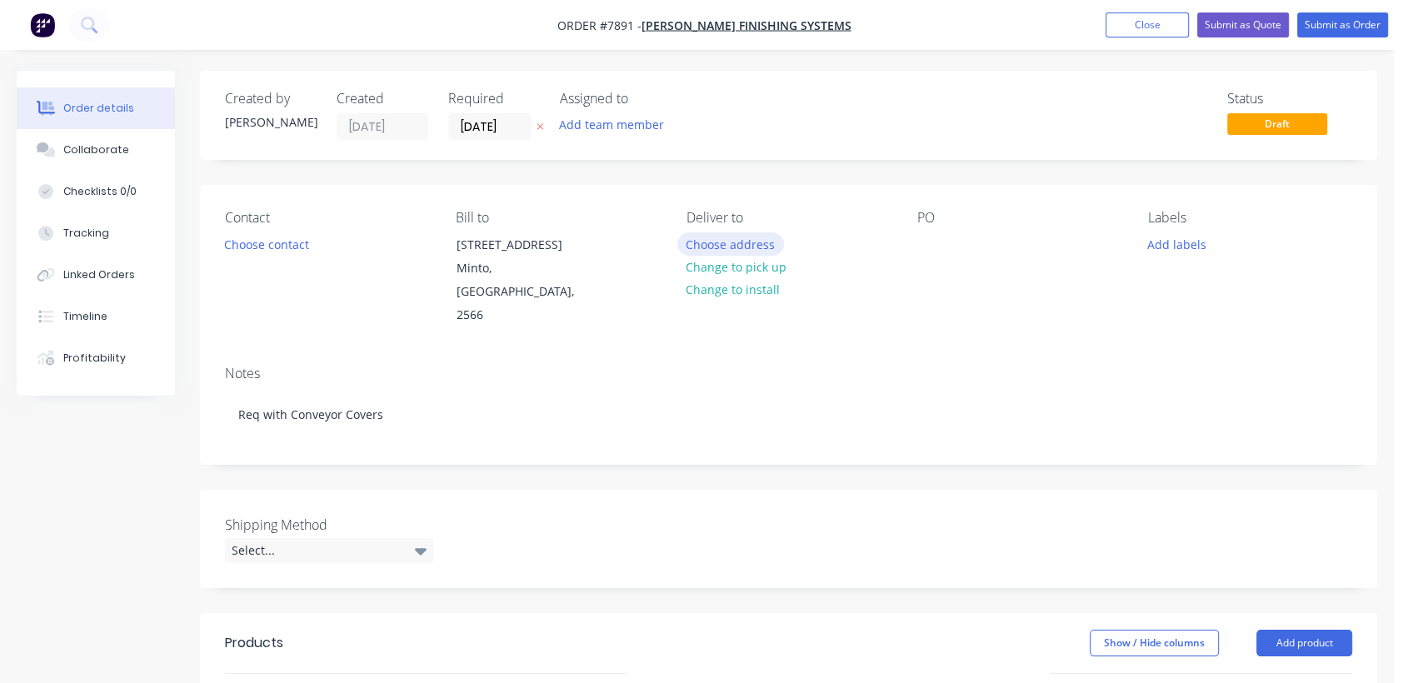
click at [761, 238] on button "Choose address" at bounding box center [730, 243] width 107 height 22
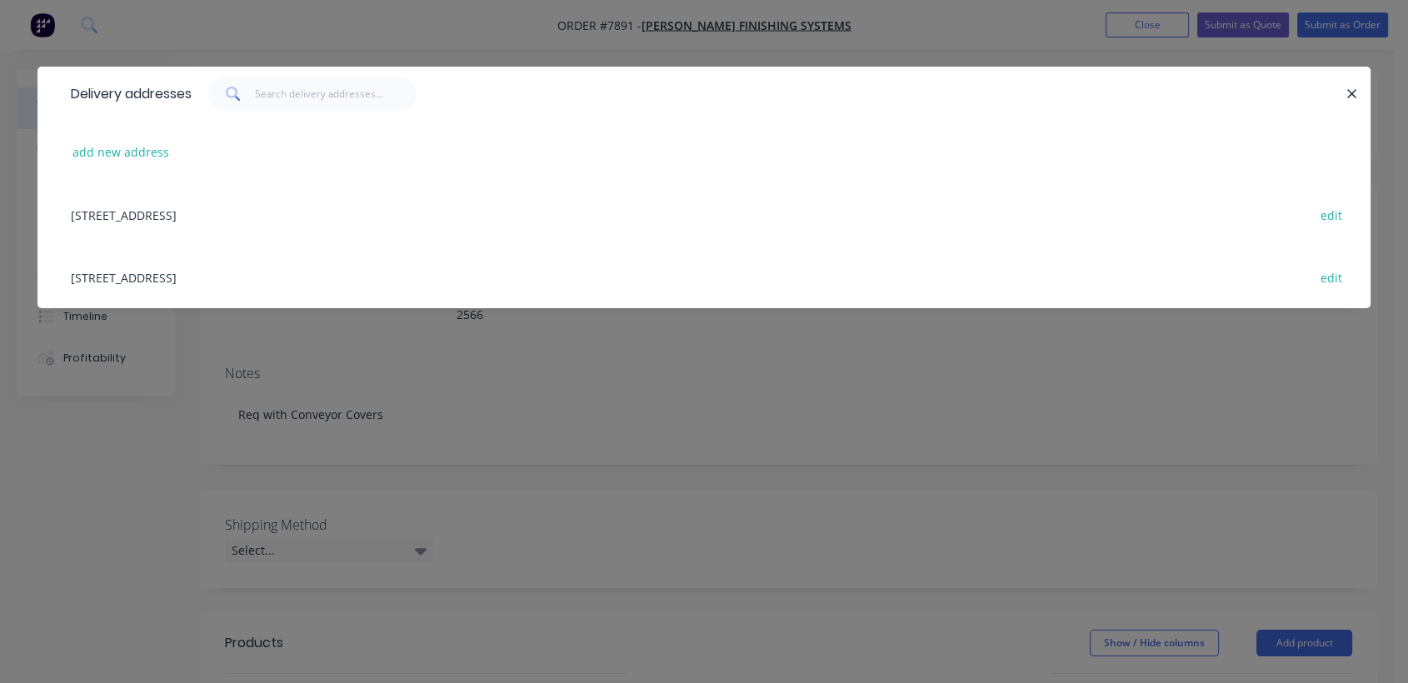
click at [152, 273] on div "[STREET_ADDRESS] edit" at bounding box center [703, 277] width 1283 height 62
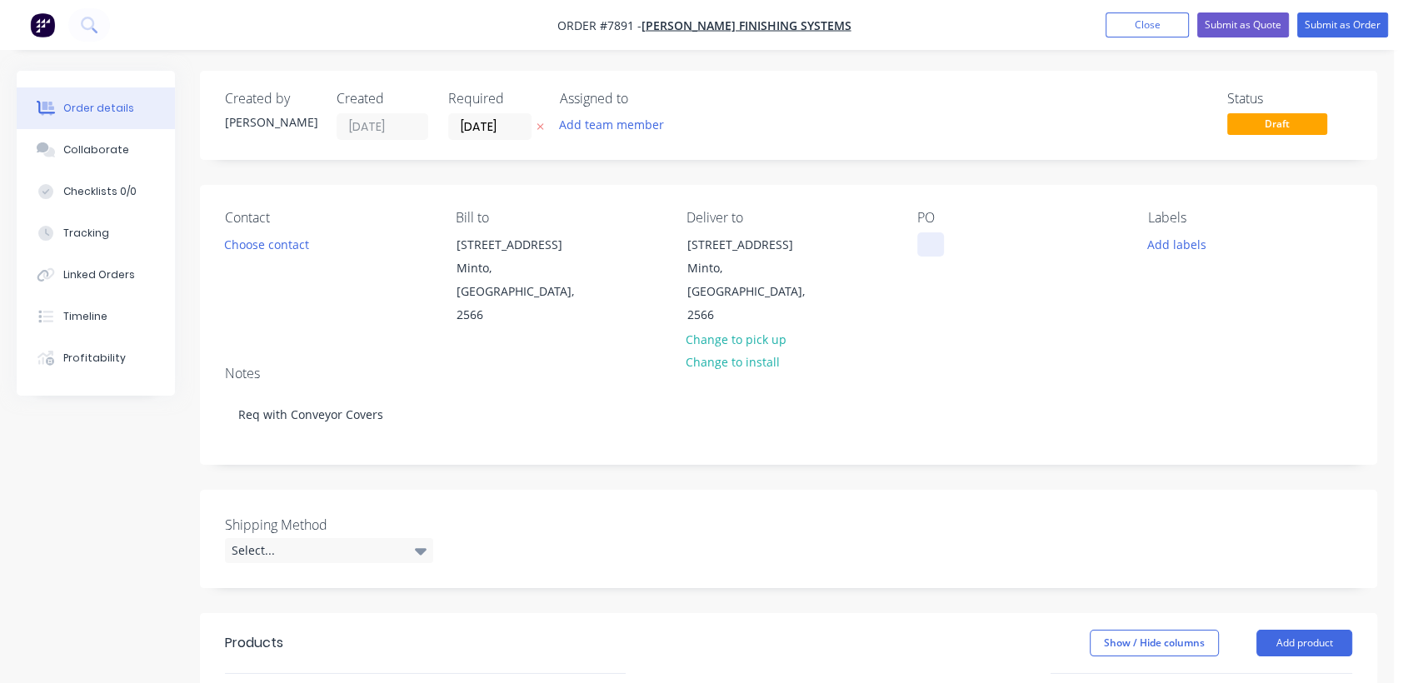
click at [929, 232] on div at bounding box center [930, 244] width 27 height 24
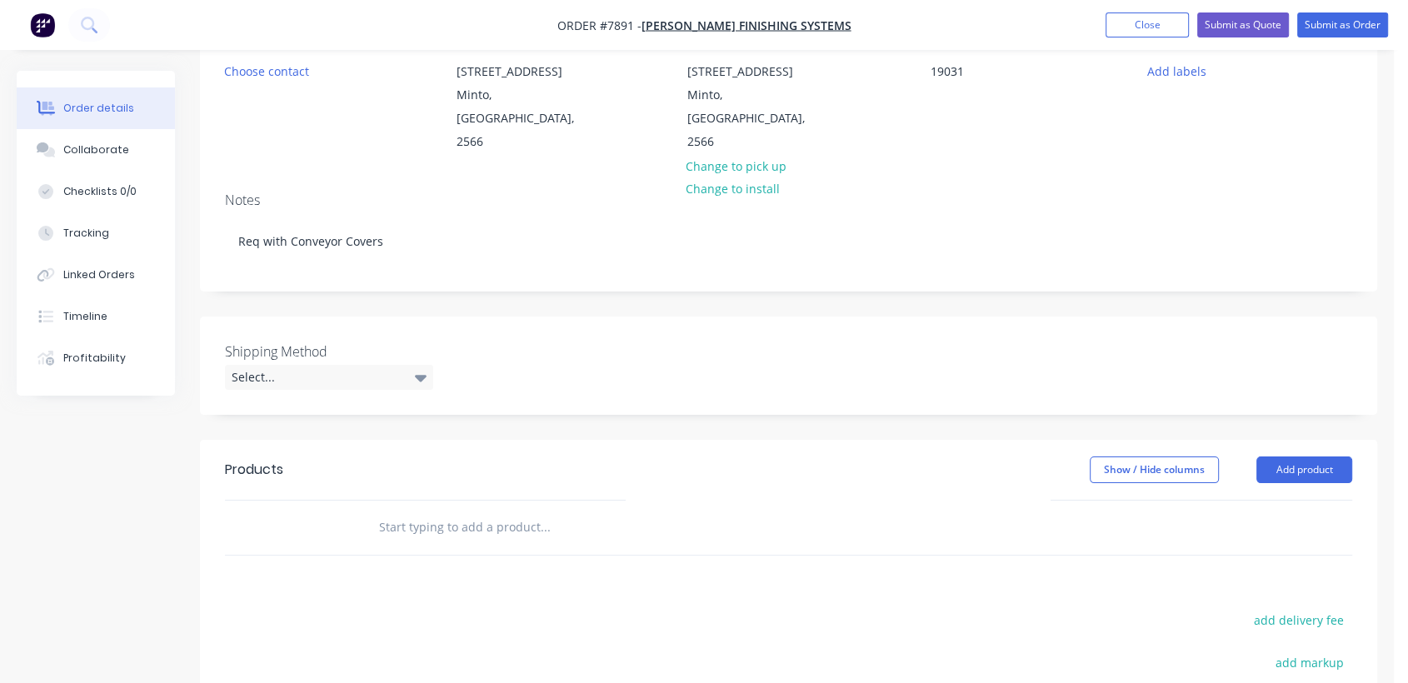
scroll to position [185, 0]
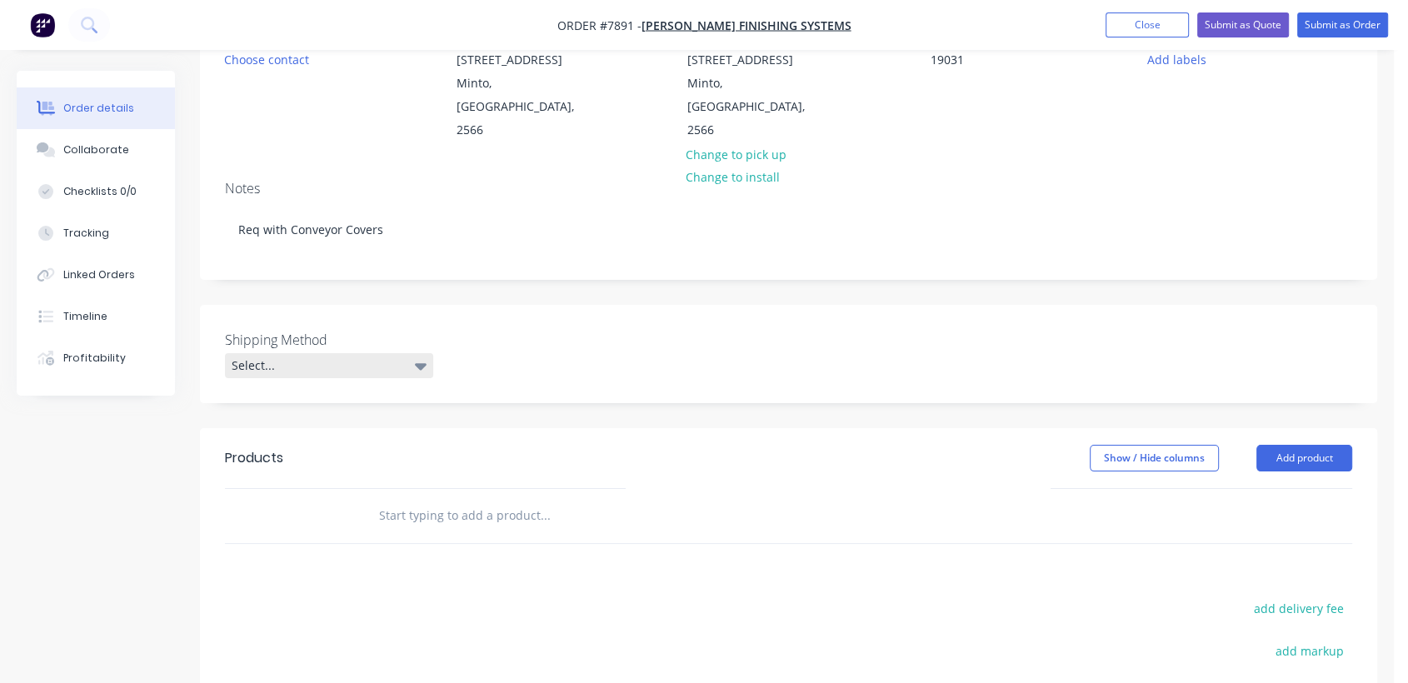
click at [371, 353] on div "Select..." at bounding box center [329, 365] width 208 height 25
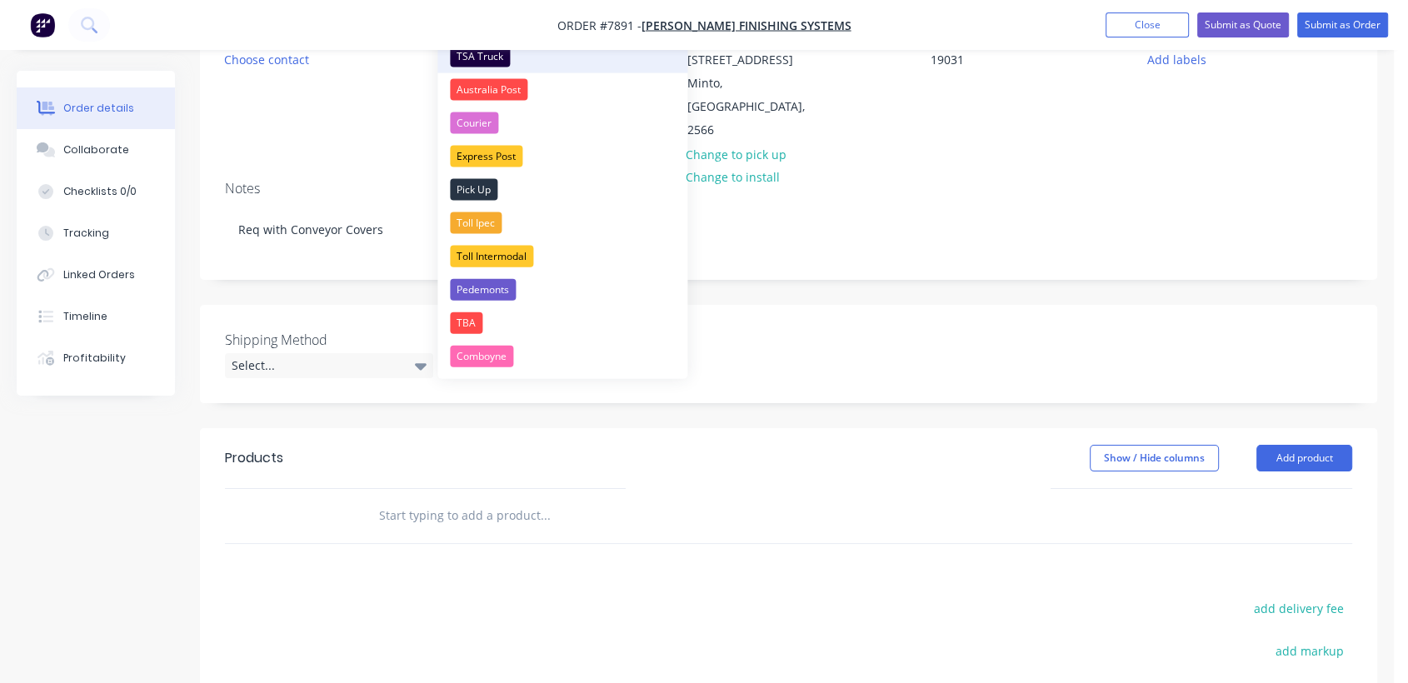
click at [478, 53] on div "TSA Truck" at bounding box center [480, 57] width 60 height 22
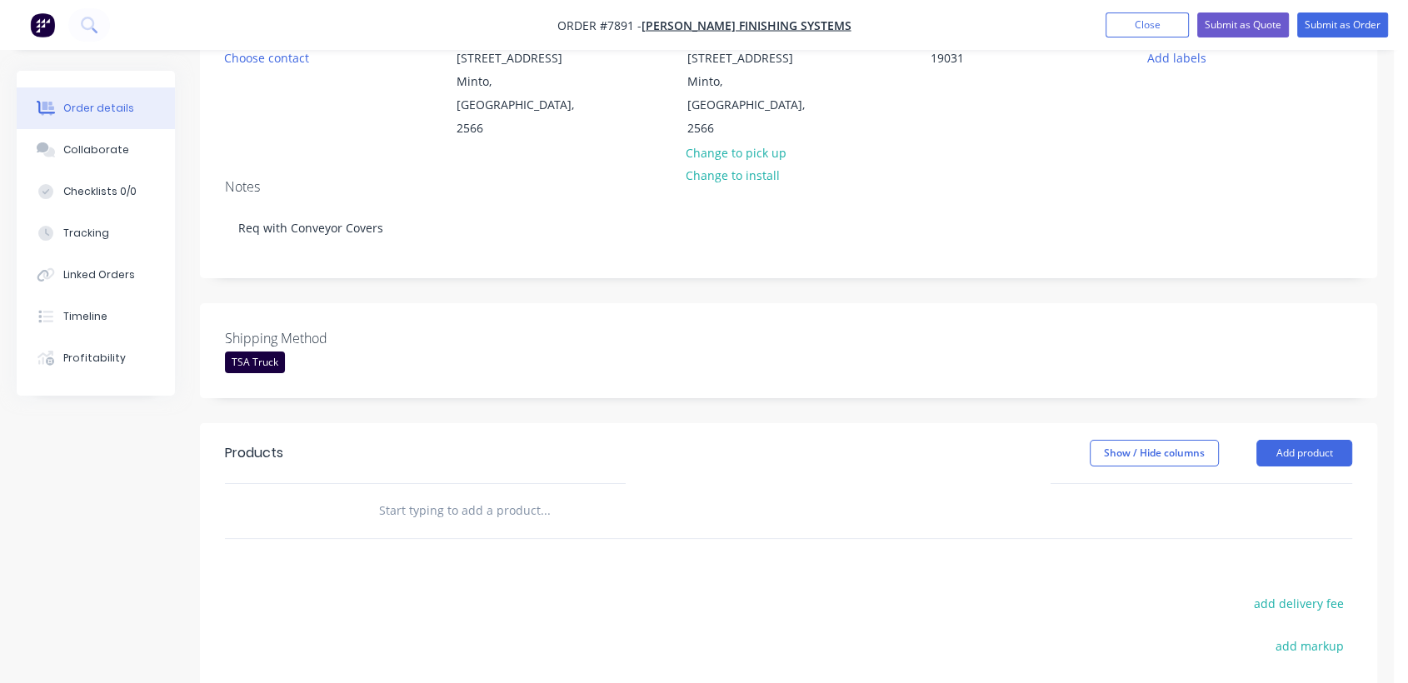
scroll to position [370, 0]
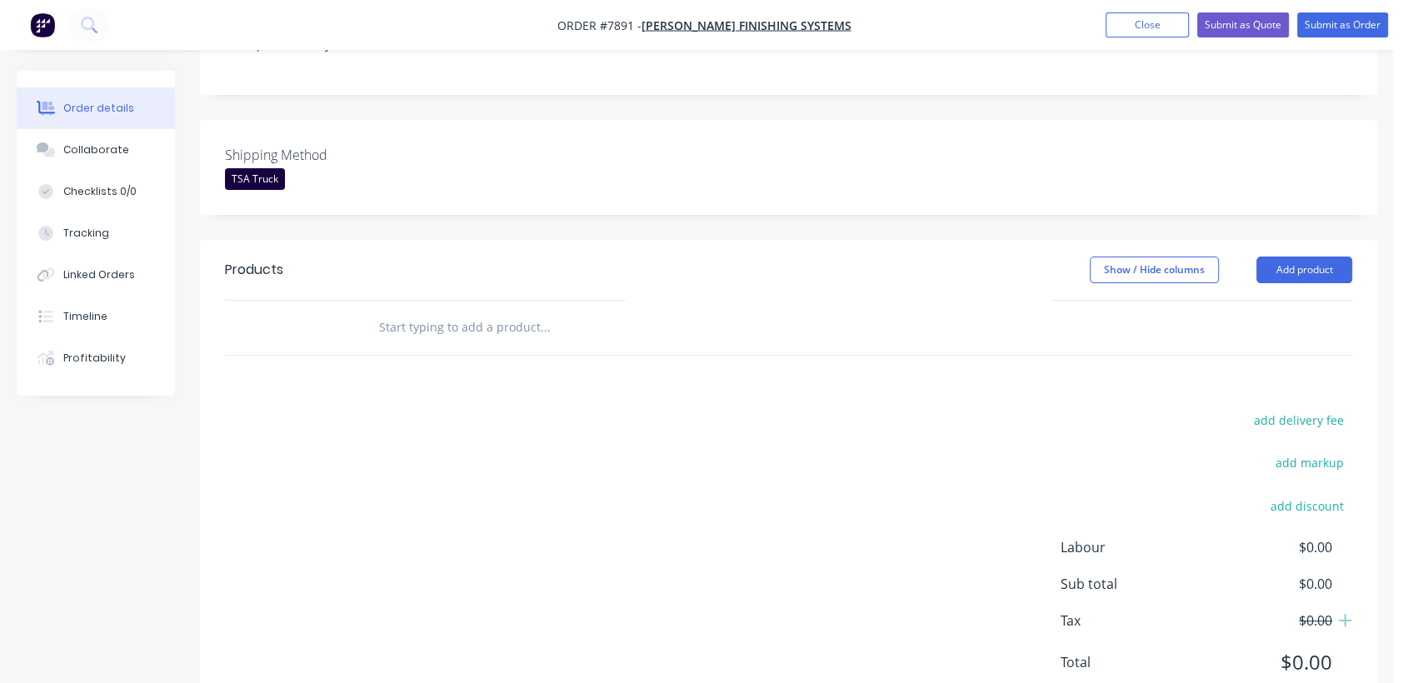
click at [454, 311] on input "text" at bounding box center [544, 327] width 333 height 33
type input "s"
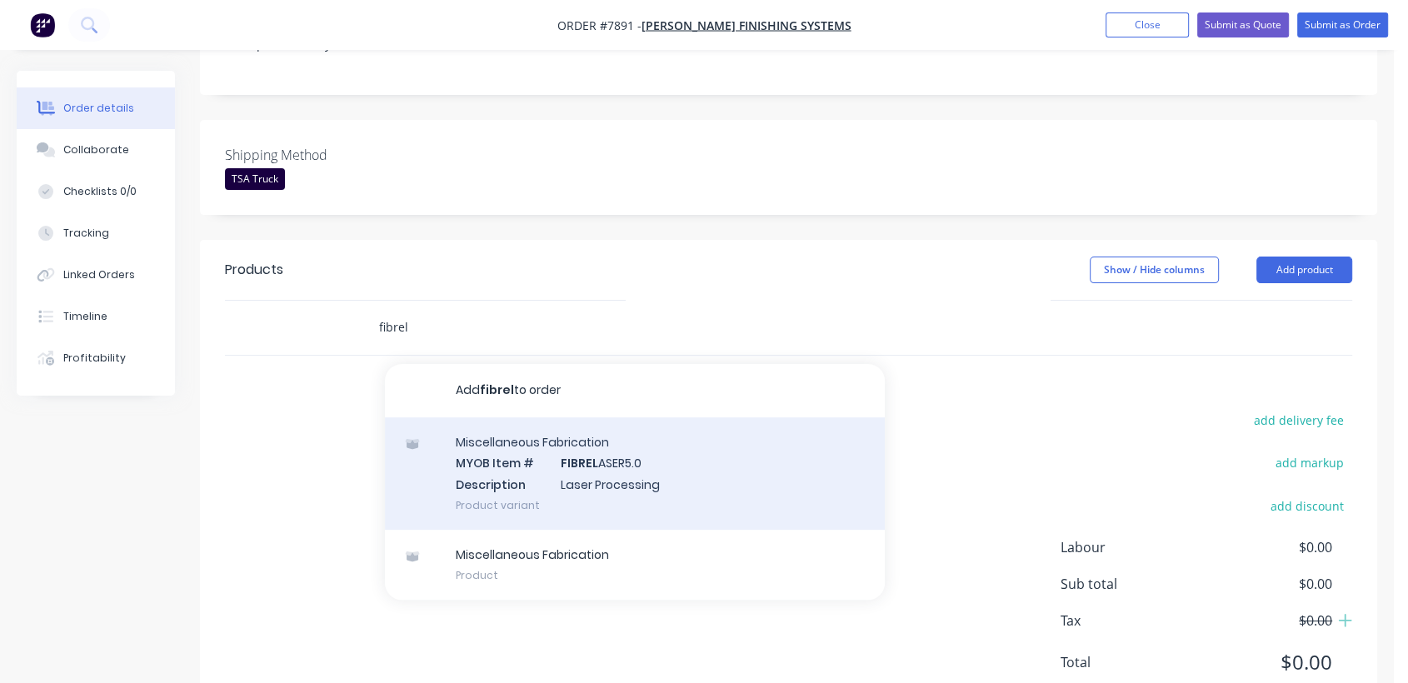
type input "fibrel"
click at [620, 445] on div "Miscellaneous Fabrication MYOB Item # FIBREL ASER5.0 Description Laser Processi…" at bounding box center [635, 473] width 500 height 112
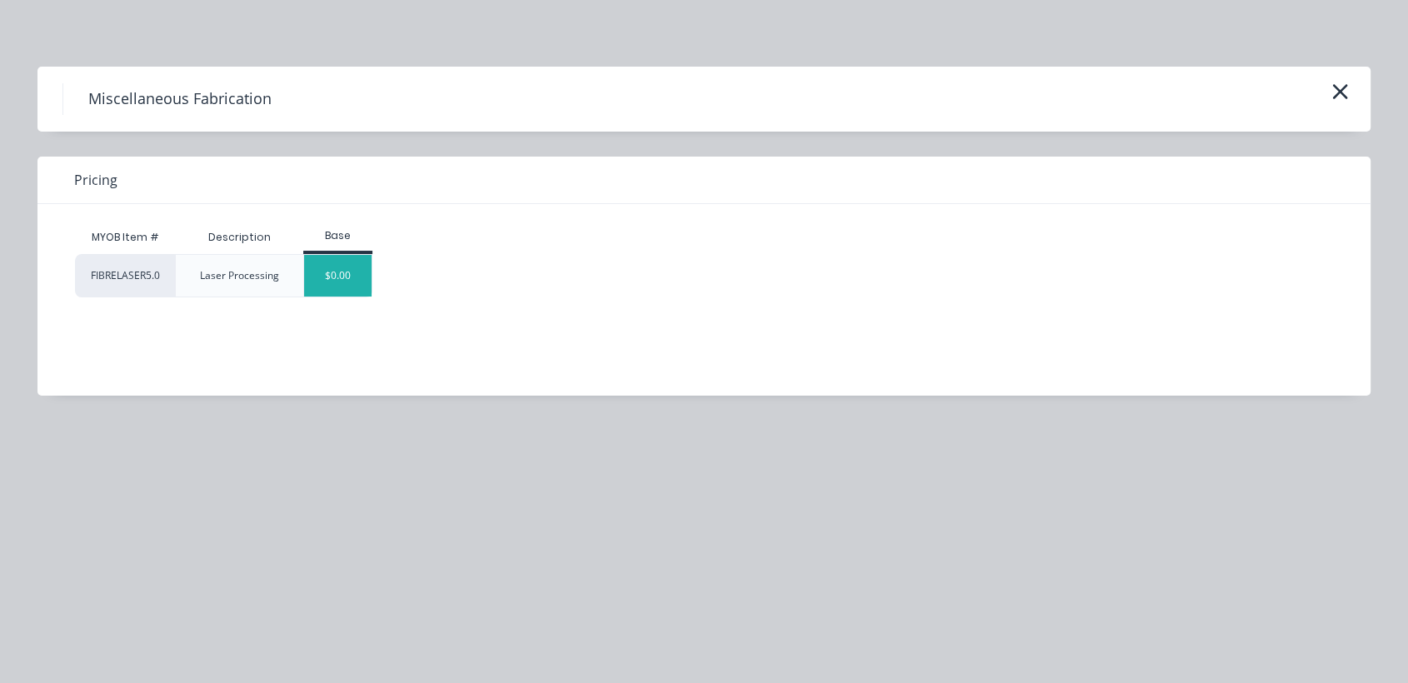
click at [332, 276] on div "$0.00" at bounding box center [337, 276] width 67 height 42
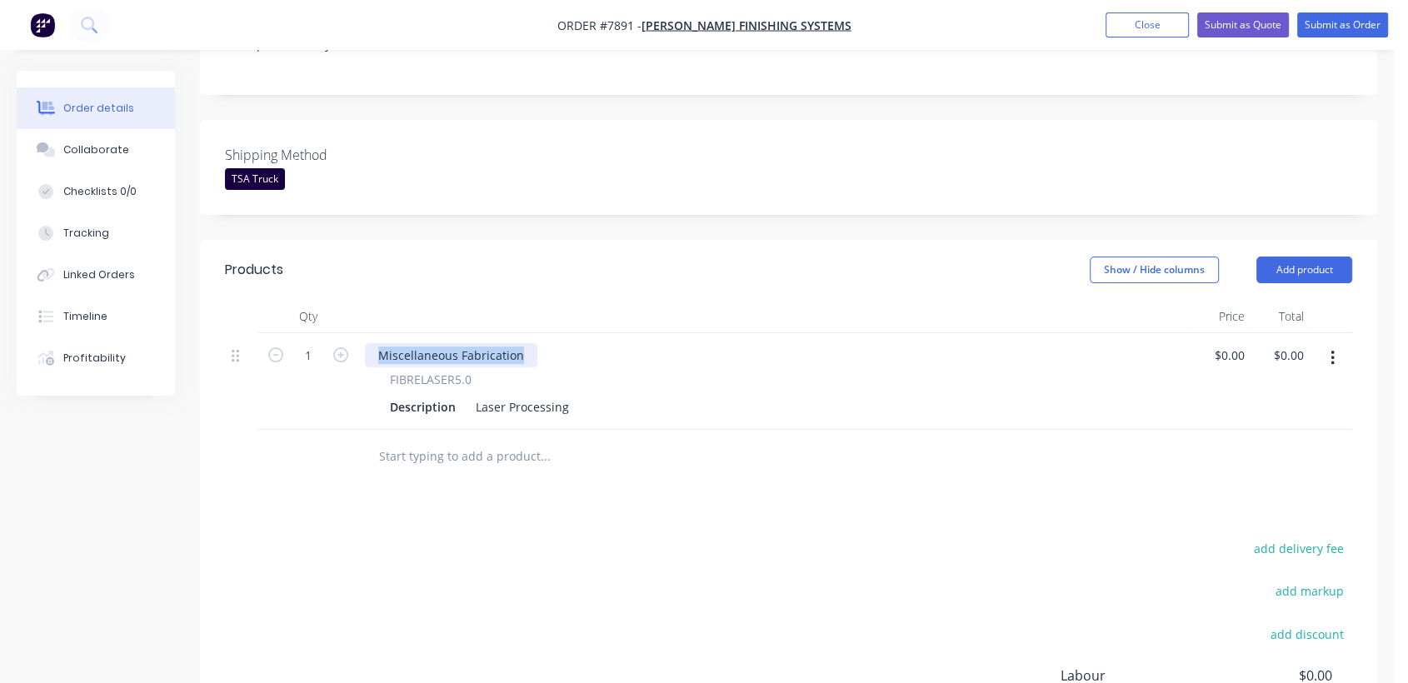
drag, startPoint x: 528, startPoint y: 330, endPoint x: 359, endPoint y: 315, distance: 169.7
click at [359, 333] on div "Miscellaneous Fabrication FIBRELASER5.0 Description Laser Processing" at bounding box center [774, 381] width 833 height 97
click at [311, 343] on input "1" at bounding box center [308, 355] width 43 height 25
type input "10"
drag, startPoint x: 472, startPoint y: 378, endPoint x: 643, endPoint y: 381, distance: 170.8
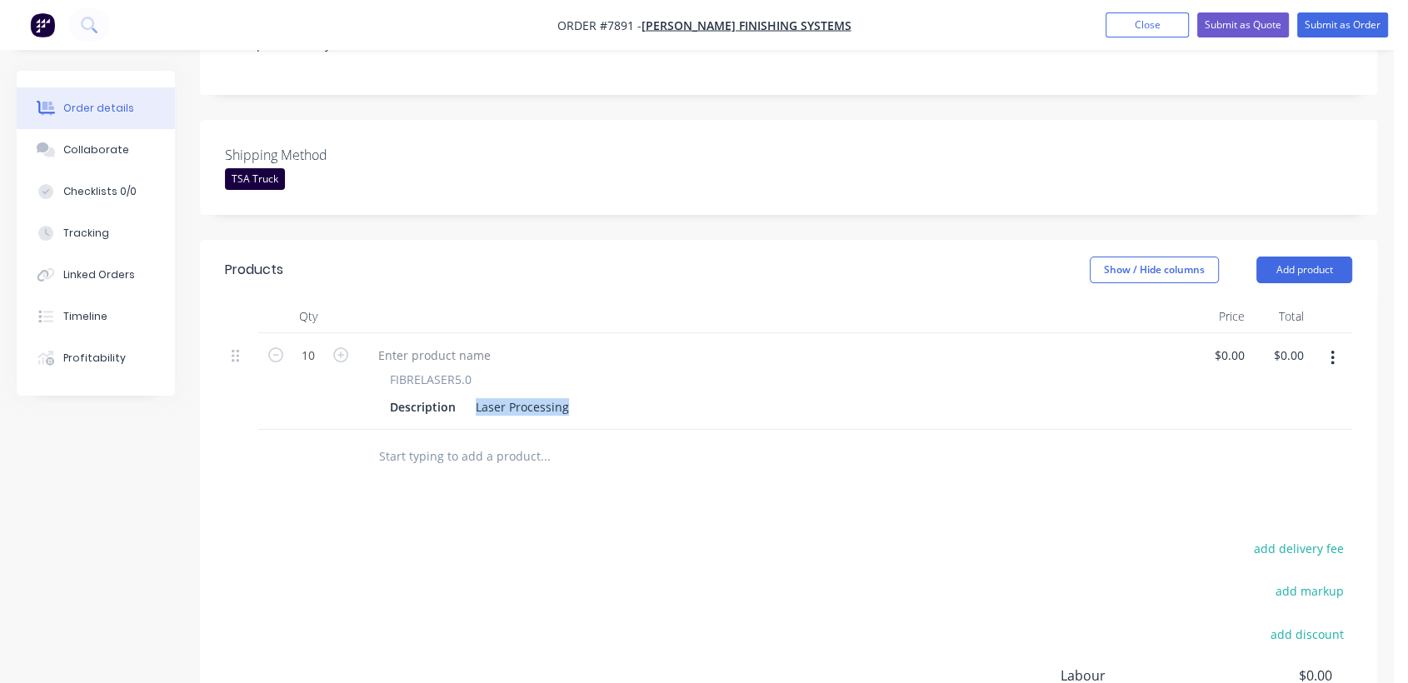
click at [643, 395] on div "Description Laser Processing" at bounding box center [771, 407] width 776 height 24
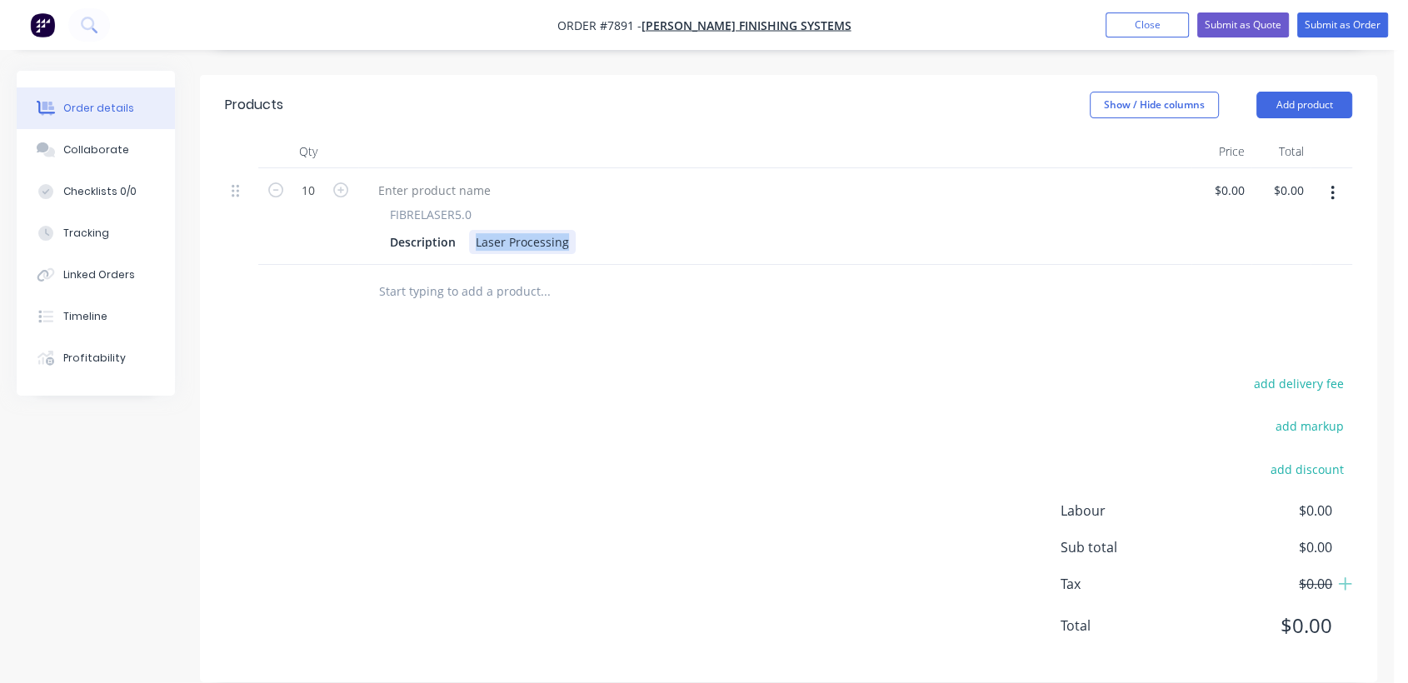
click at [531, 230] on div "Laser Processing" at bounding box center [522, 242] width 107 height 24
drag, startPoint x: 567, startPoint y: 215, endPoint x: 454, endPoint y: 190, distance: 116.0
click at [454, 206] on div "FIBRELASER5.0 Description Laser Processing" at bounding box center [775, 230] width 820 height 48
type input "$0.00"
click at [463, 275] on input "text" at bounding box center [544, 291] width 333 height 33
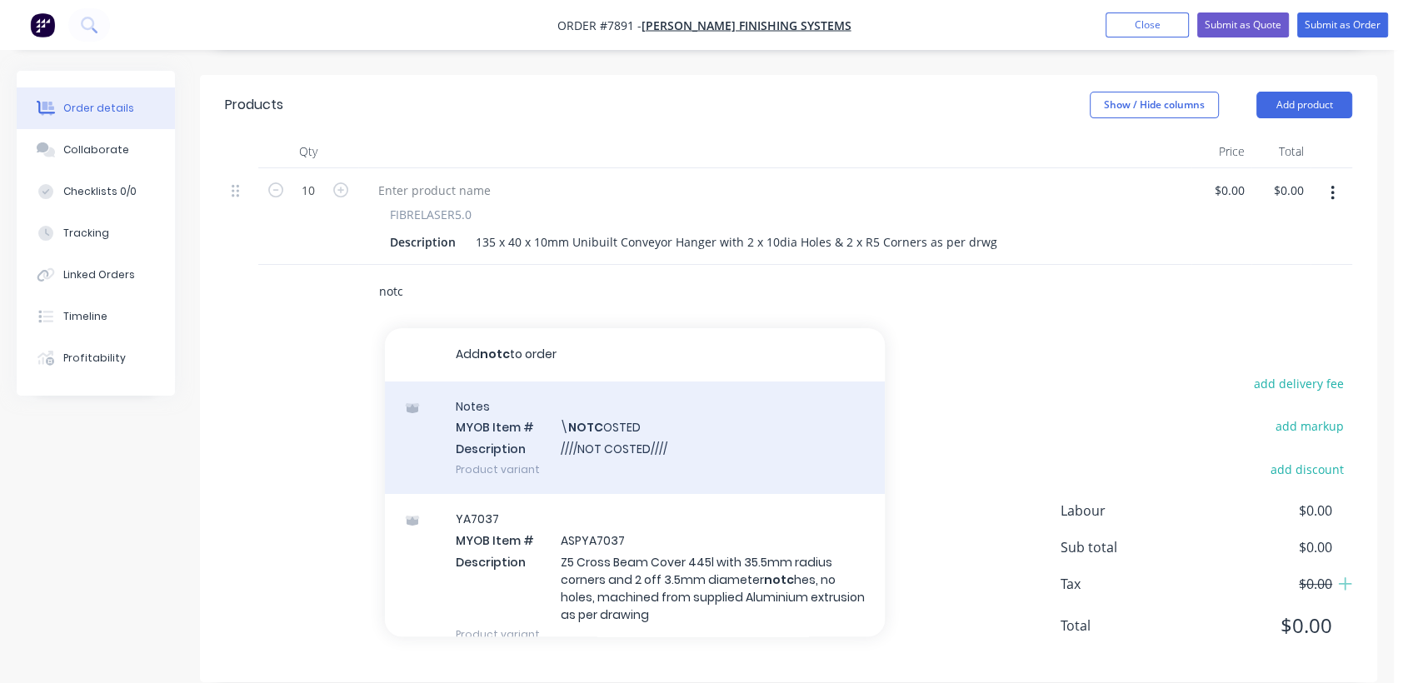
type input "notc"
click at [633, 444] on div "Notes MYOB Item # \ NOTC OSTED Description ////NOT COSTED//// Product variant" at bounding box center [635, 437] width 500 height 112
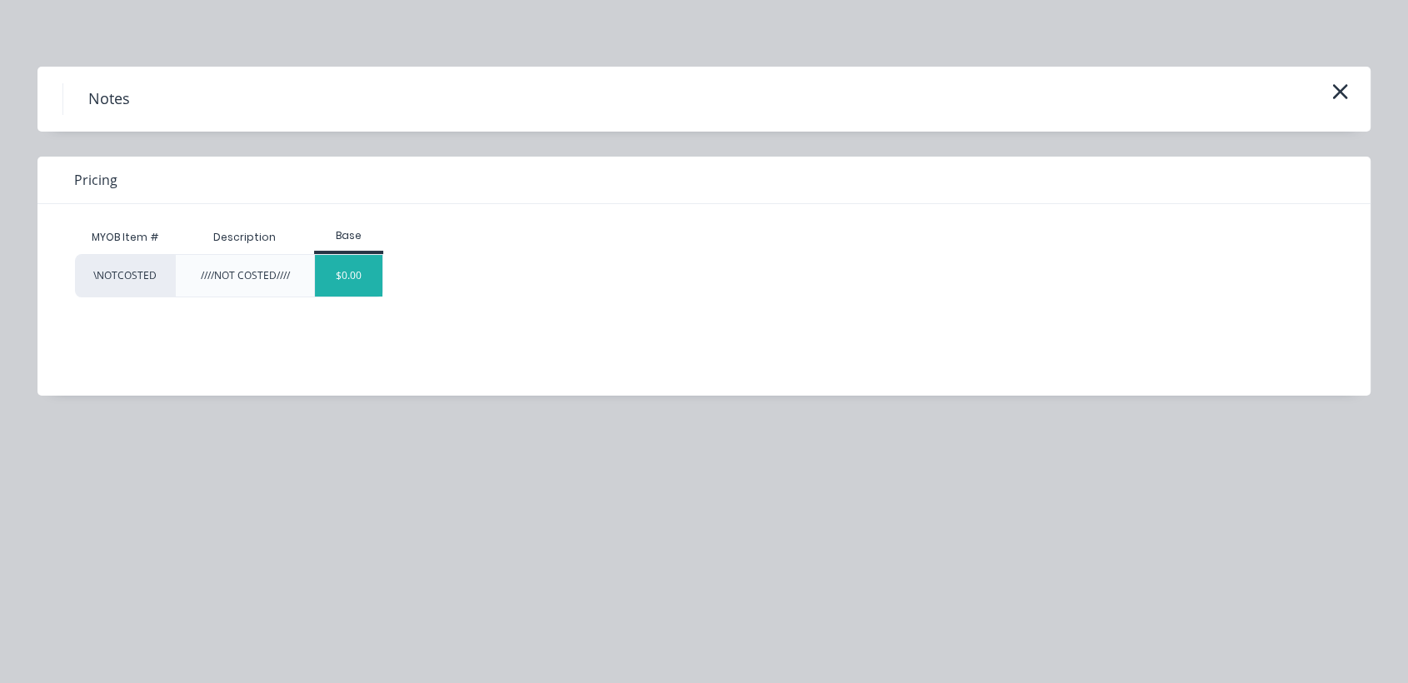
click at [360, 287] on div "$0.00" at bounding box center [348, 276] width 67 height 42
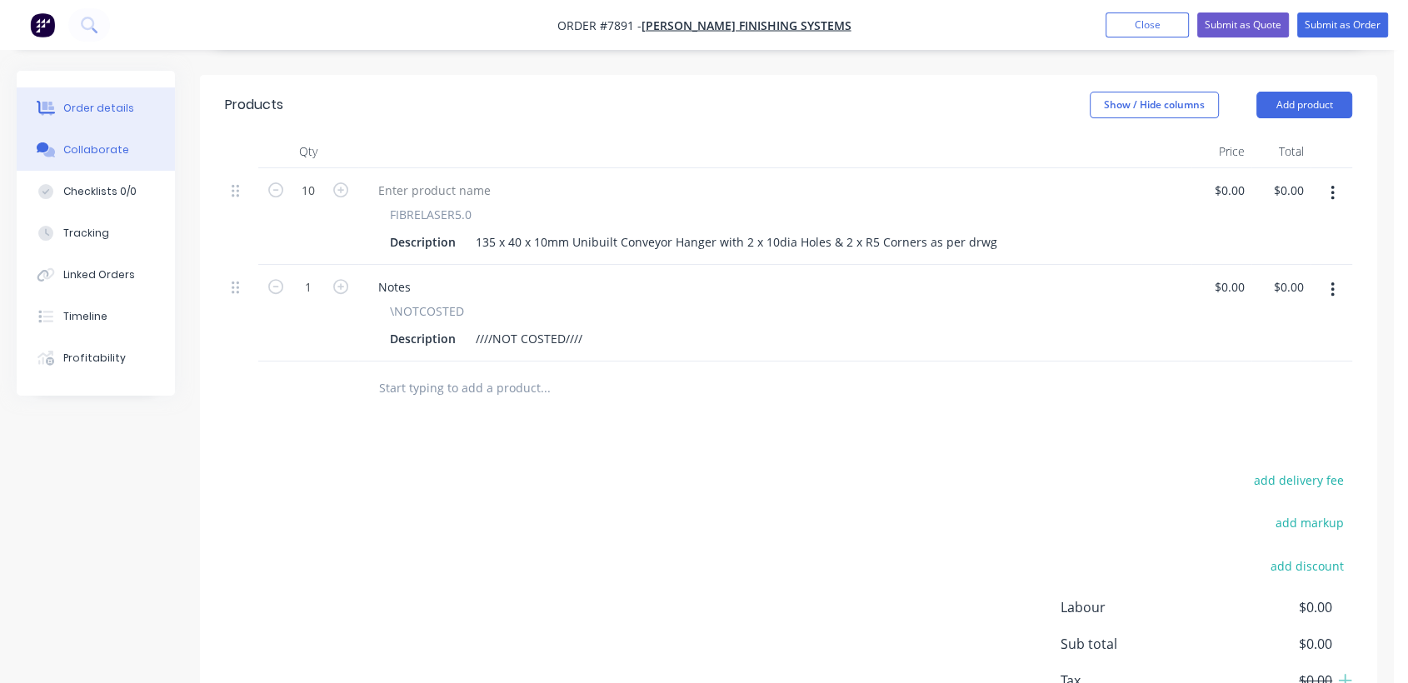
click at [113, 144] on div "Collaborate" at bounding box center [96, 149] width 66 height 15
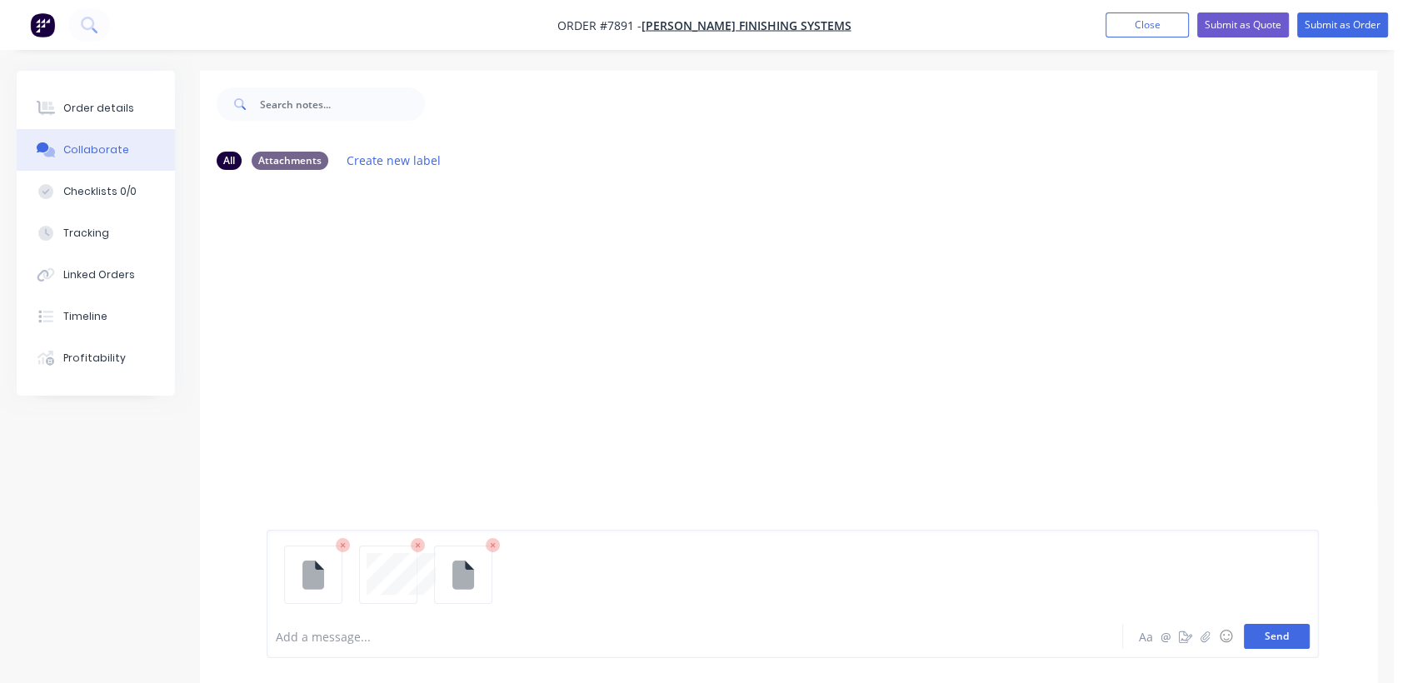
click at [1286, 632] on button "Send" at bounding box center [1276, 636] width 66 height 25
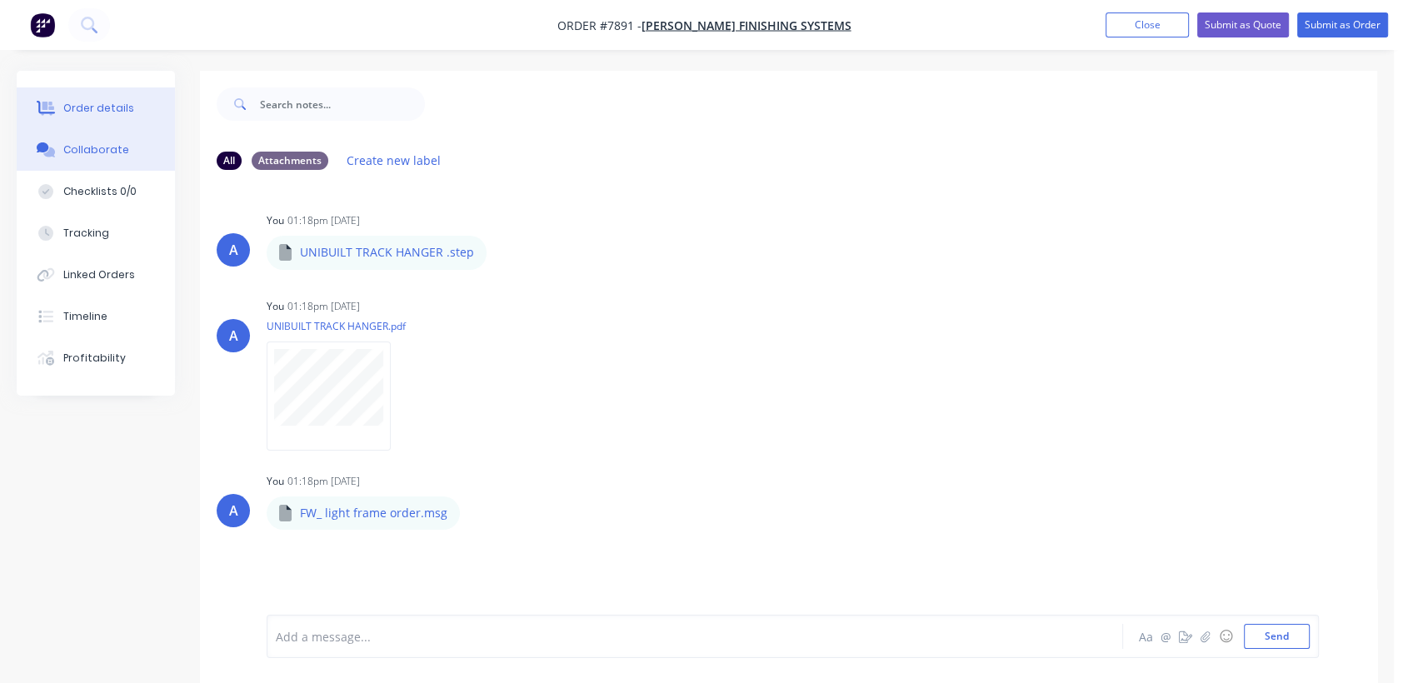
click at [106, 96] on button "Order details" at bounding box center [96, 108] width 158 height 42
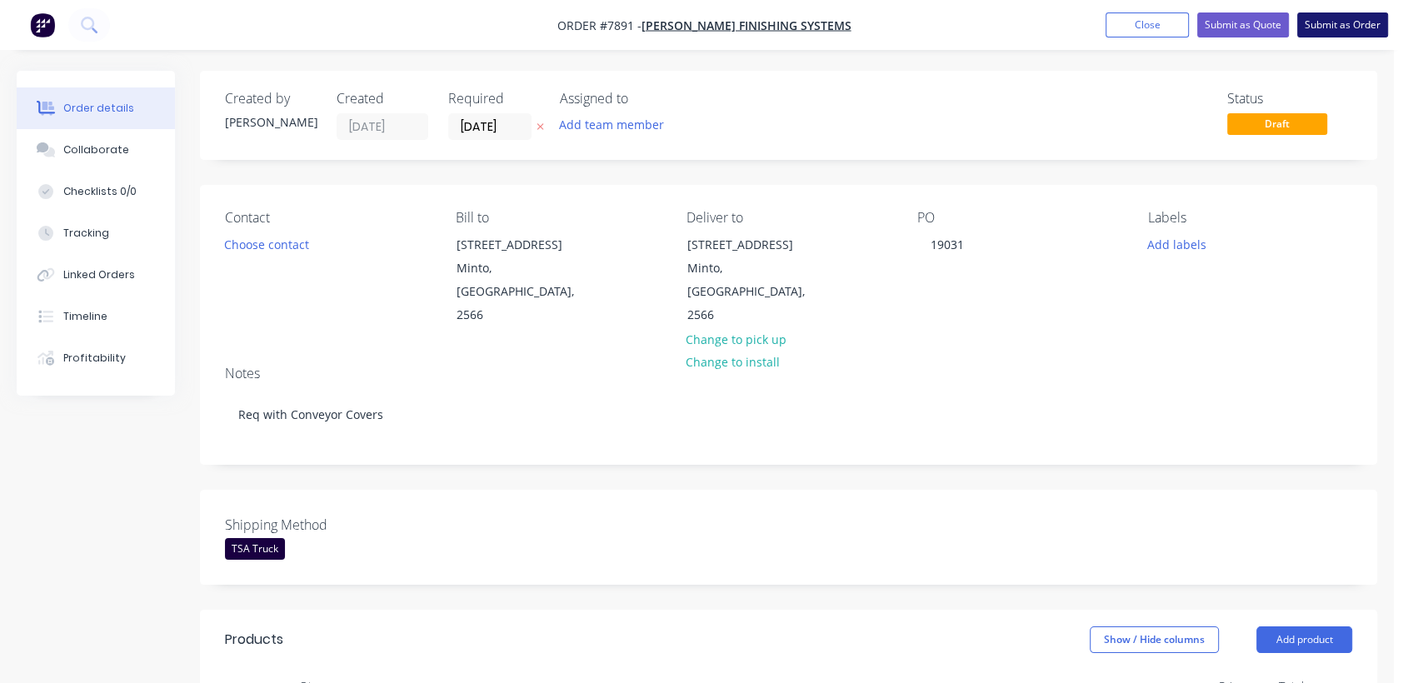
click at [1335, 27] on button "Submit as Order" at bounding box center [1342, 24] width 91 height 25
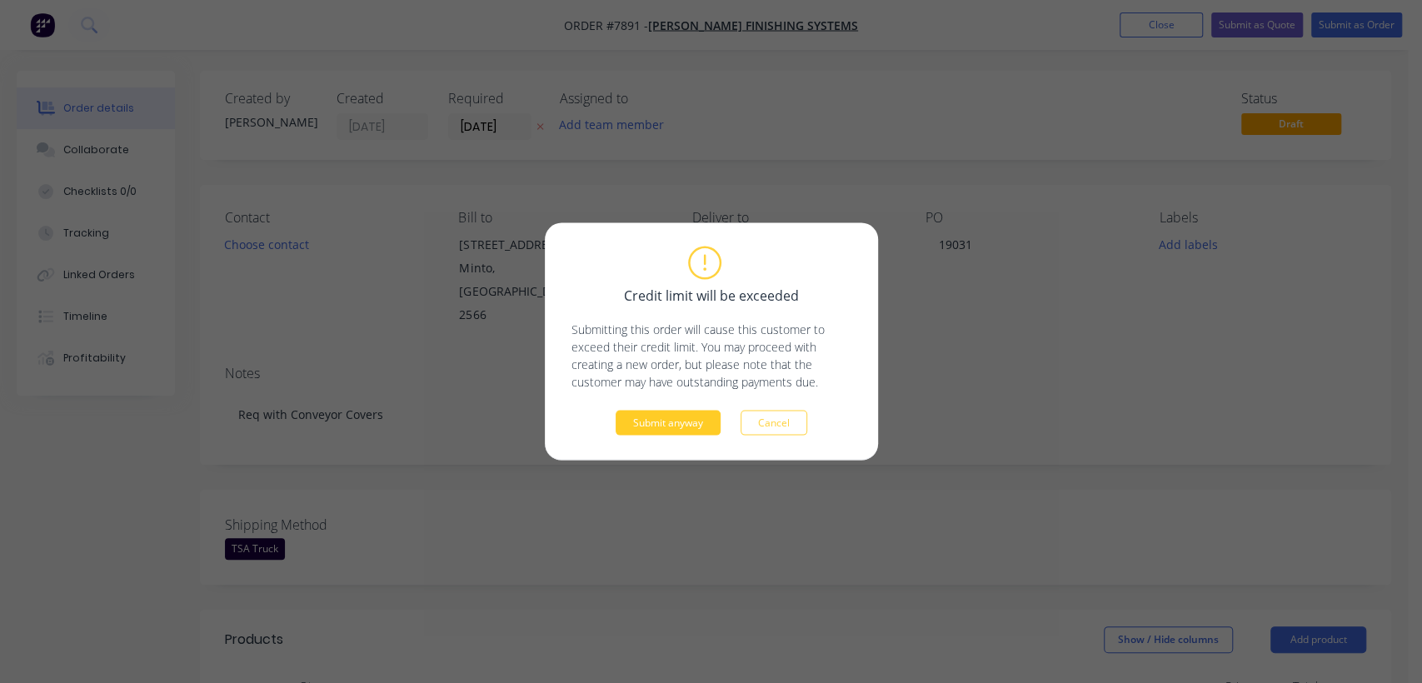
click at [645, 426] on button "Submit anyway" at bounding box center [667, 423] width 105 height 25
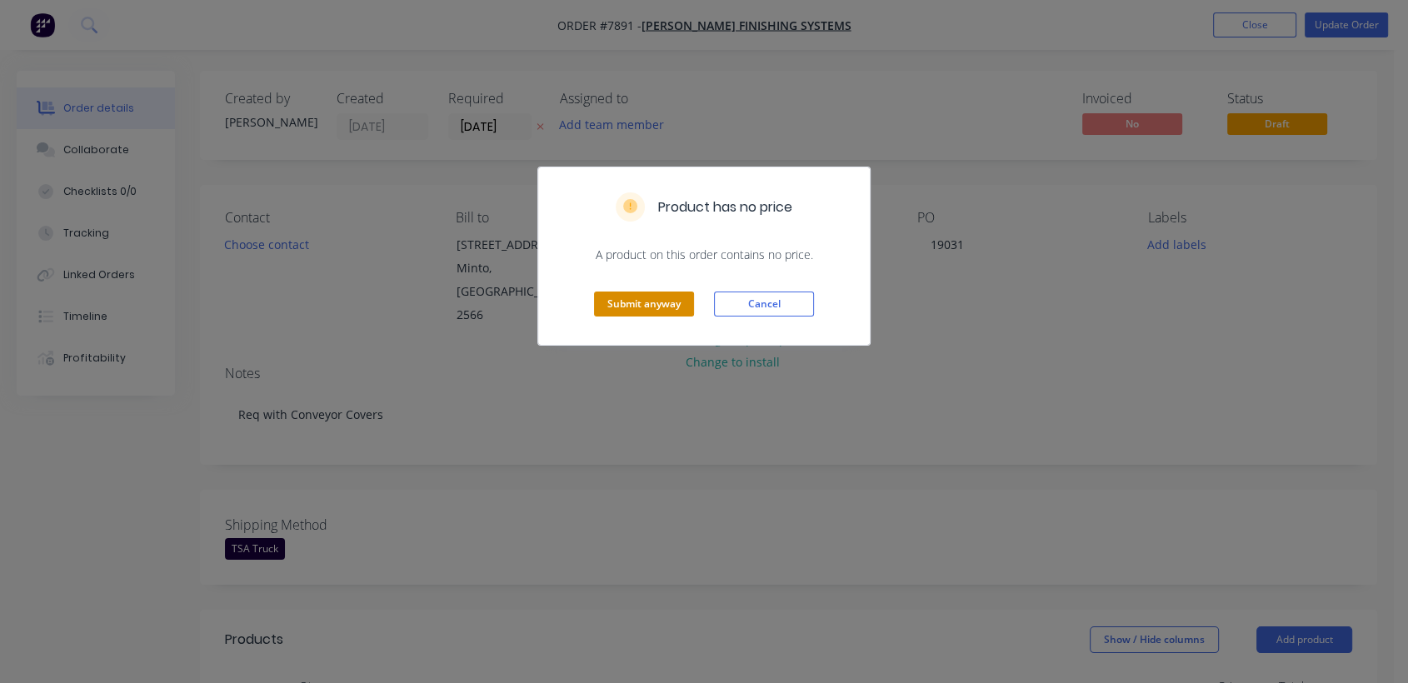
click at [616, 301] on button "Submit anyway" at bounding box center [644, 304] width 100 height 25
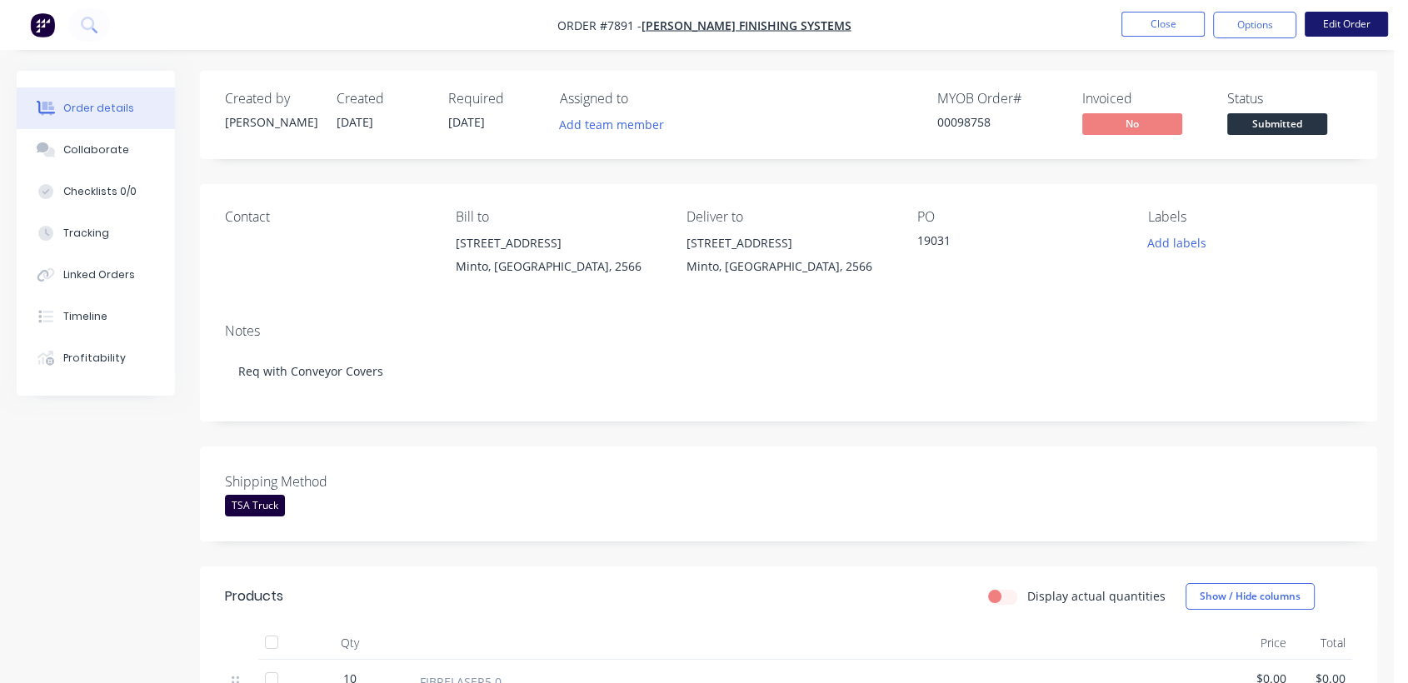
click at [1333, 23] on button "Edit Order" at bounding box center [1345, 24] width 83 height 25
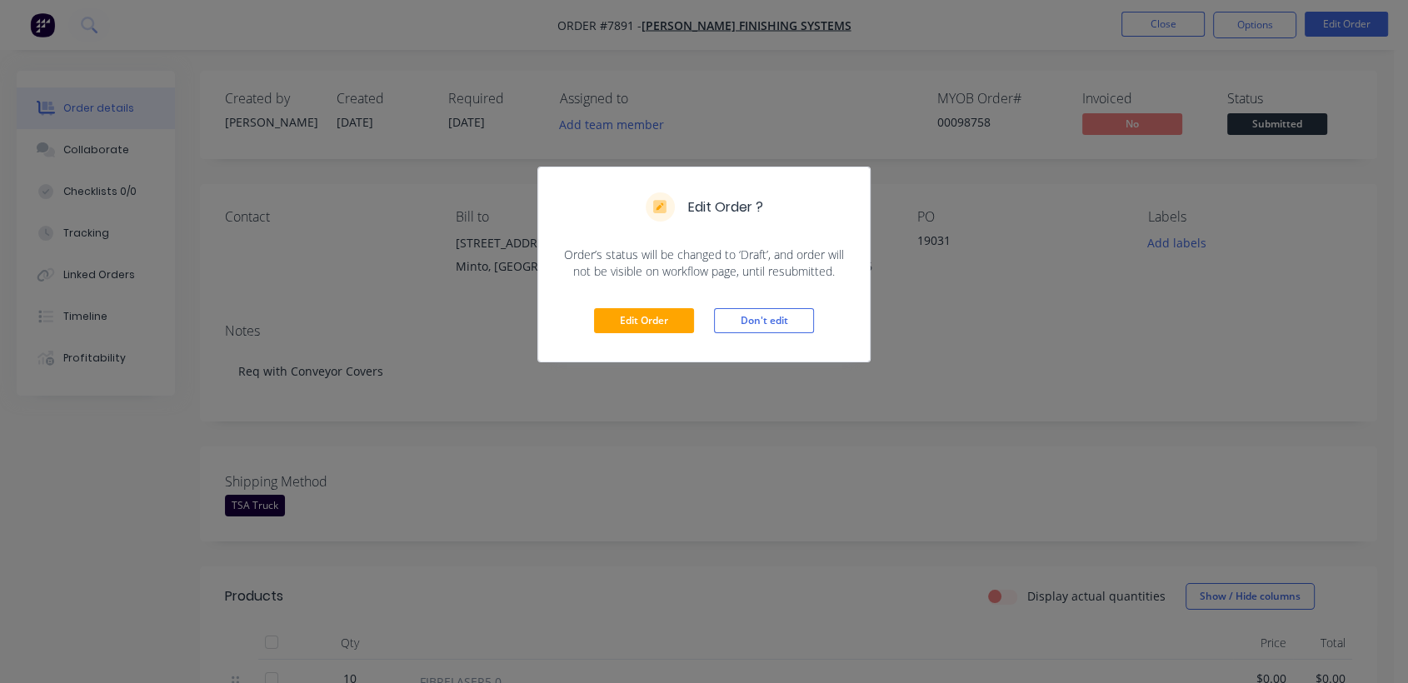
click at [626, 304] on div "Edit Order Don't edit" at bounding box center [703, 321] width 331 height 82
click at [629, 318] on button "Edit Order" at bounding box center [644, 320] width 100 height 25
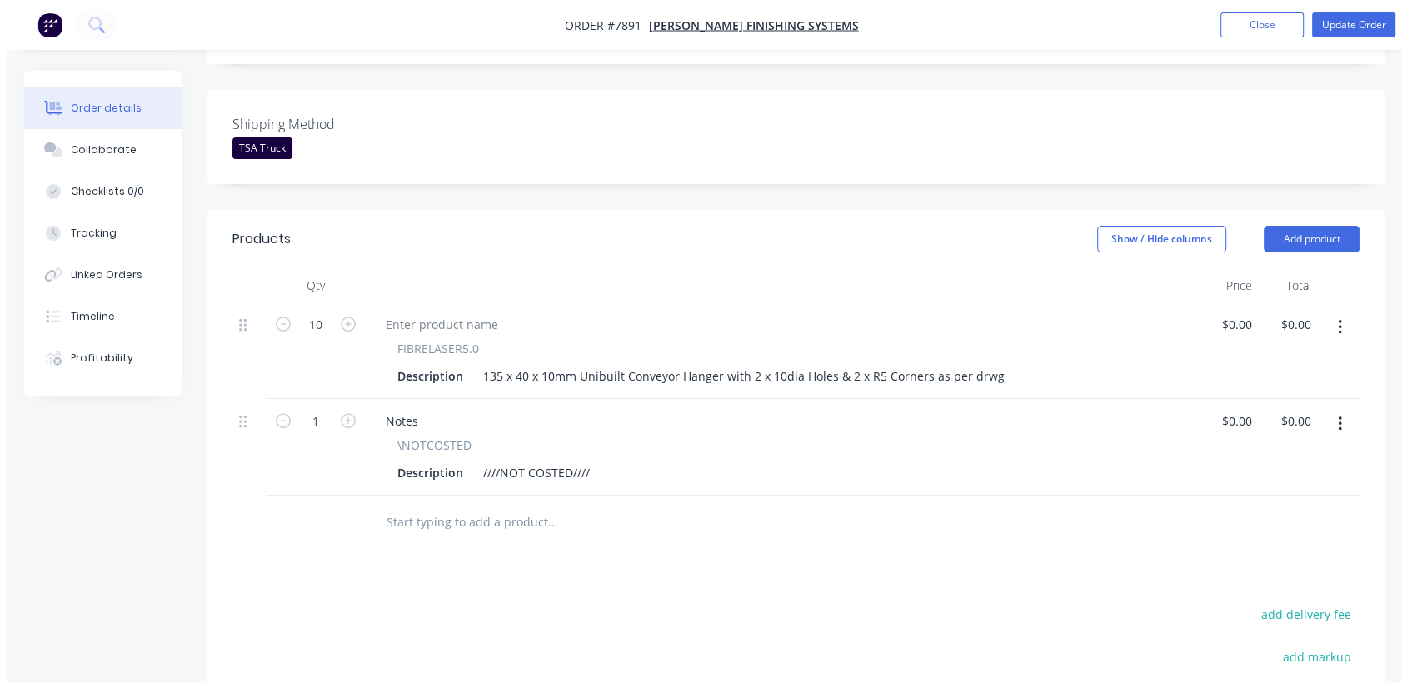
scroll to position [462, 0]
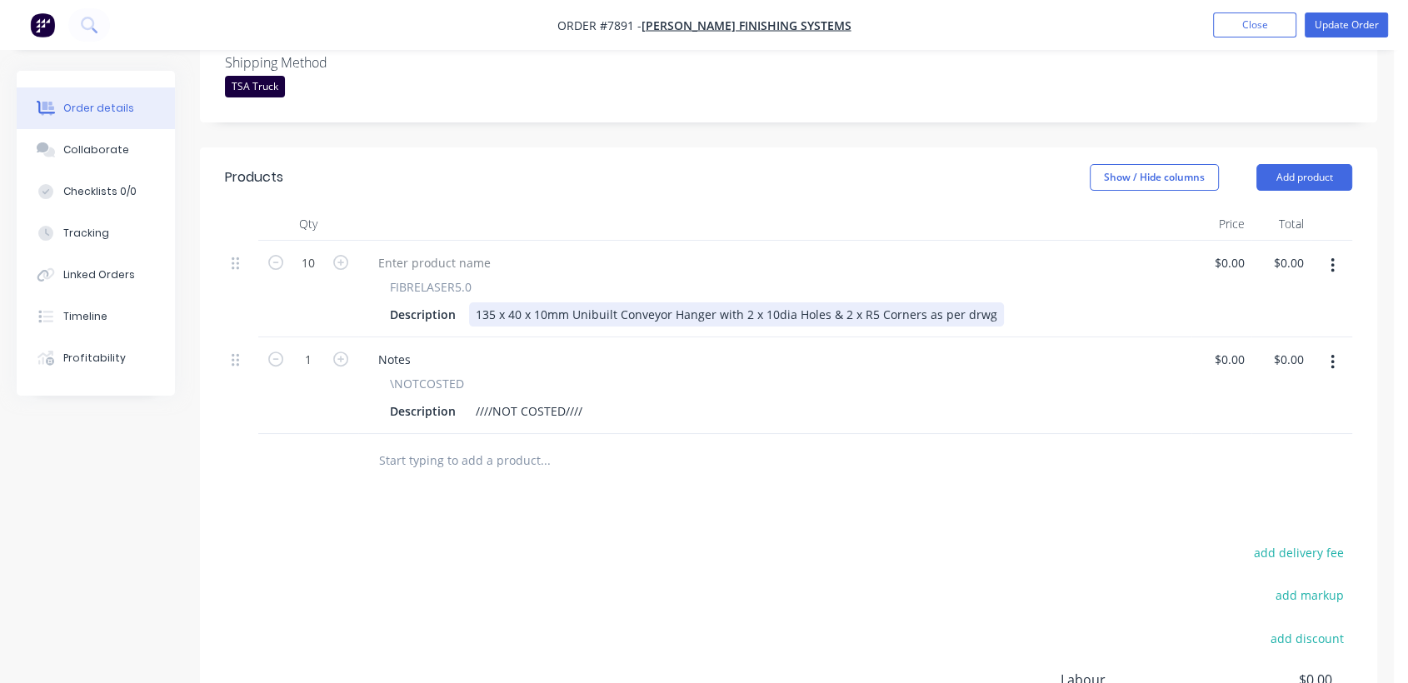
click at [986, 302] on div "135 x 40 x 10mm Unibuilt Conveyor Hanger with 2 x 10dia Holes & 2 x R5 Corners …" at bounding box center [736, 314] width 535 height 24
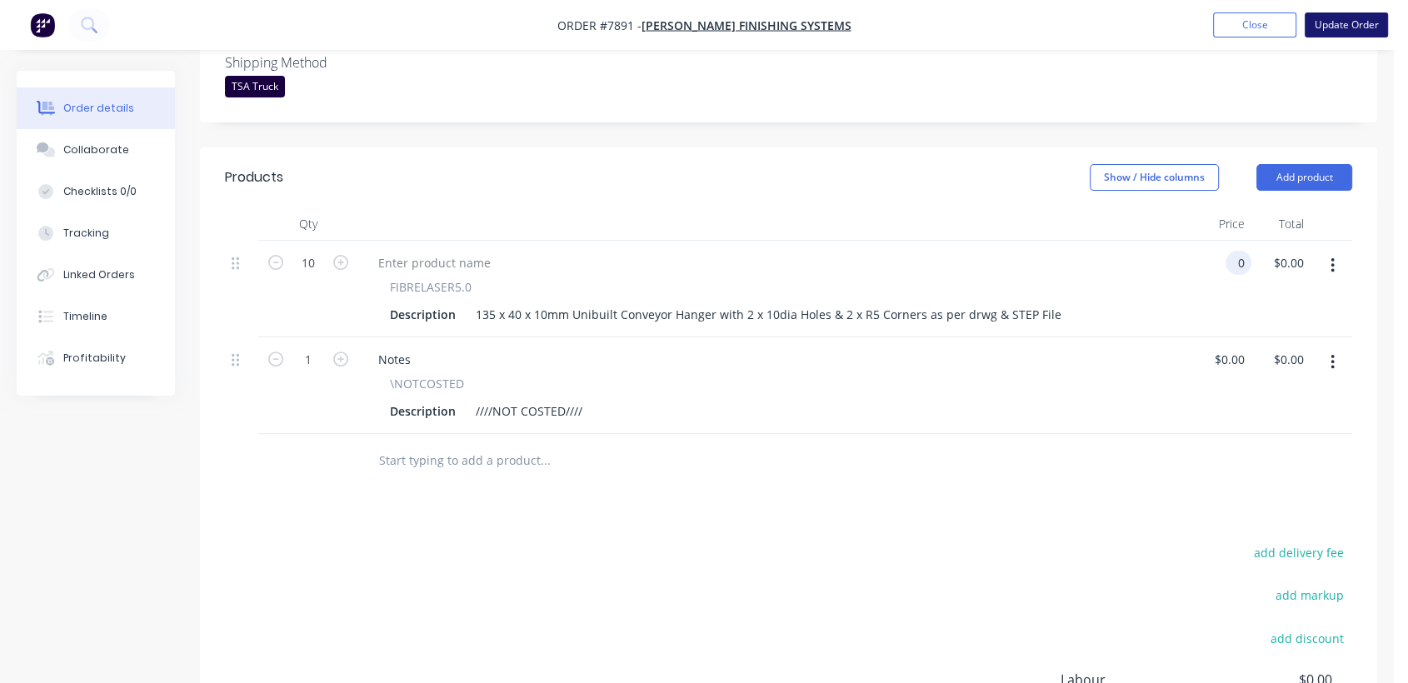
type input "$0.00"
click at [1370, 27] on button "Update Order" at bounding box center [1345, 24] width 83 height 25
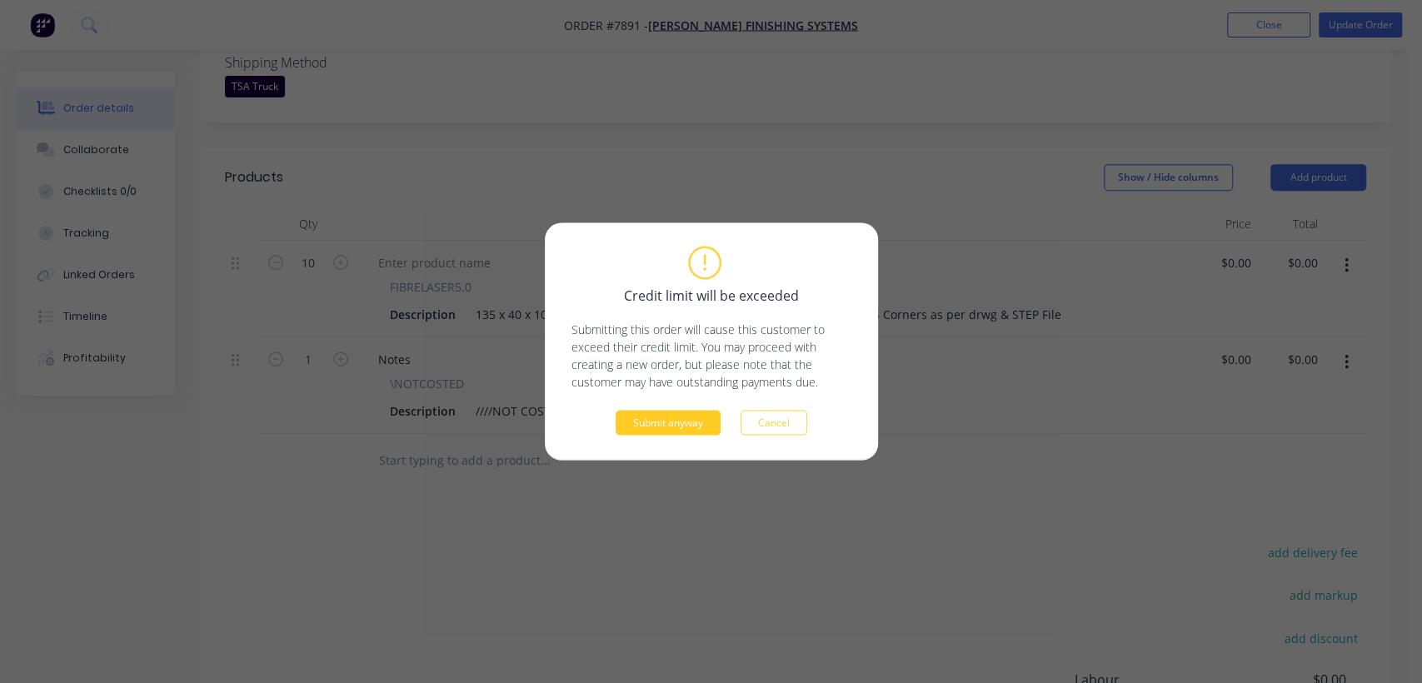
click at [680, 416] on button "Submit anyway" at bounding box center [667, 423] width 105 height 25
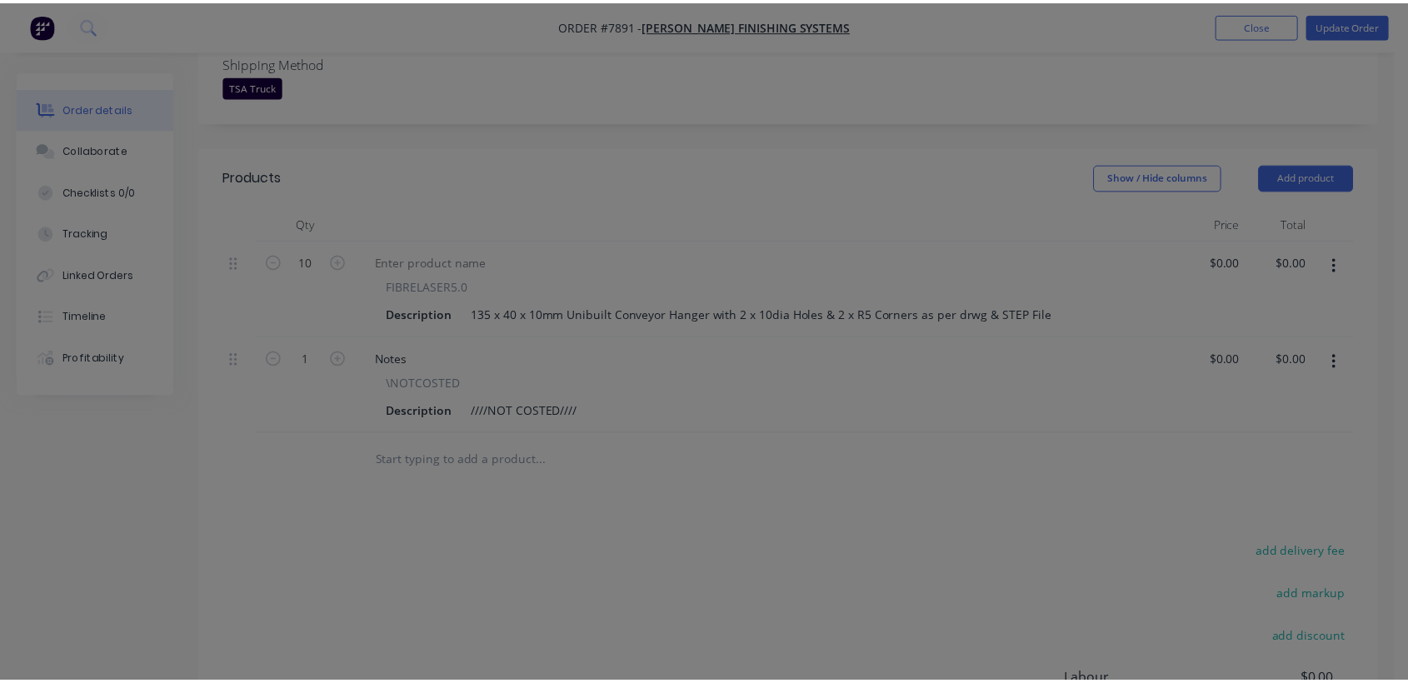
scroll to position [418, 0]
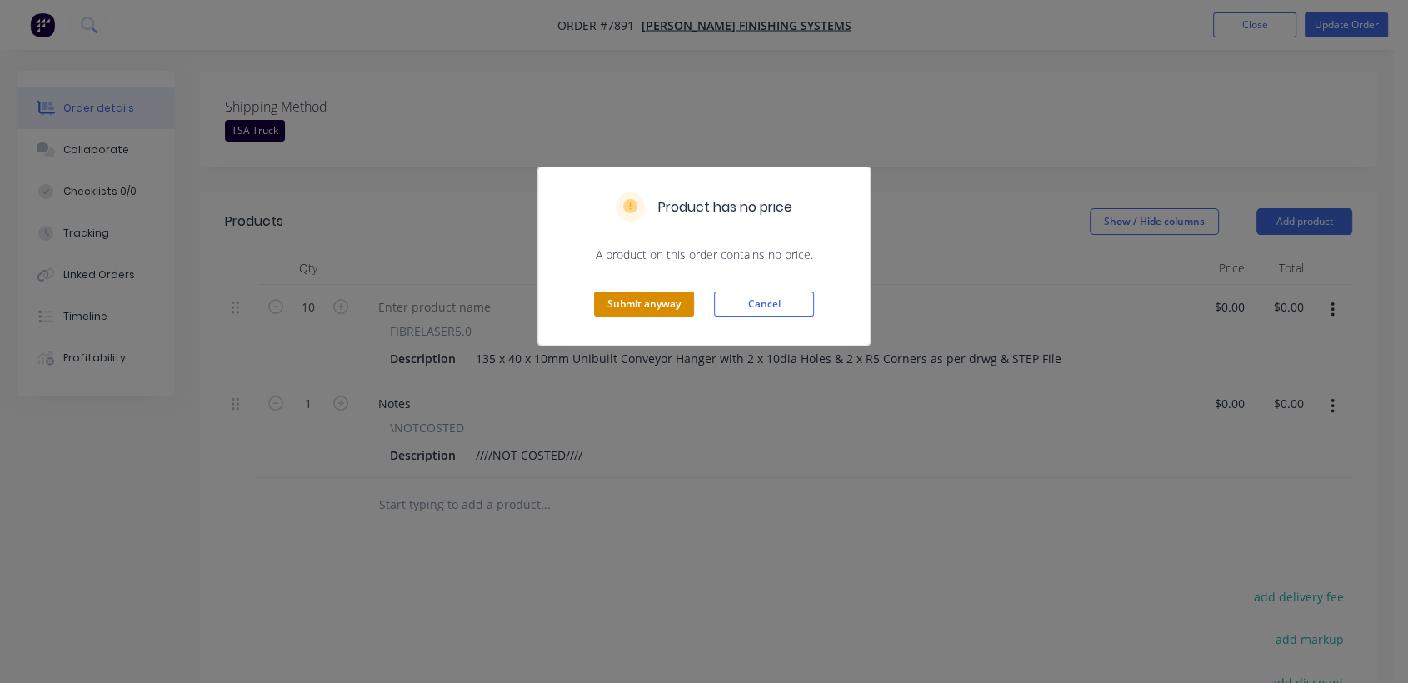
click at [653, 299] on button "Submit anyway" at bounding box center [644, 304] width 100 height 25
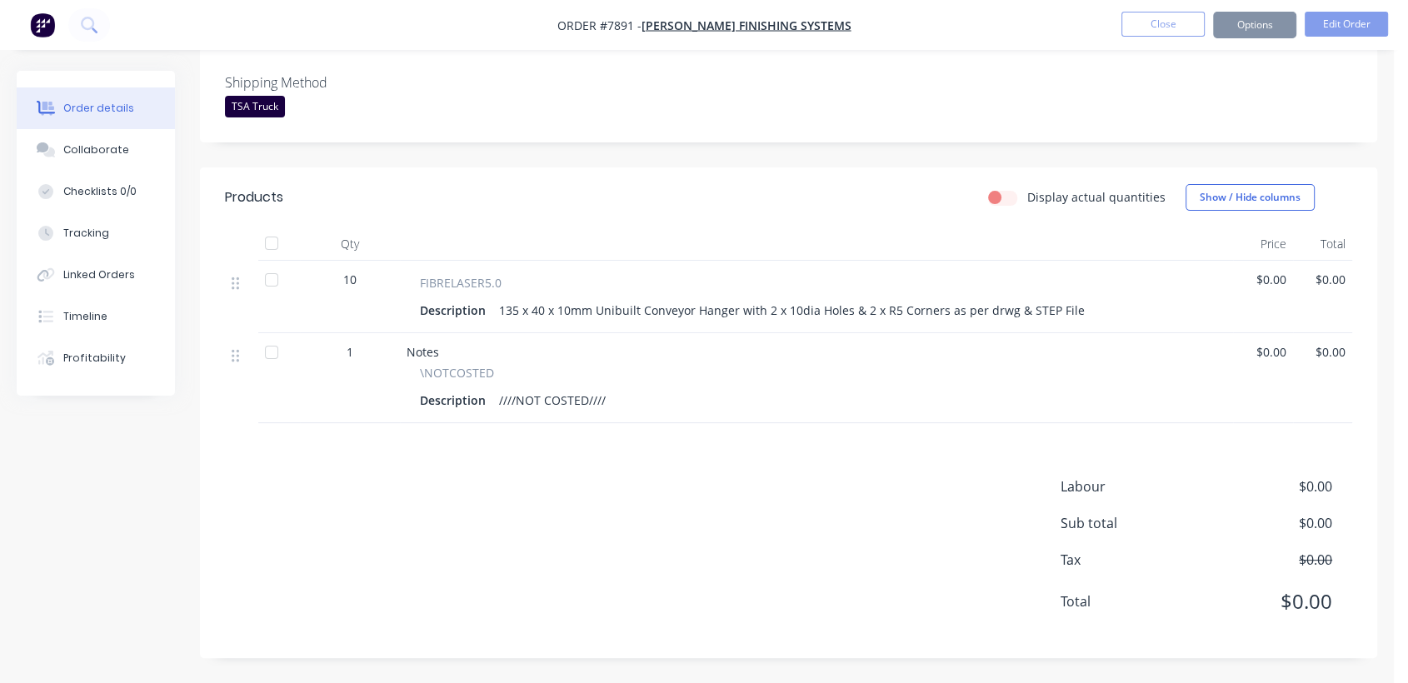
scroll to position [400, 0]
click at [1166, 23] on button "Close" at bounding box center [1162, 24] width 83 height 25
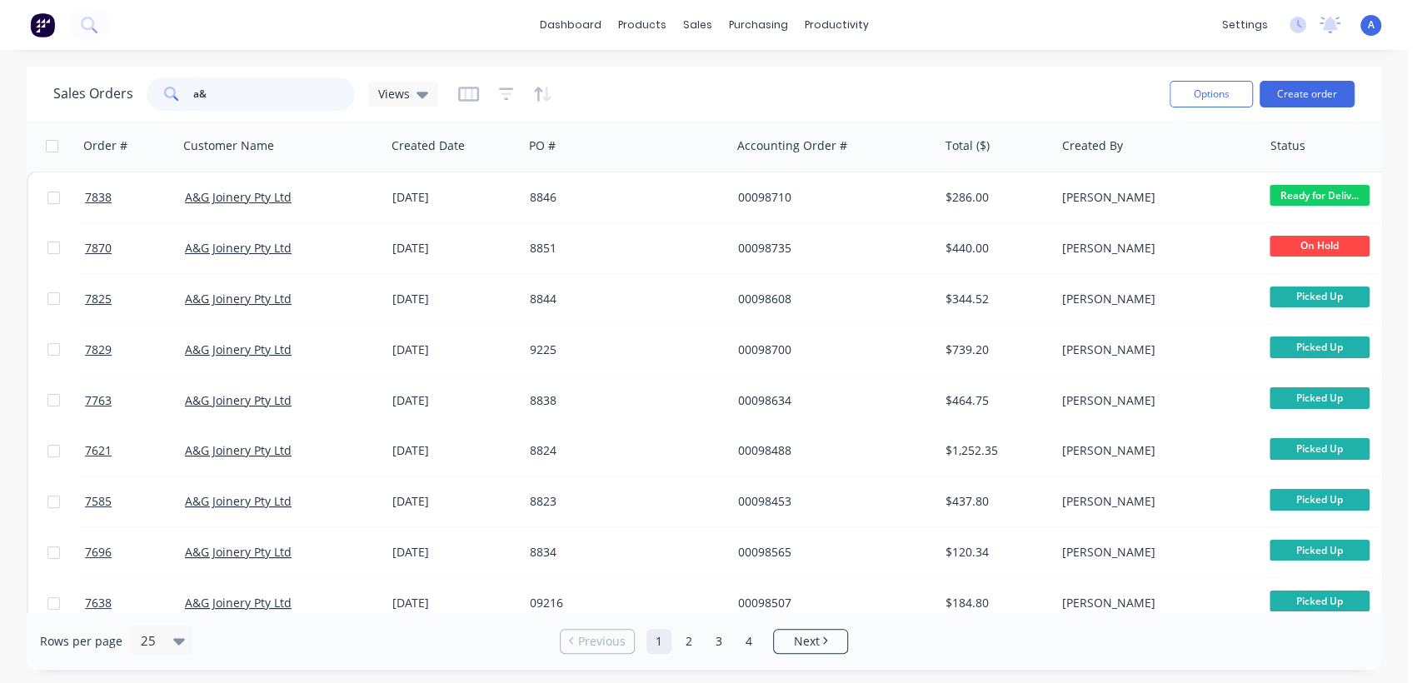
drag, startPoint x: 228, startPoint y: 88, endPoint x: 142, endPoint y: 82, distance: 86.8
click at [167, 82] on div "a&" at bounding box center [251, 93] width 208 height 33
